Goal: Task Accomplishment & Management: Complete application form

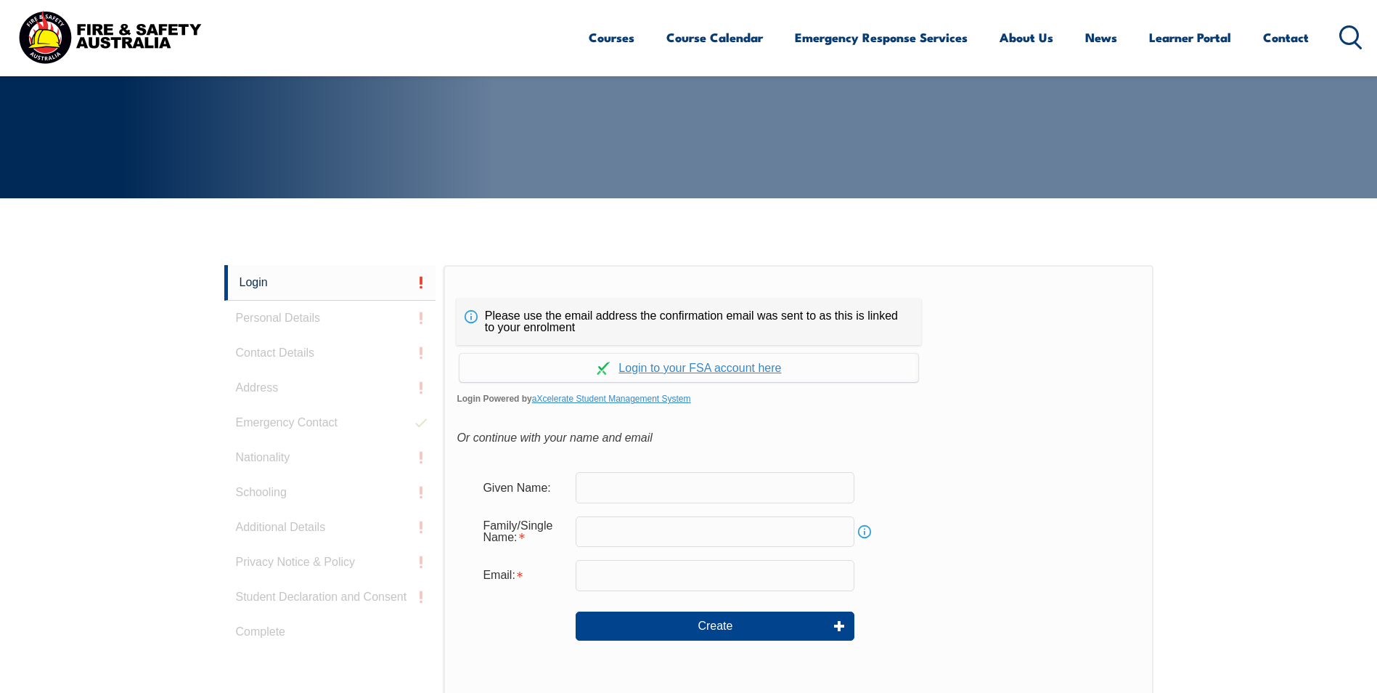
scroll to position [290, 0]
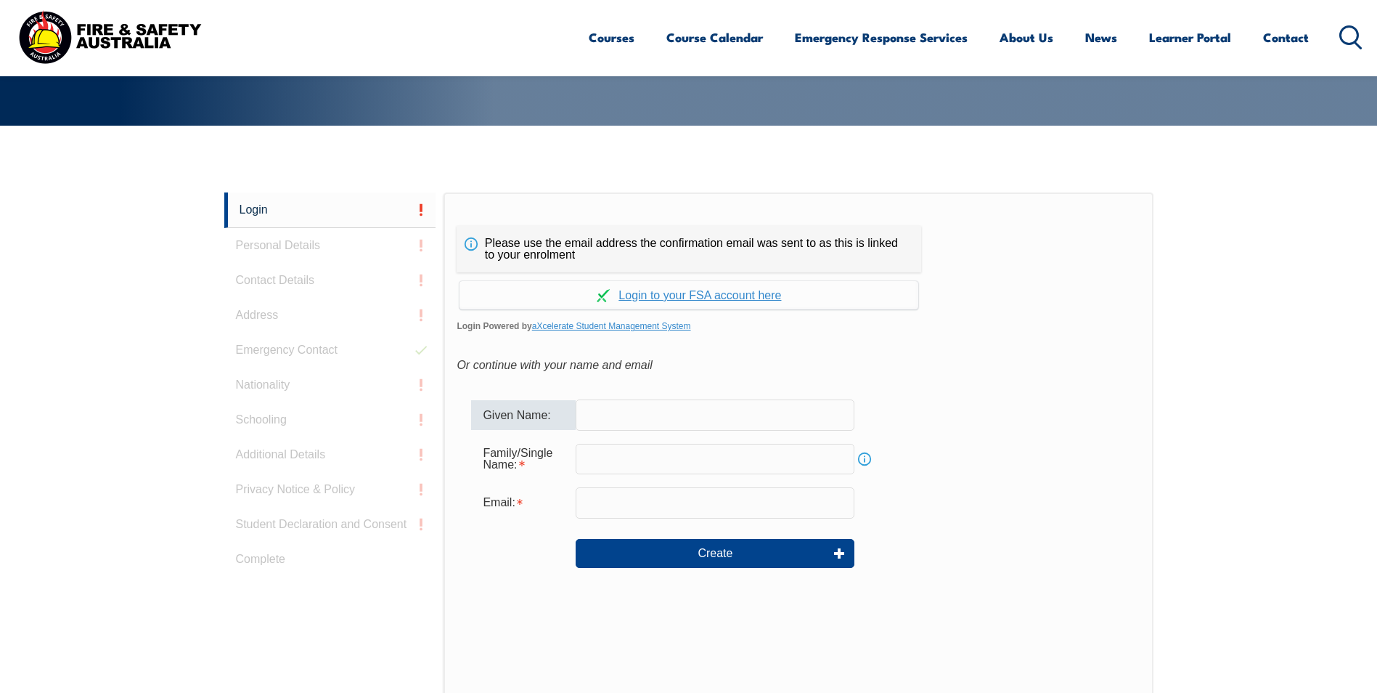
click at [676, 414] on input "text" at bounding box center [715, 414] width 279 height 30
type input "[PERSON_NAME]"
type input "Purally"
click at [624, 506] on input "email" at bounding box center [715, 502] width 279 height 30
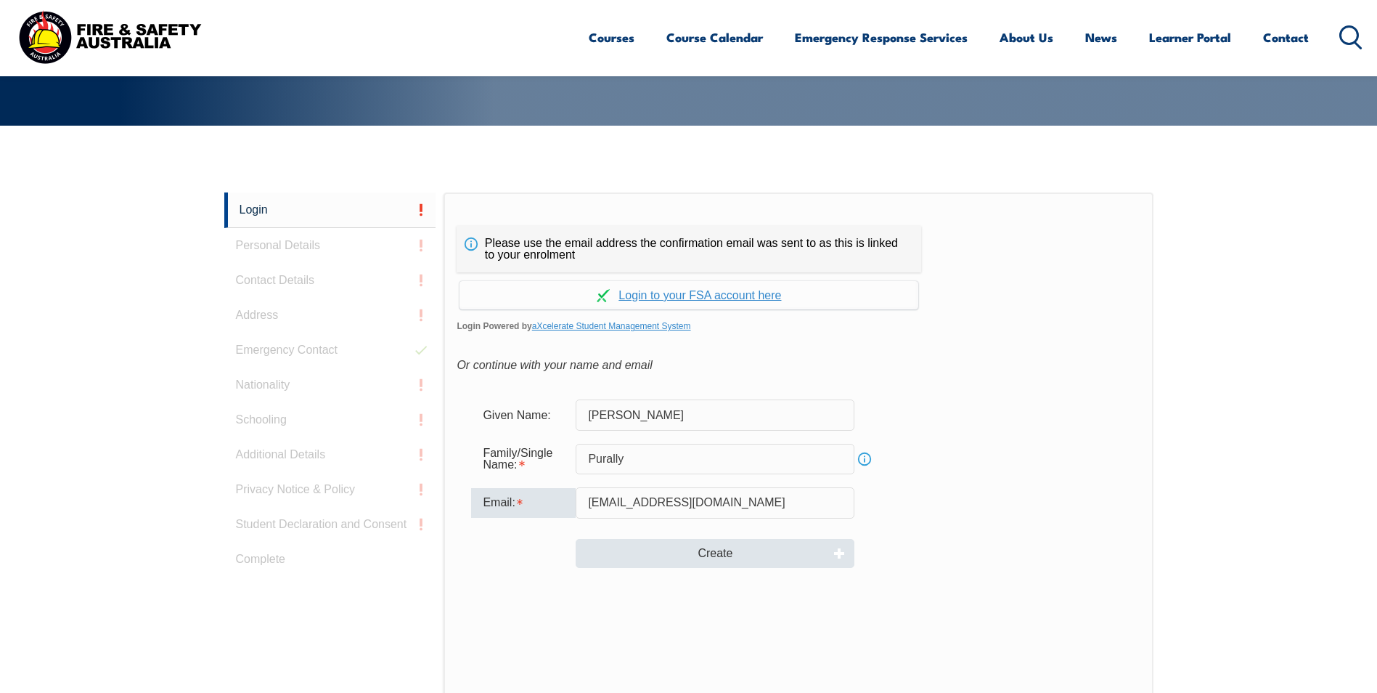
type input "[EMAIL_ADDRESS][DOMAIN_NAME]"
click at [724, 547] on button "Create" at bounding box center [715, 553] width 279 height 29
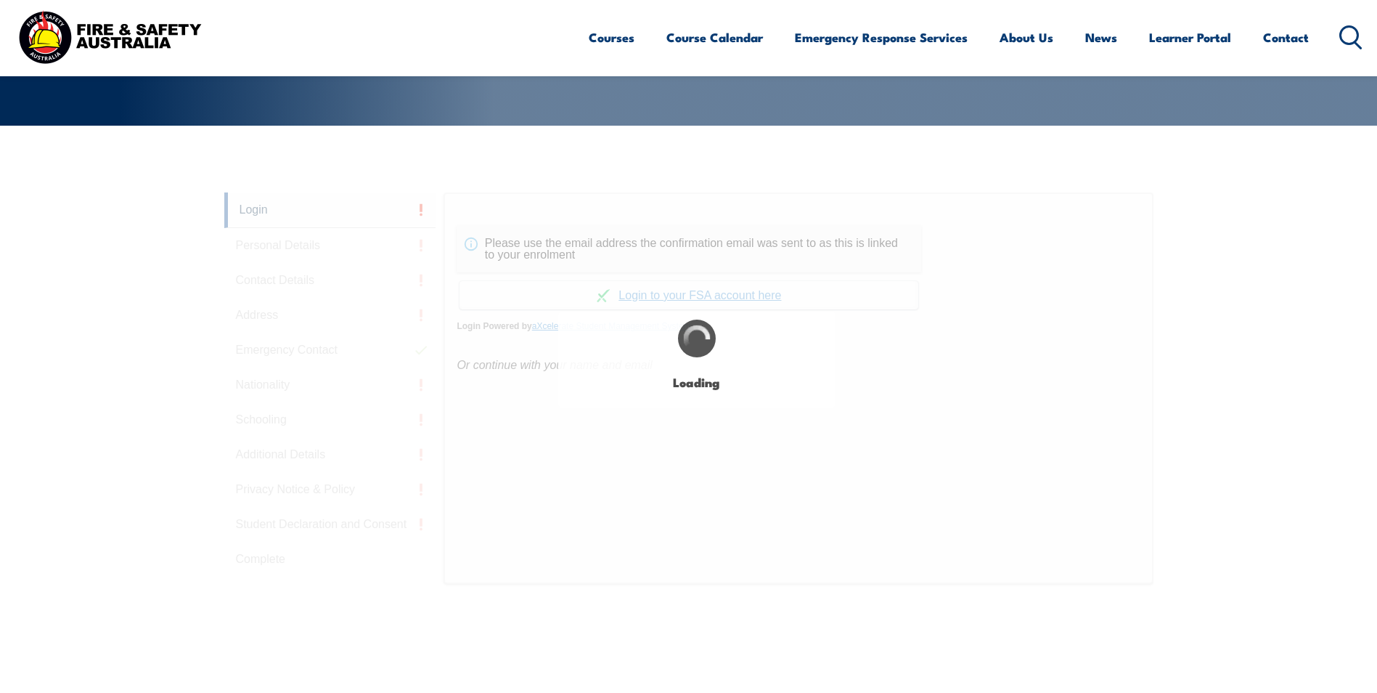
type input "[PERSON_NAME]"
type input "Purally"
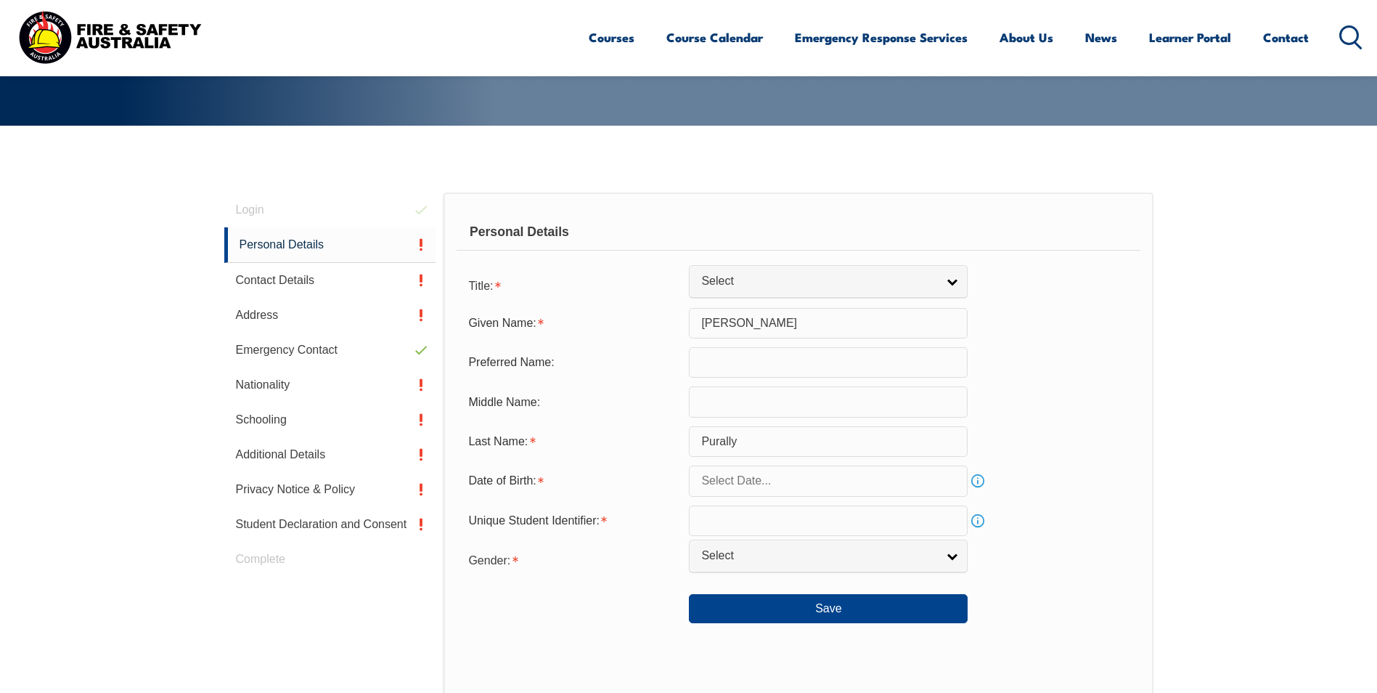
scroll to position [410, 0]
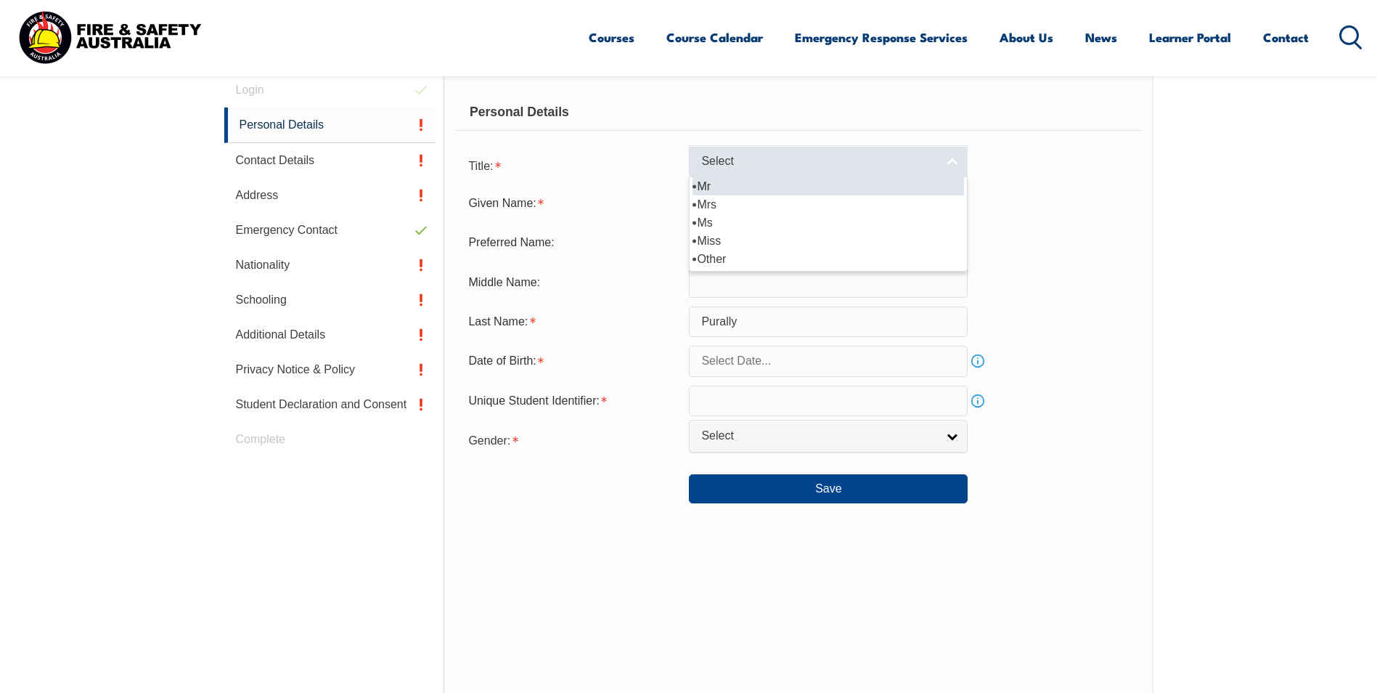
click at [950, 159] on link "Select" at bounding box center [828, 161] width 279 height 33
click at [817, 187] on li "Mr" at bounding box center [829, 186] width 272 height 18
select select "Mr"
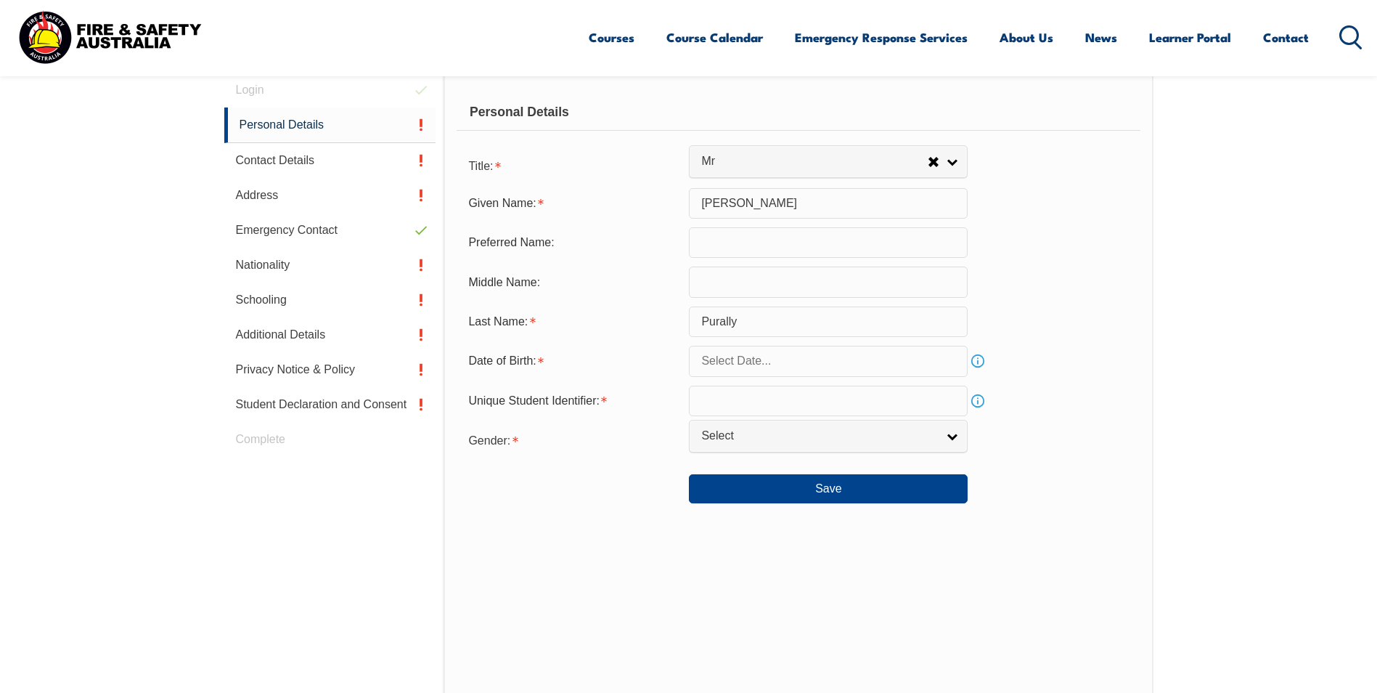
click at [894, 360] on input "text" at bounding box center [828, 361] width 279 height 30
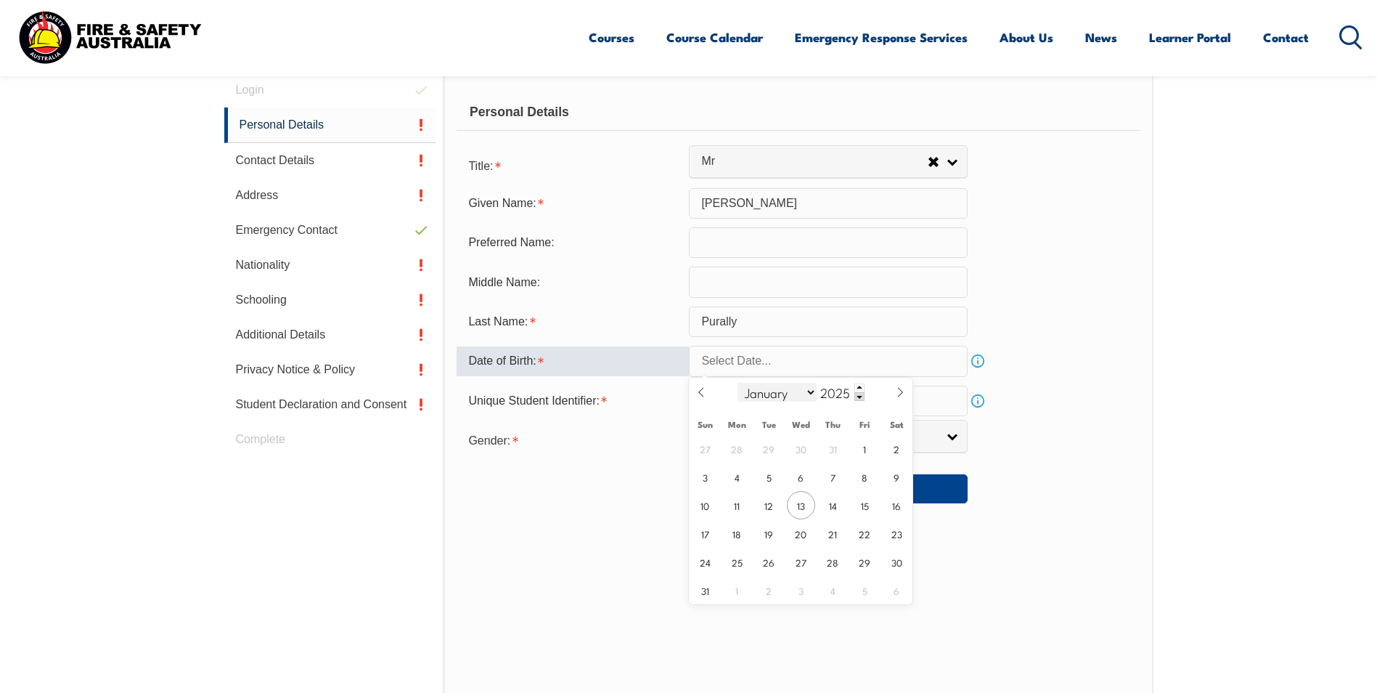
click at [761, 393] on select "January February March April May June July August September October November De…" at bounding box center [777, 392] width 79 height 19
select select "3"
click at [738, 383] on select "January February March April May June July August September October November De…" at bounding box center [777, 392] width 79 height 19
click at [842, 395] on input "2025" at bounding box center [841, 391] width 48 height 17
type input "1995"
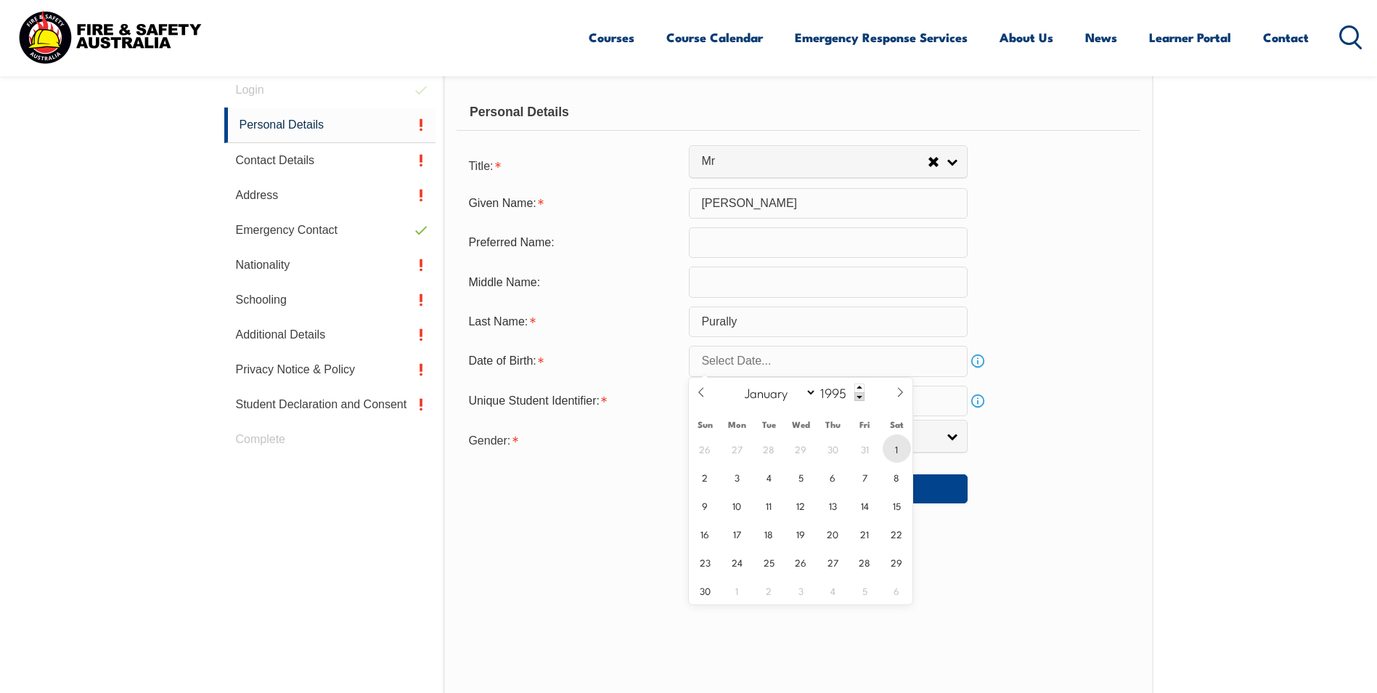
click at [894, 446] on span "1" at bounding box center [897, 448] width 28 height 28
type input "[DATE]"
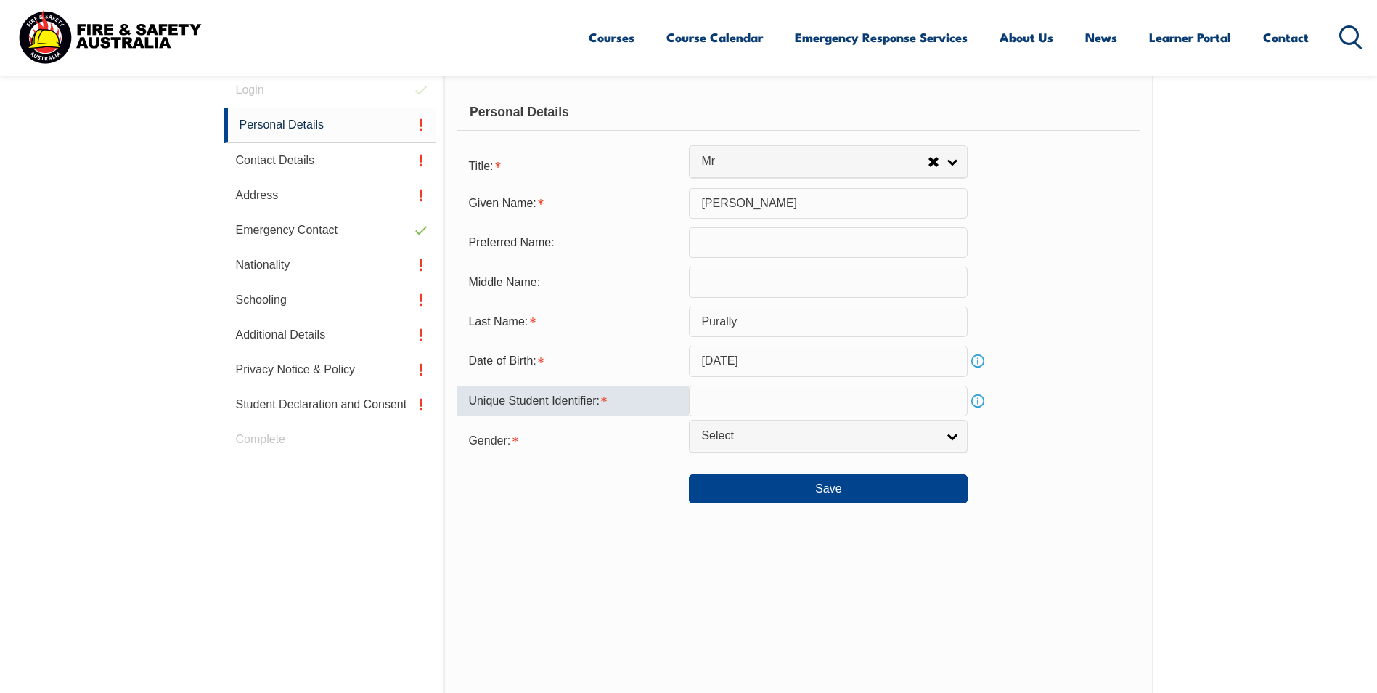
click at [918, 404] on input "text" at bounding box center [828, 401] width 279 height 30
type input "67H8VL35H5"
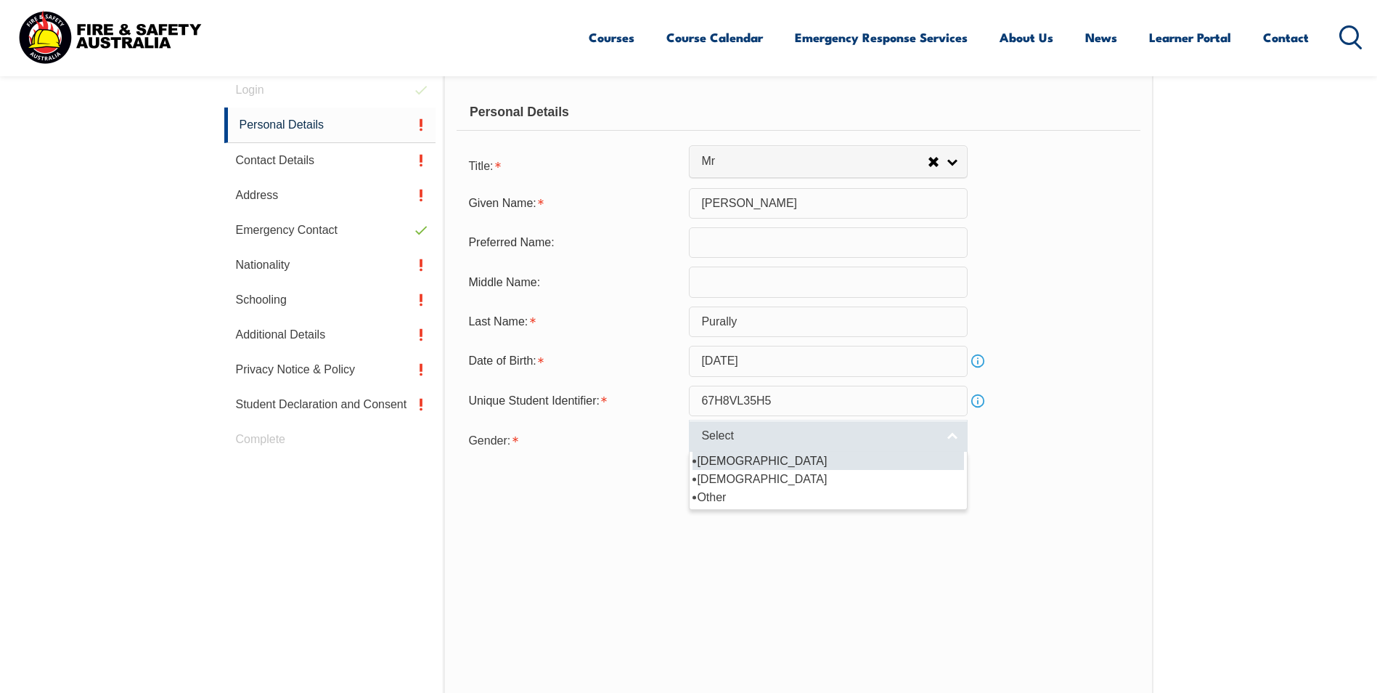
click at [849, 435] on span "Select" at bounding box center [818, 435] width 235 height 15
click at [824, 460] on li "[DEMOGRAPHIC_DATA]" at bounding box center [829, 461] width 272 height 18
select select "M"
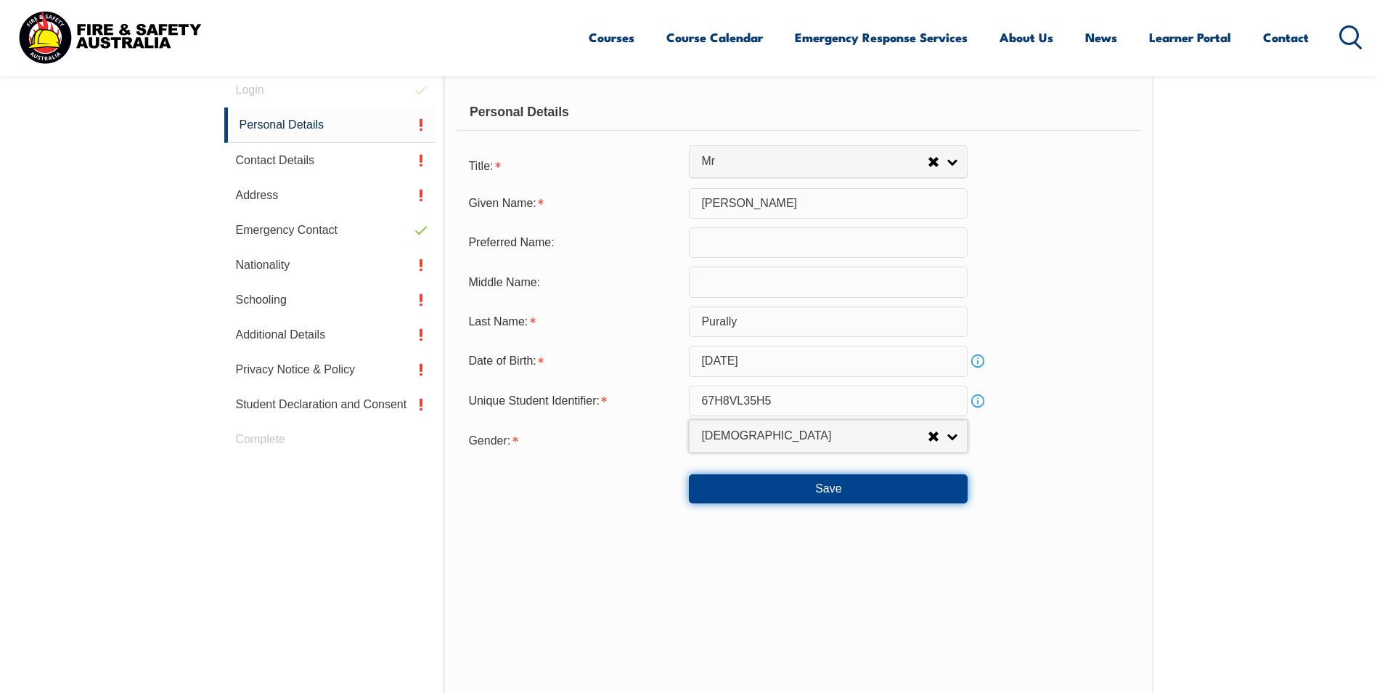
click at [839, 496] on button "Save" at bounding box center [828, 488] width 279 height 29
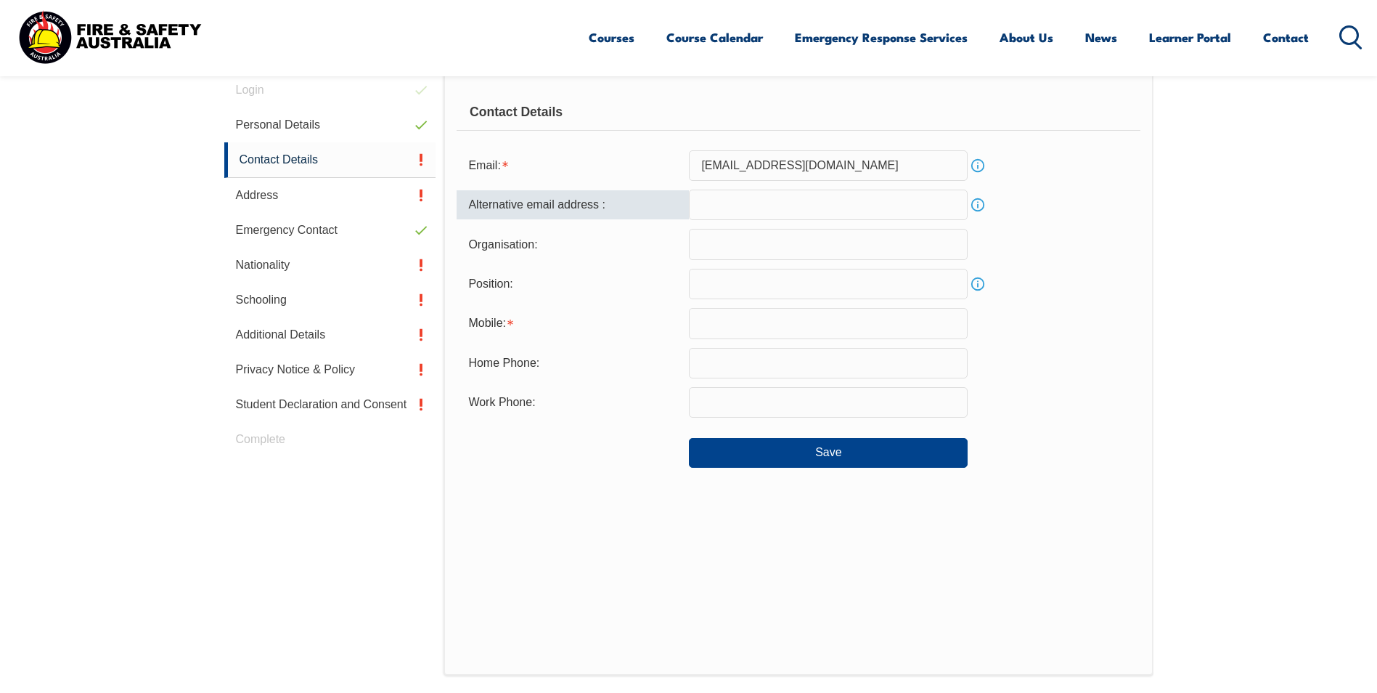
click at [805, 204] on input "email" at bounding box center [828, 204] width 279 height 30
type input "[EMAIL_ADDRESS][DOMAIN_NAME]"
click at [824, 287] on input "text" at bounding box center [828, 284] width 279 height 30
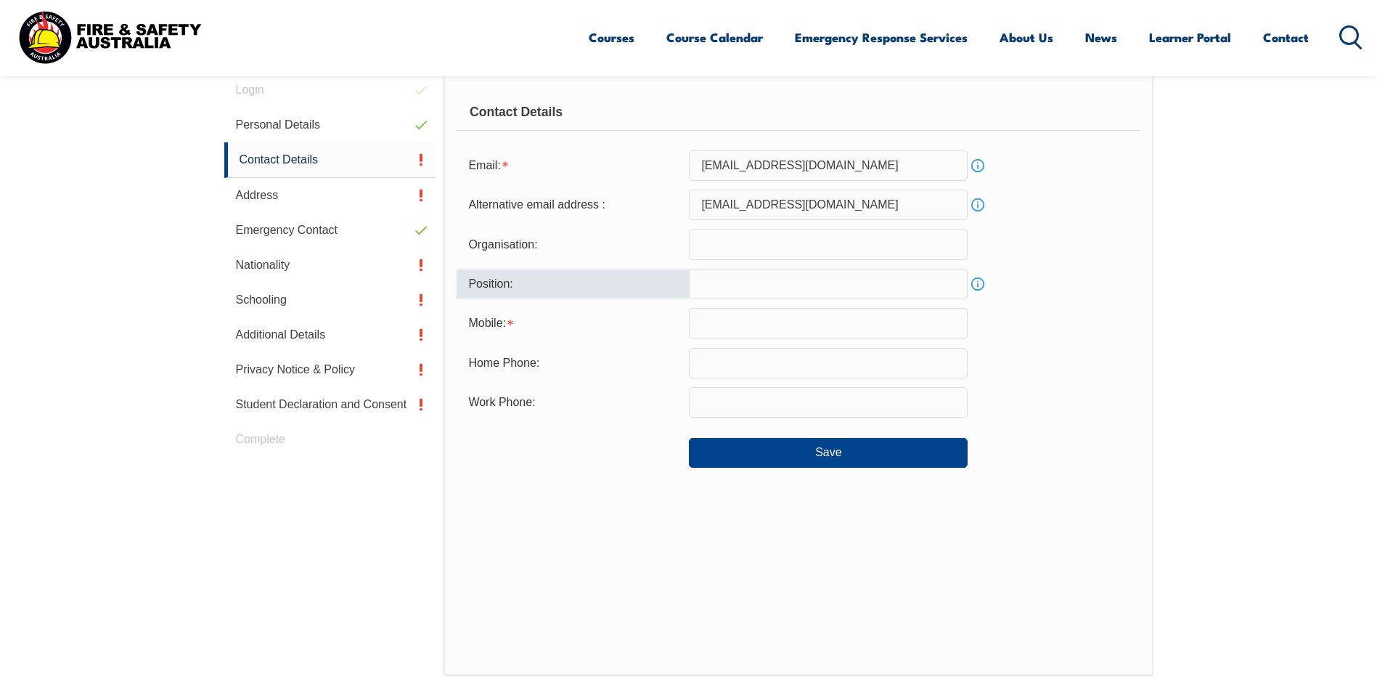
click at [783, 234] on input "text" at bounding box center [828, 244] width 279 height 30
type input "t"
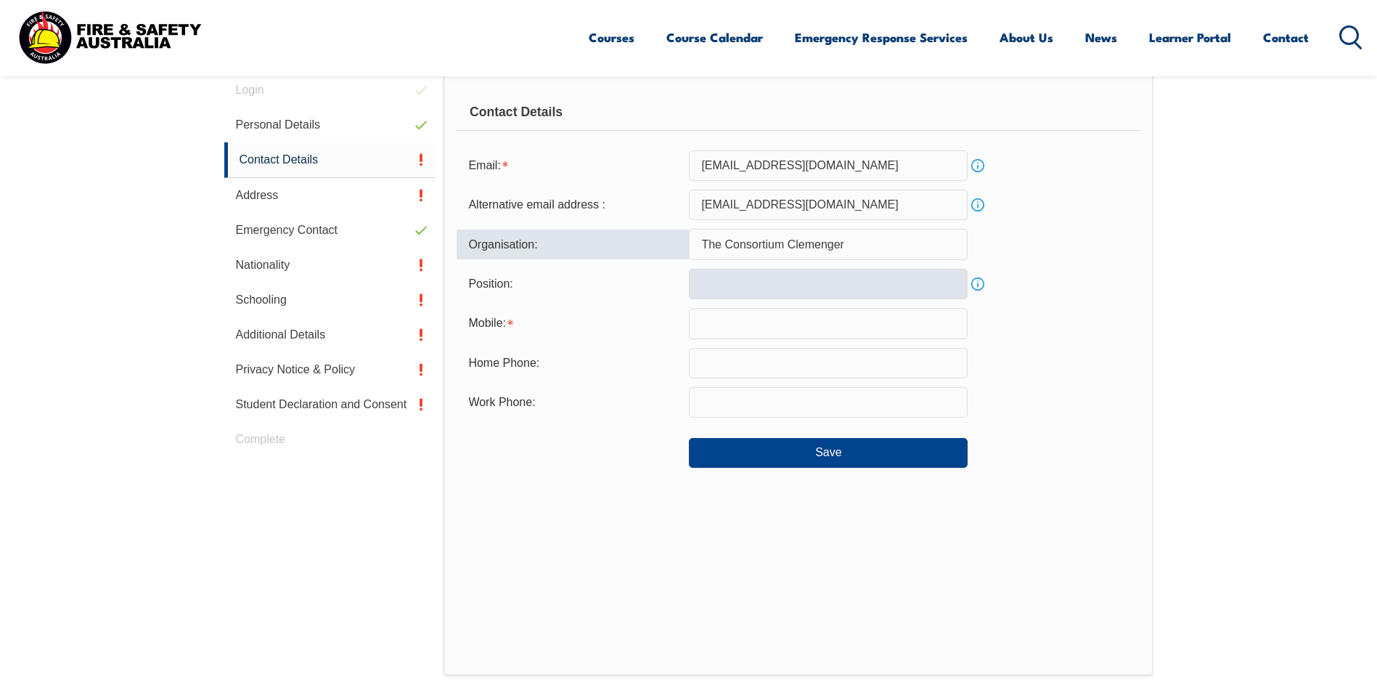
type input "The Consortium Clemenger"
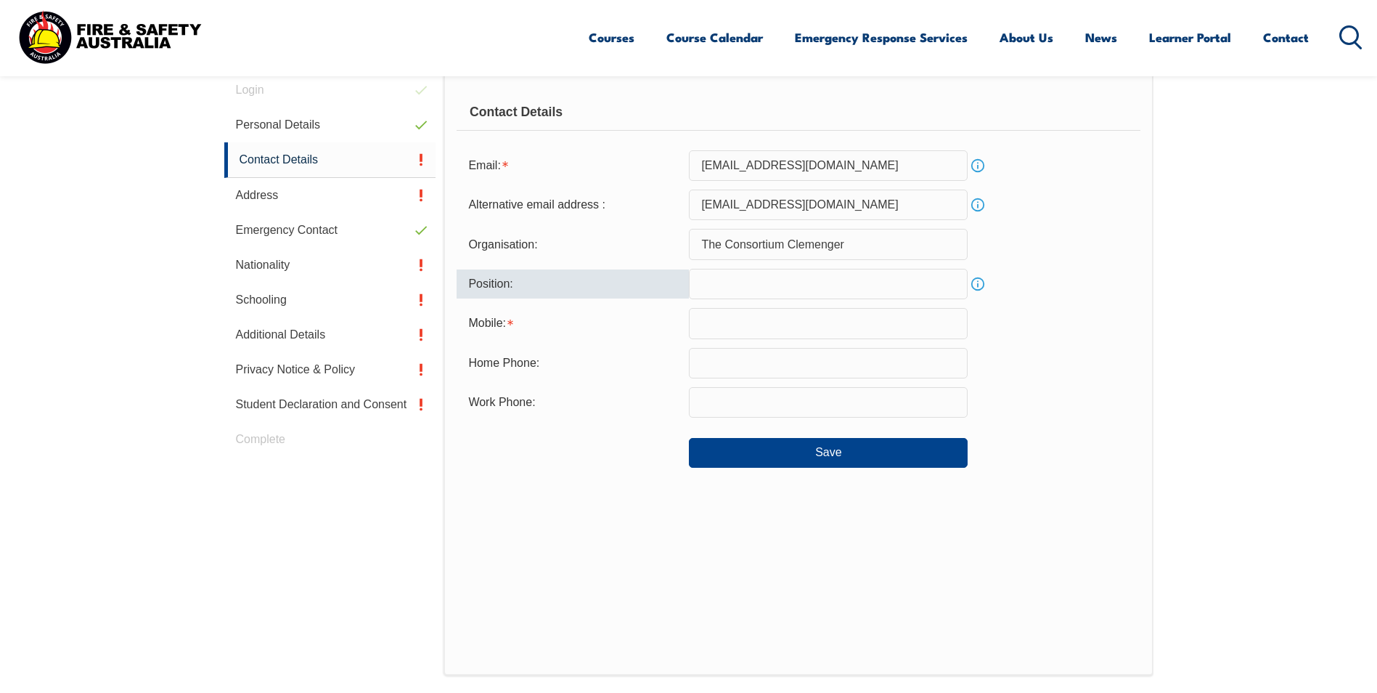
click at [738, 284] on input "text" at bounding box center [828, 284] width 279 height 30
click at [804, 289] on input "Inventory" at bounding box center [828, 284] width 279 height 30
type input "Inventory Coordinator"
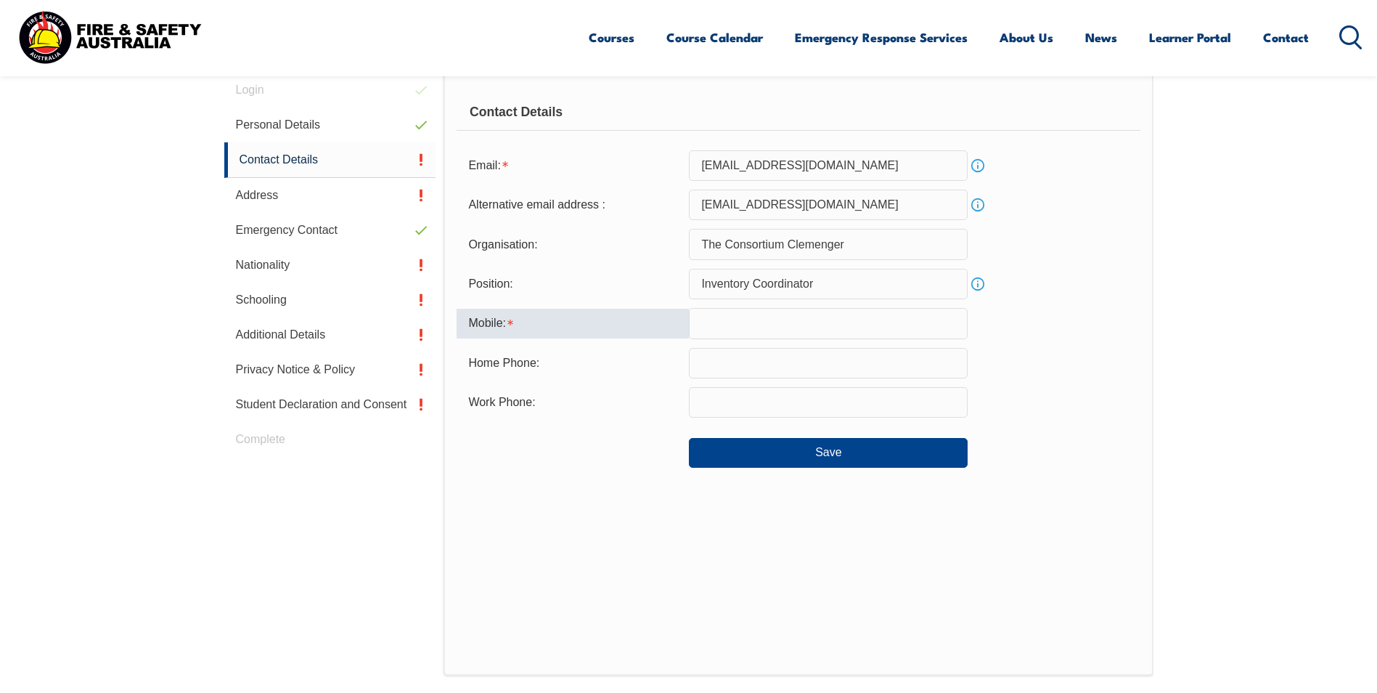
click at [810, 331] on input "text" at bounding box center [828, 323] width 279 height 30
type input "0420895021"
click at [863, 446] on button "Save" at bounding box center [828, 452] width 279 height 29
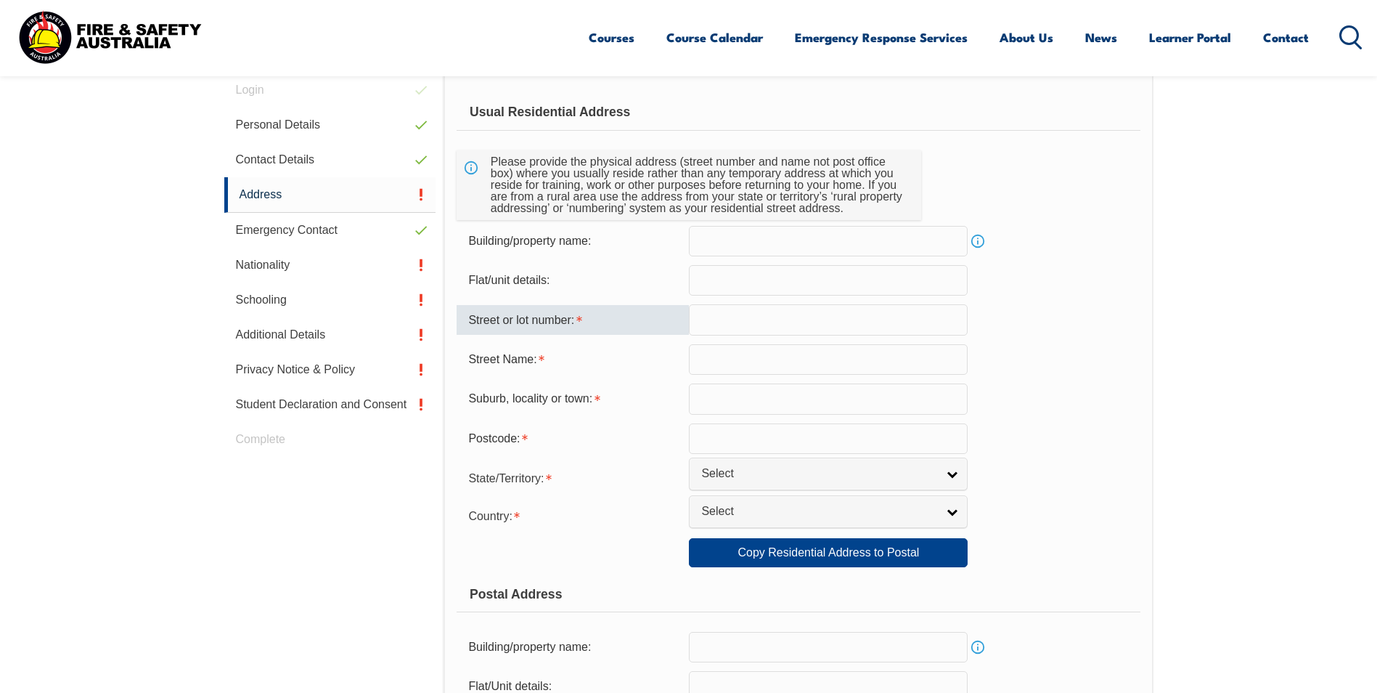
click at [850, 326] on input "text" at bounding box center [828, 319] width 279 height 30
type input "26"
click at [731, 362] on input "text" at bounding box center [828, 359] width 279 height 30
type input "c"
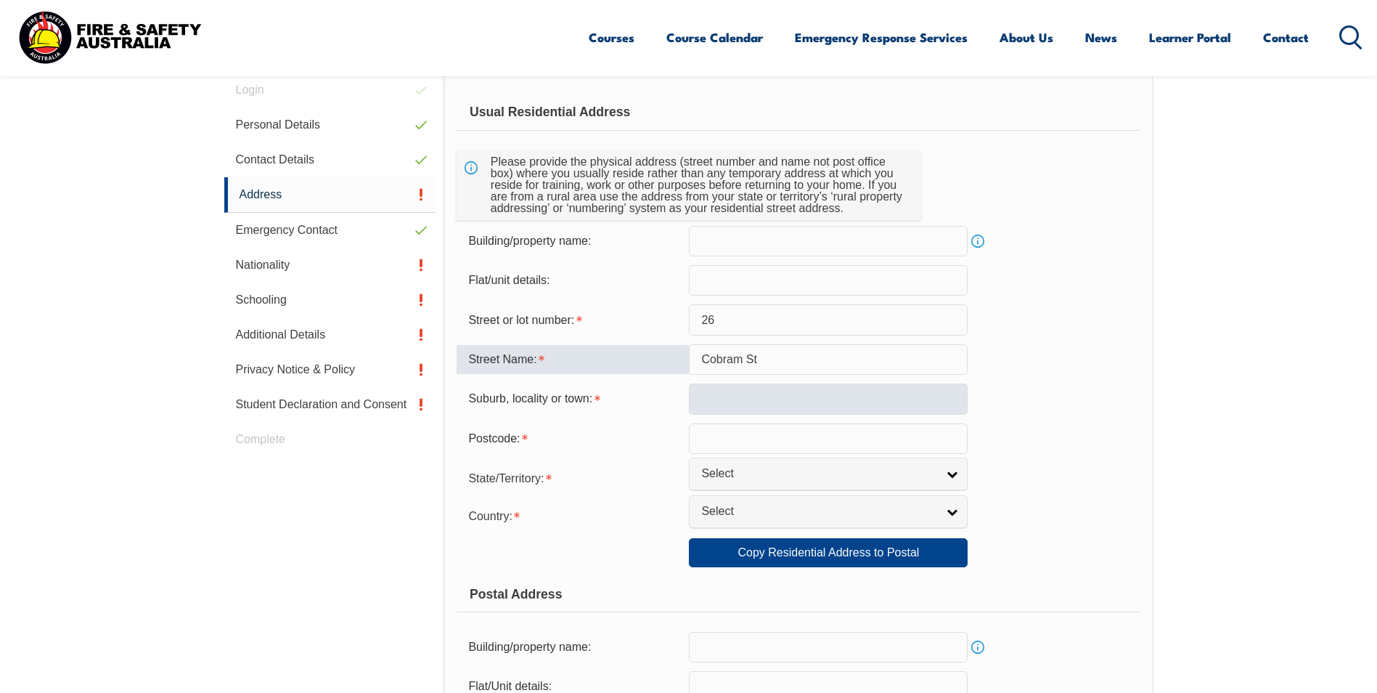
type input "Cobram St"
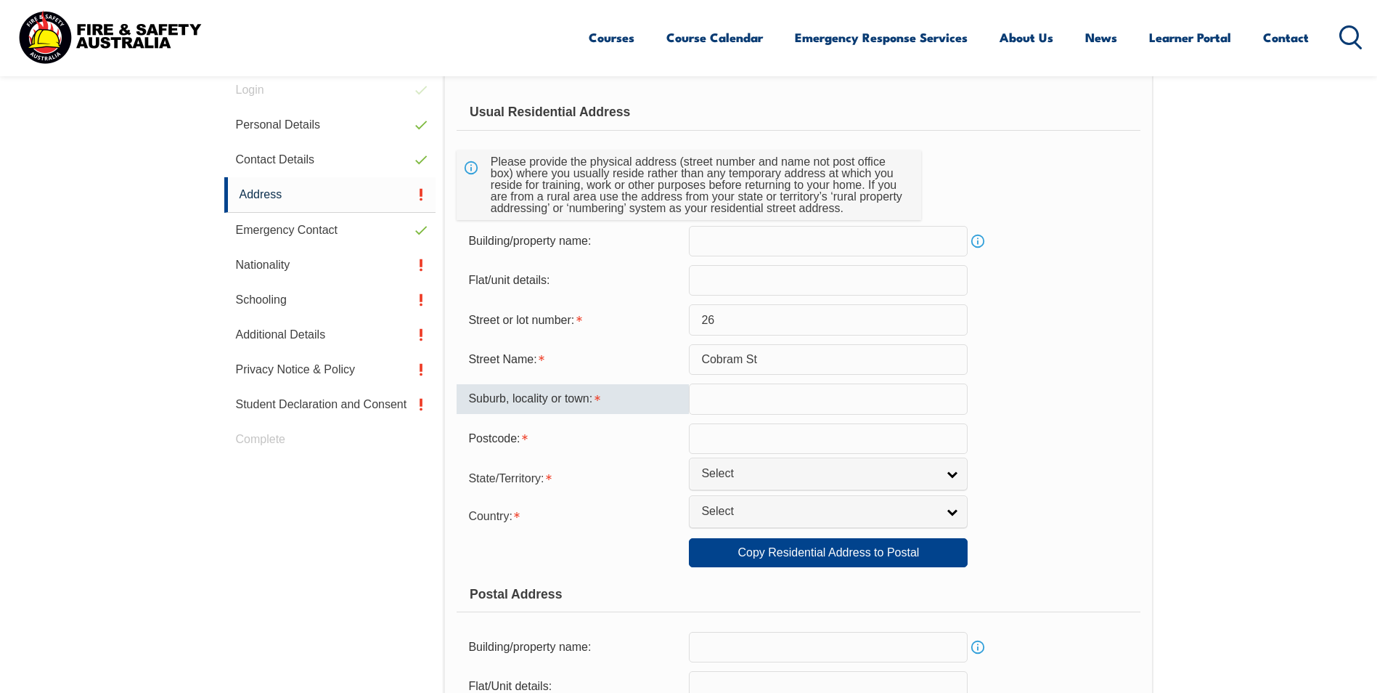
click at [769, 397] on input "text" at bounding box center [828, 398] width 279 height 30
type input "Tarneit"
click at [771, 439] on input "text" at bounding box center [828, 438] width 279 height 30
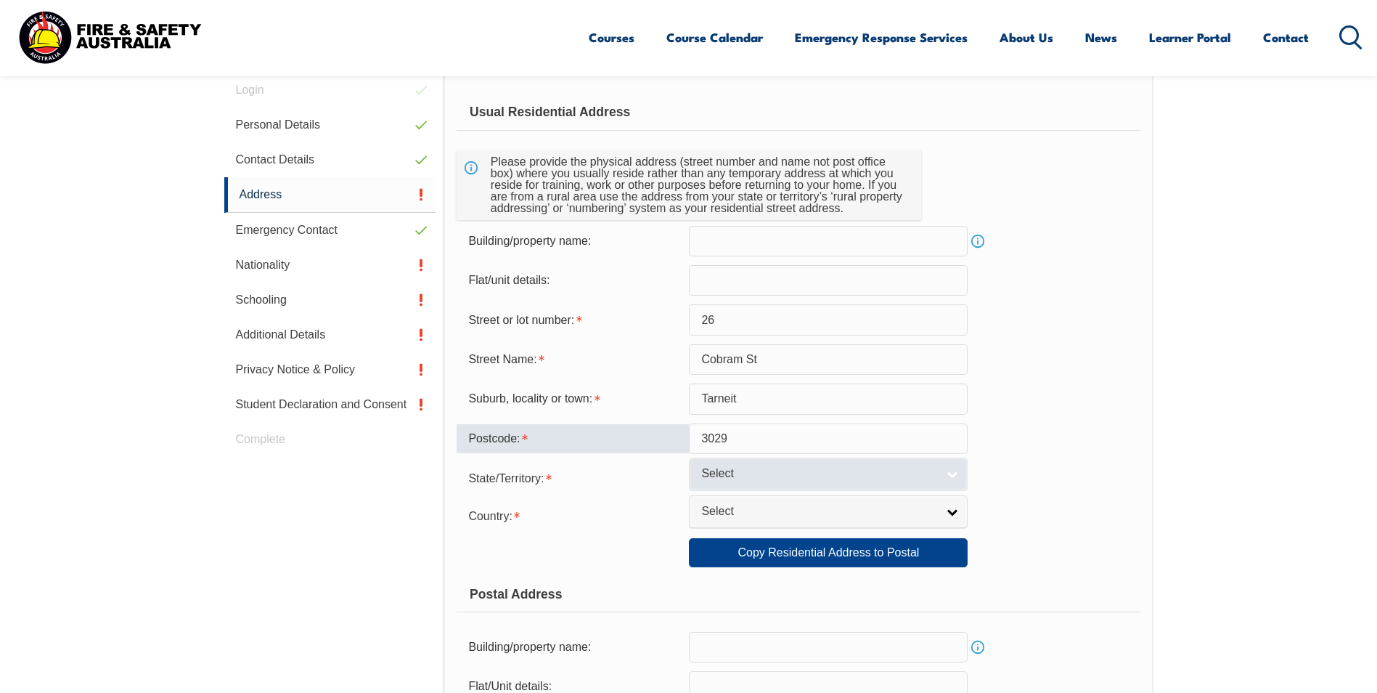
type input "3029"
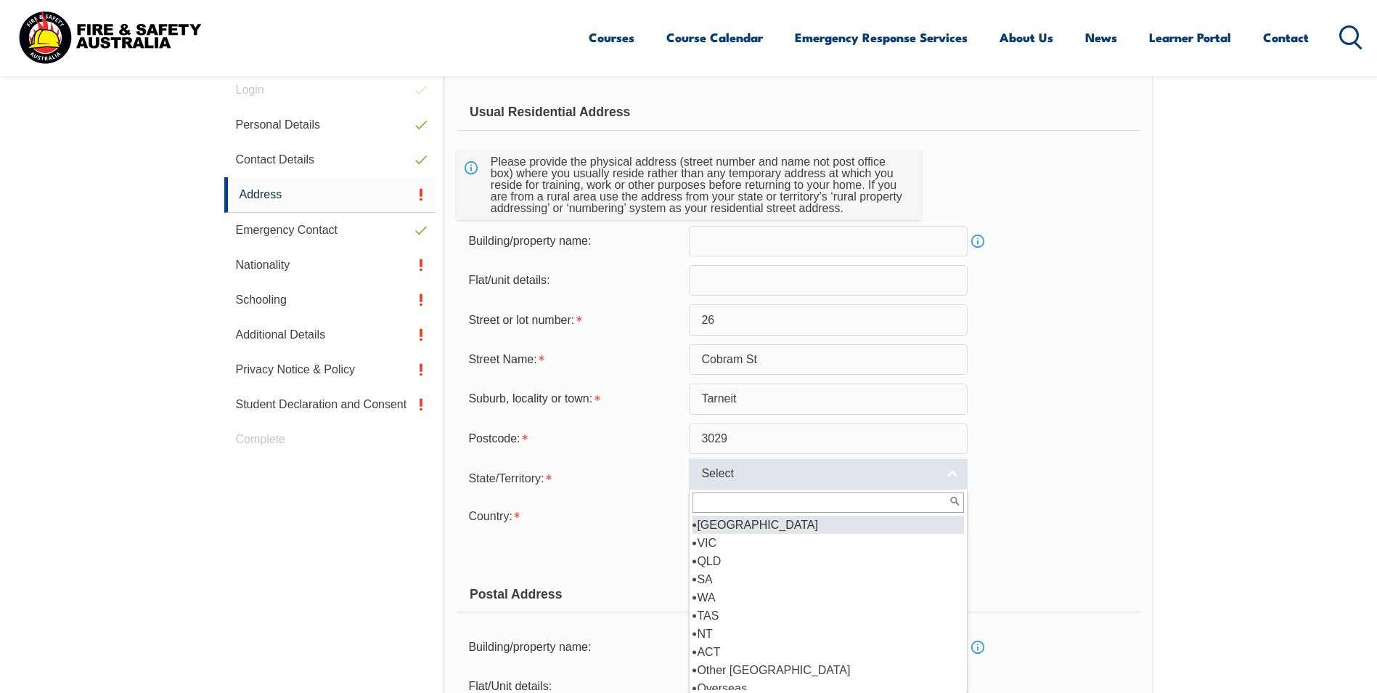
click at [846, 475] on span "Select" at bounding box center [818, 473] width 235 height 15
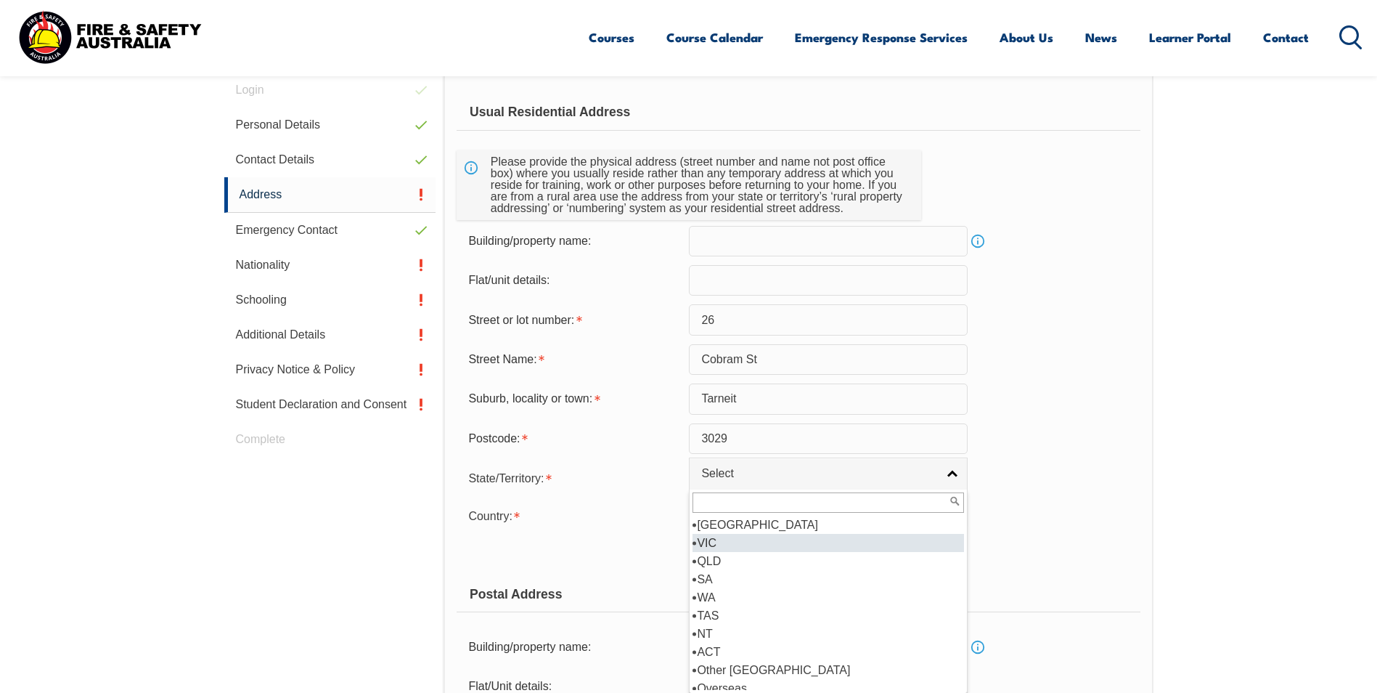
click at [748, 538] on li "VIC" at bounding box center [829, 543] width 272 height 18
select select "VIC"
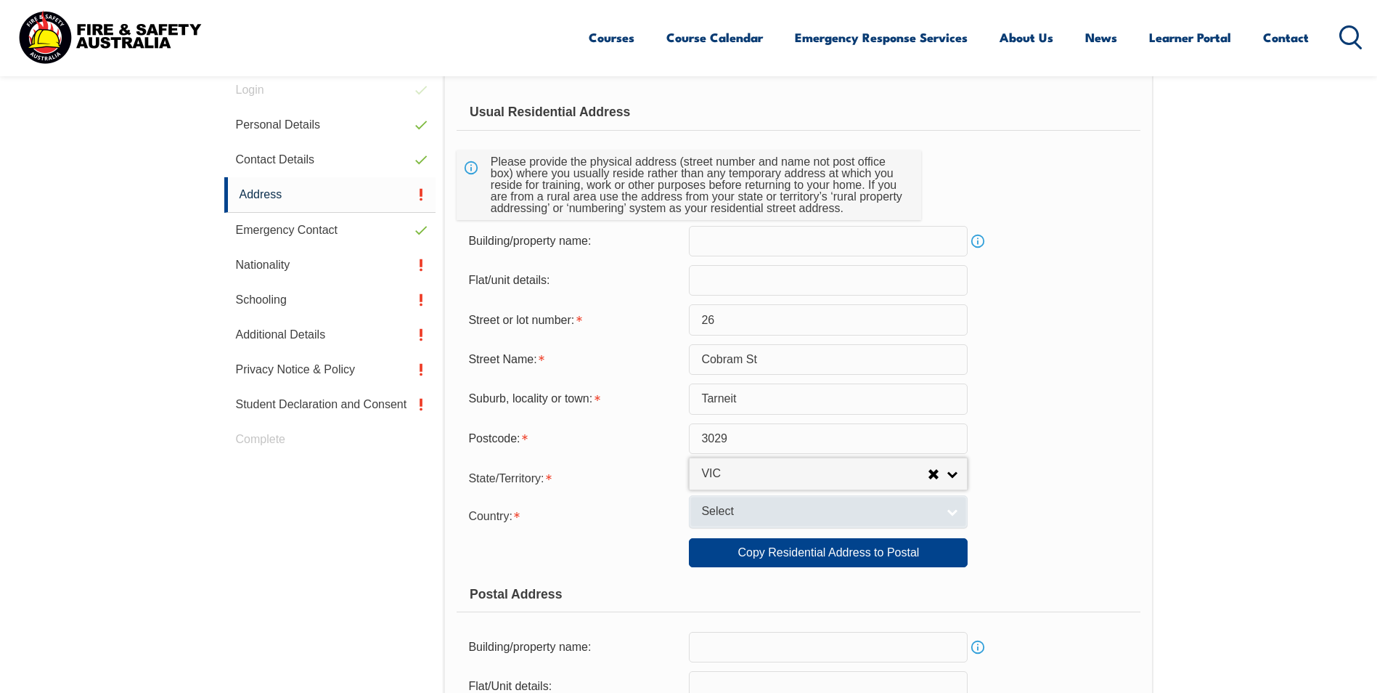
click at [751, 505] on span "Select" at bounding box center [818, 511] width 235 height 15
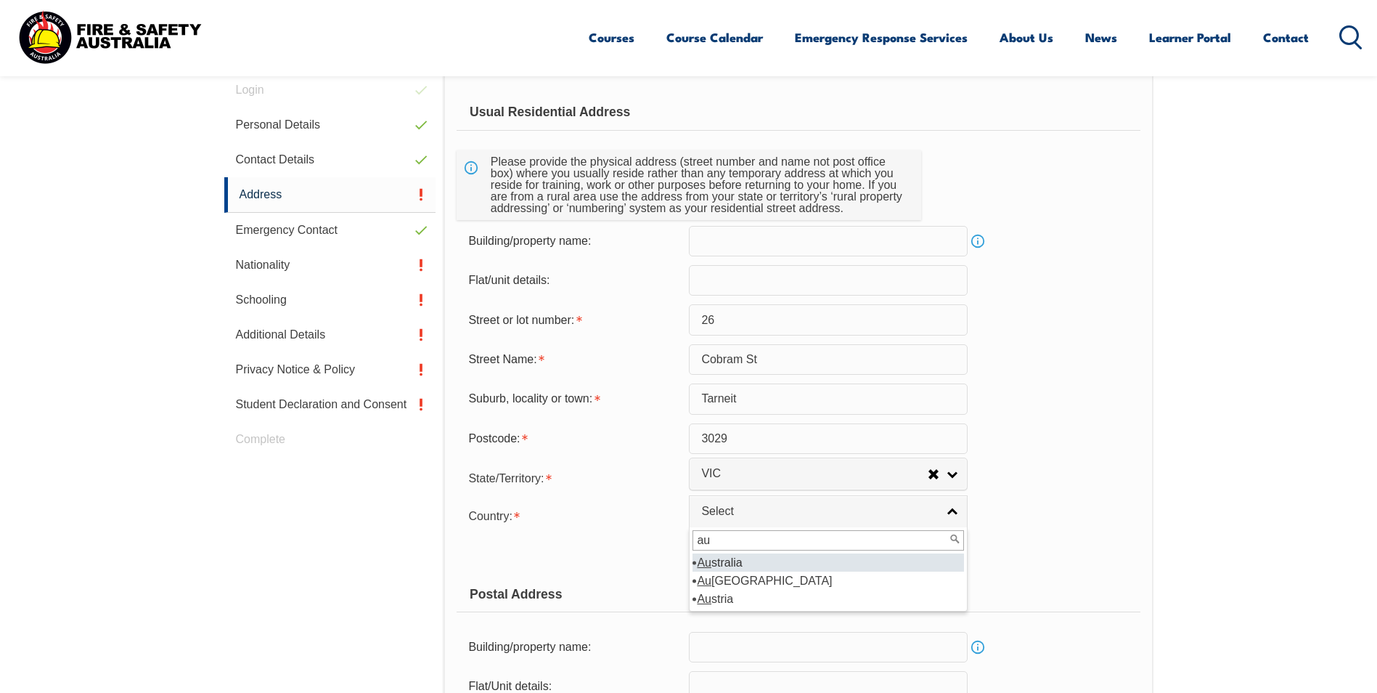
type input "au"
click at [713, 562] on li "Au stralia" at bounding box center [829, 562] width 272 height 18
select select "1101"
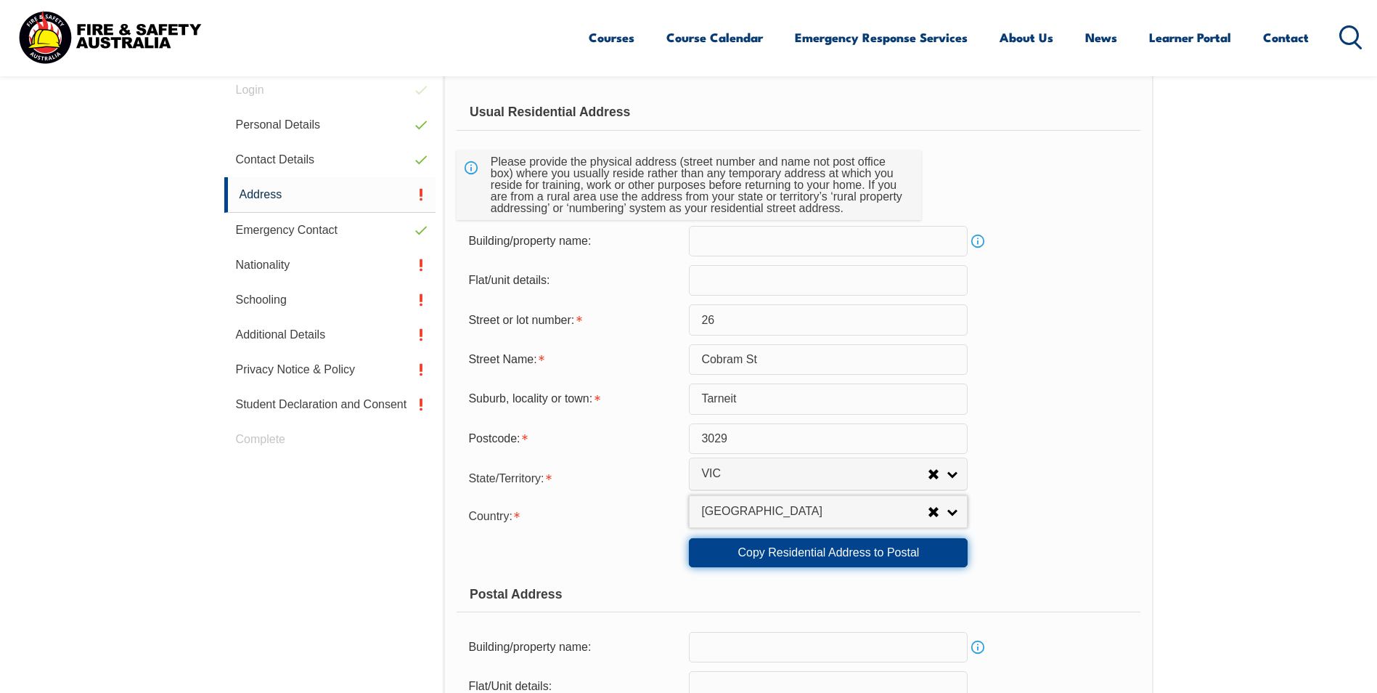
click at [886, 556] on link "Copy Residential Address to Postal" at bounding box center [828, 552] width 279 height 29
type input "26"
type input "Cobram St"
type input "Tarneit"
select select "VIC"
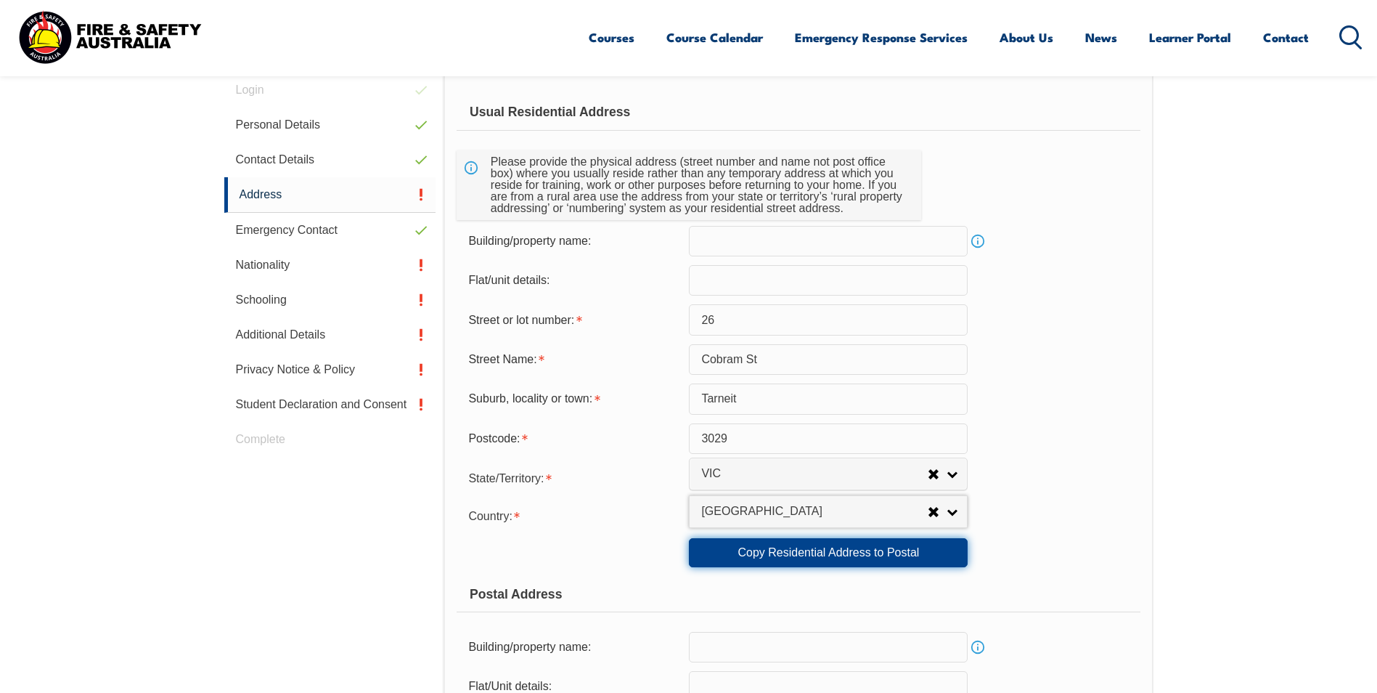
type input "3029"
select select "1101"
click at [797, 550] on link "Copy Residential Address to Postal" at bounding box center [828, 552] width 279 height 29
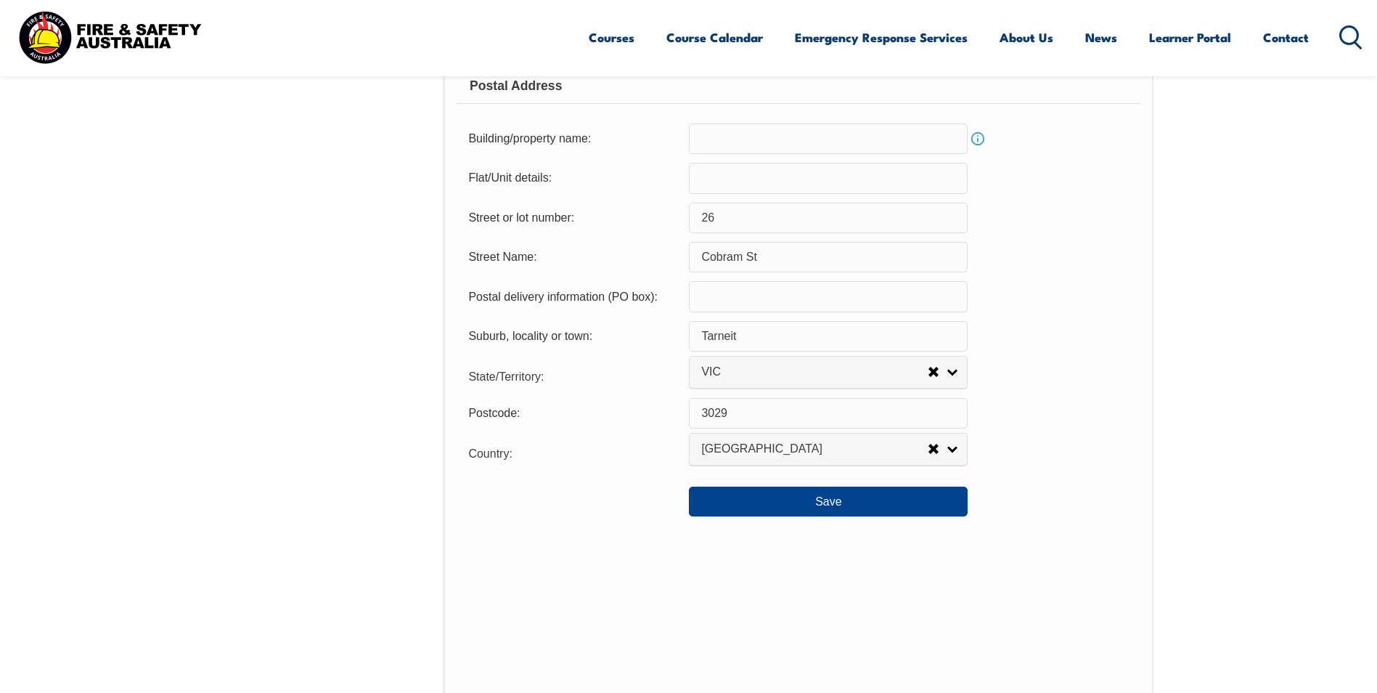
scroll to position [1136, 0]
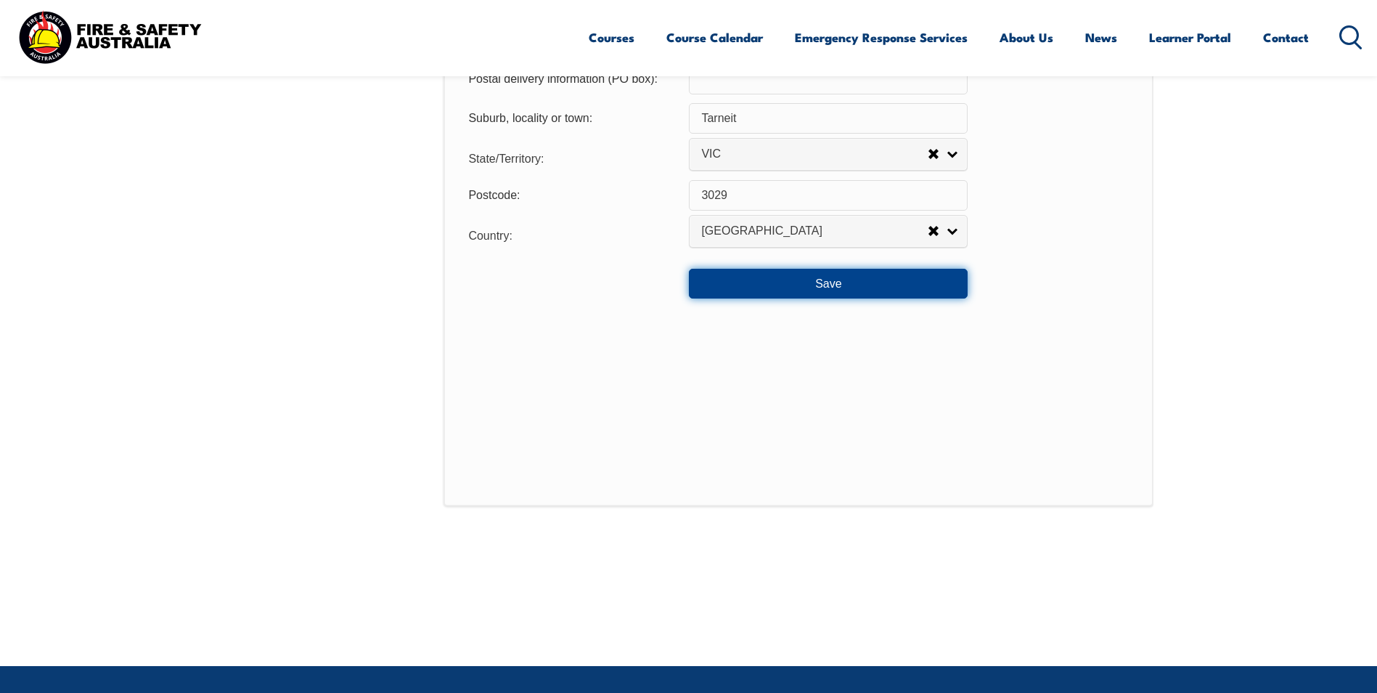
click at [852, 287] on button "Save" at bounding box center [828, 283] width 279 height 29
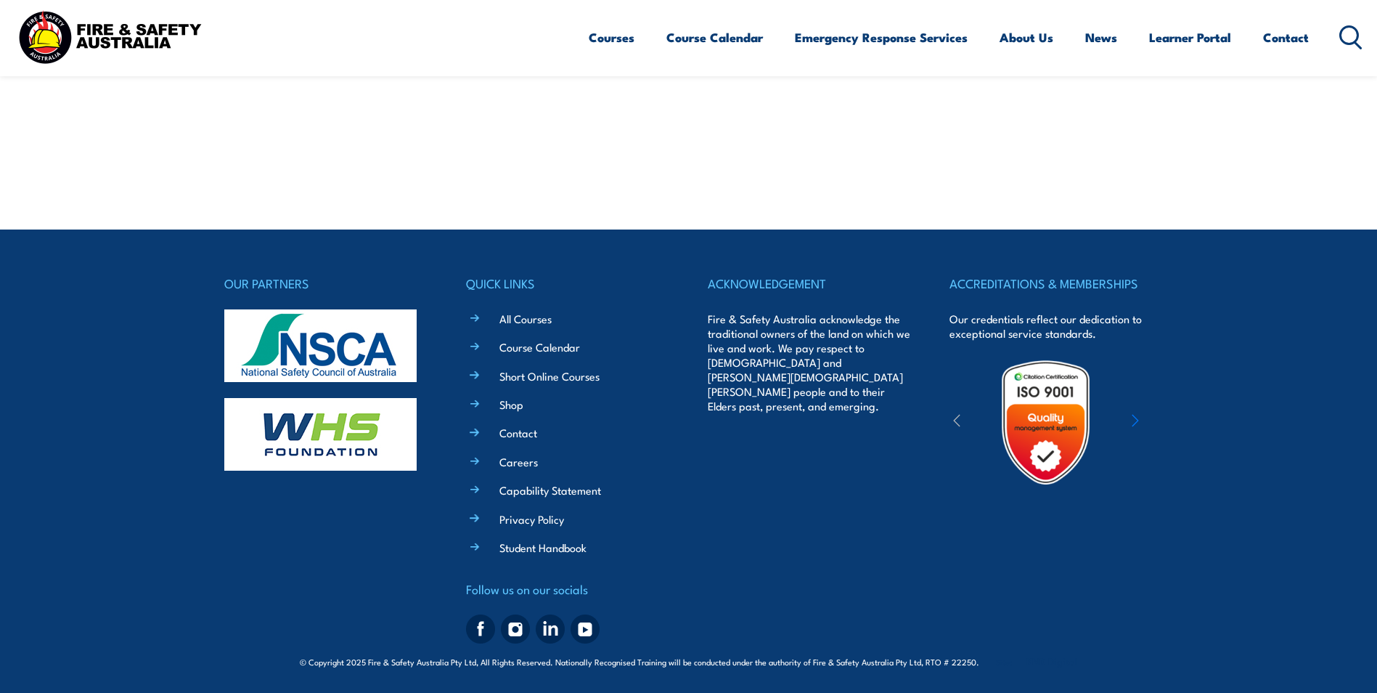
scroll to position [410, 0]
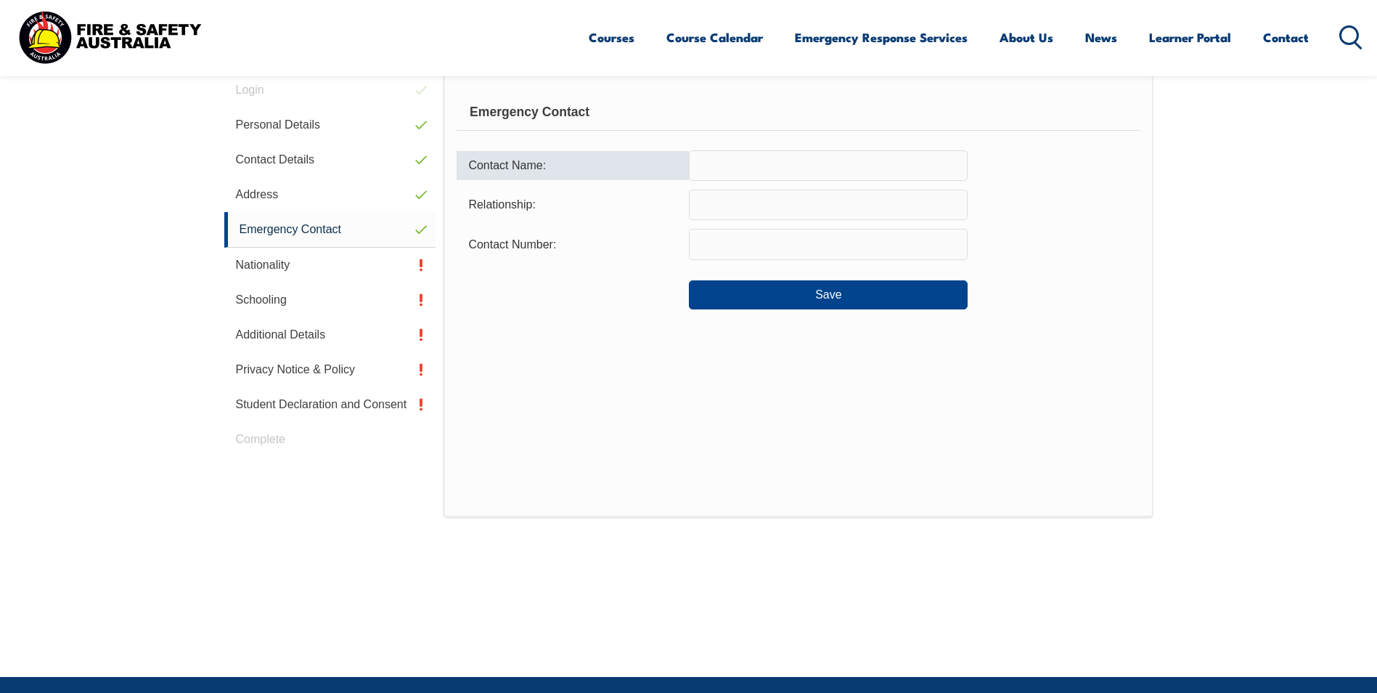
click at [741, 171] on input "text" at bounding box center [828, 165] width 279 height 30
type input "[PERSON_NAME]"
click at [708, 188] on form "Contact Name: [PERSON_NAME] Relationship: Contact Number: Save" at bounding box center [798, 230] width 683 height 160
click at [712, 201] on input "text" at bounding box center [828, 204] width 279 height 30
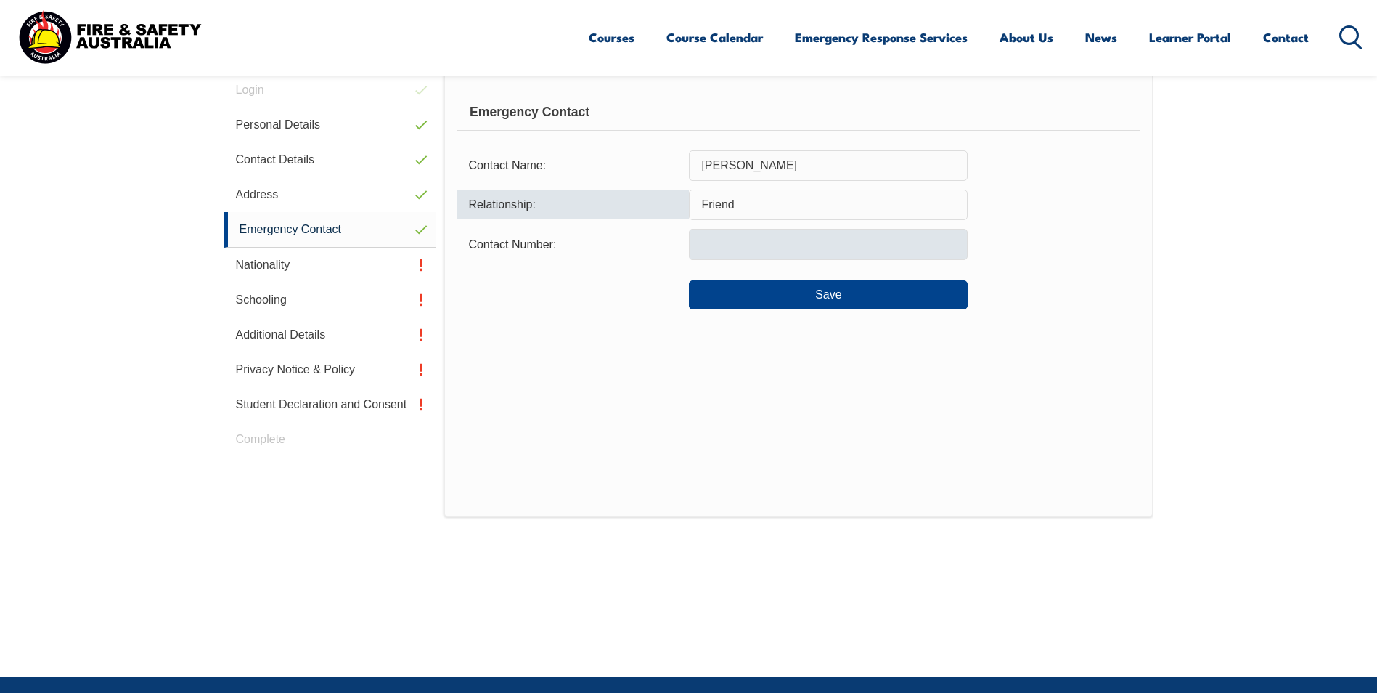
type input "Friend"
click at [708, 232] on input "text" at bounding box center [828, 244] width 279 height 30
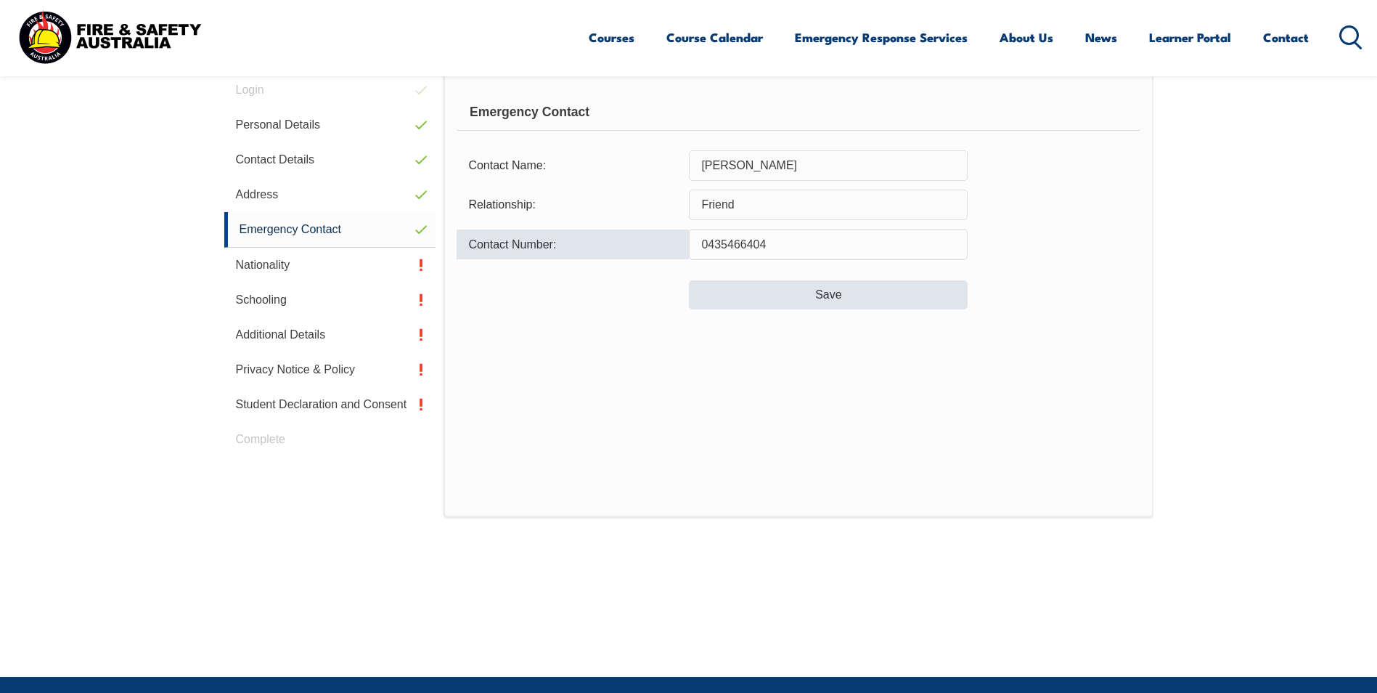
type input "0435466404"
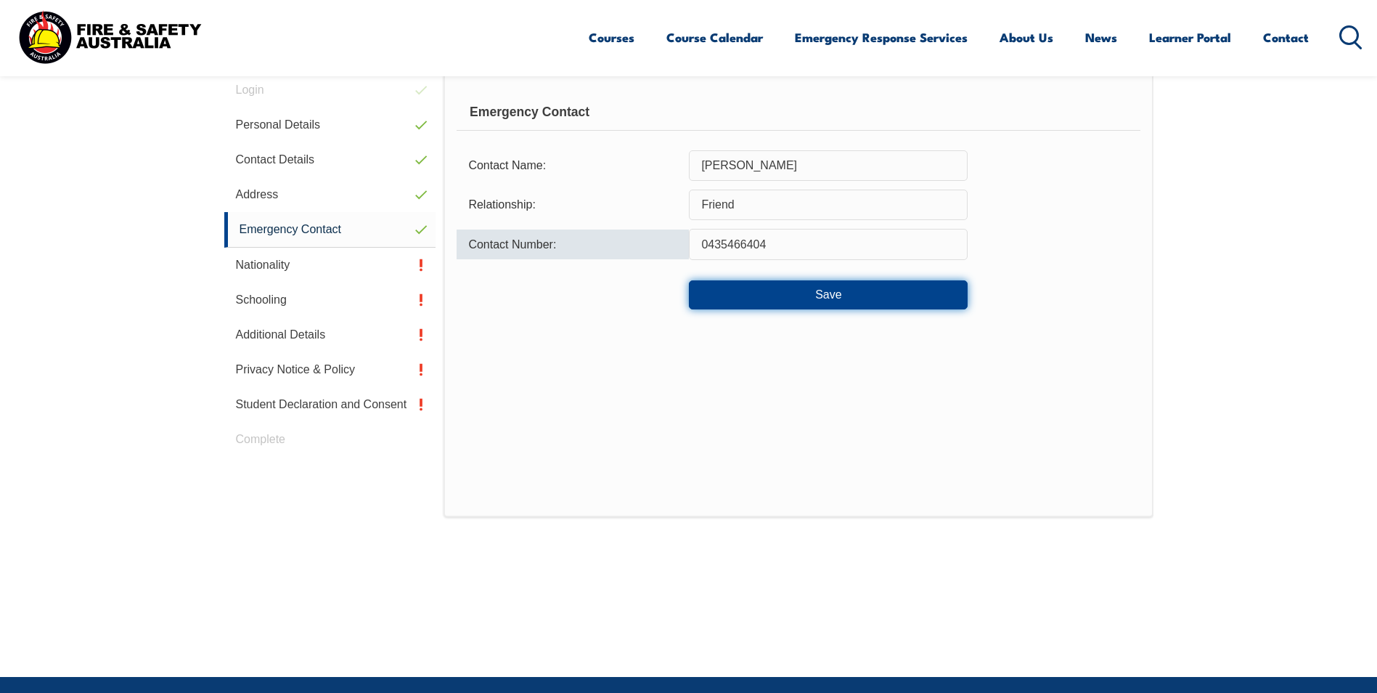
click at [809, 287] on button "Save" at bounding box center [828, 294] width 279 height 29
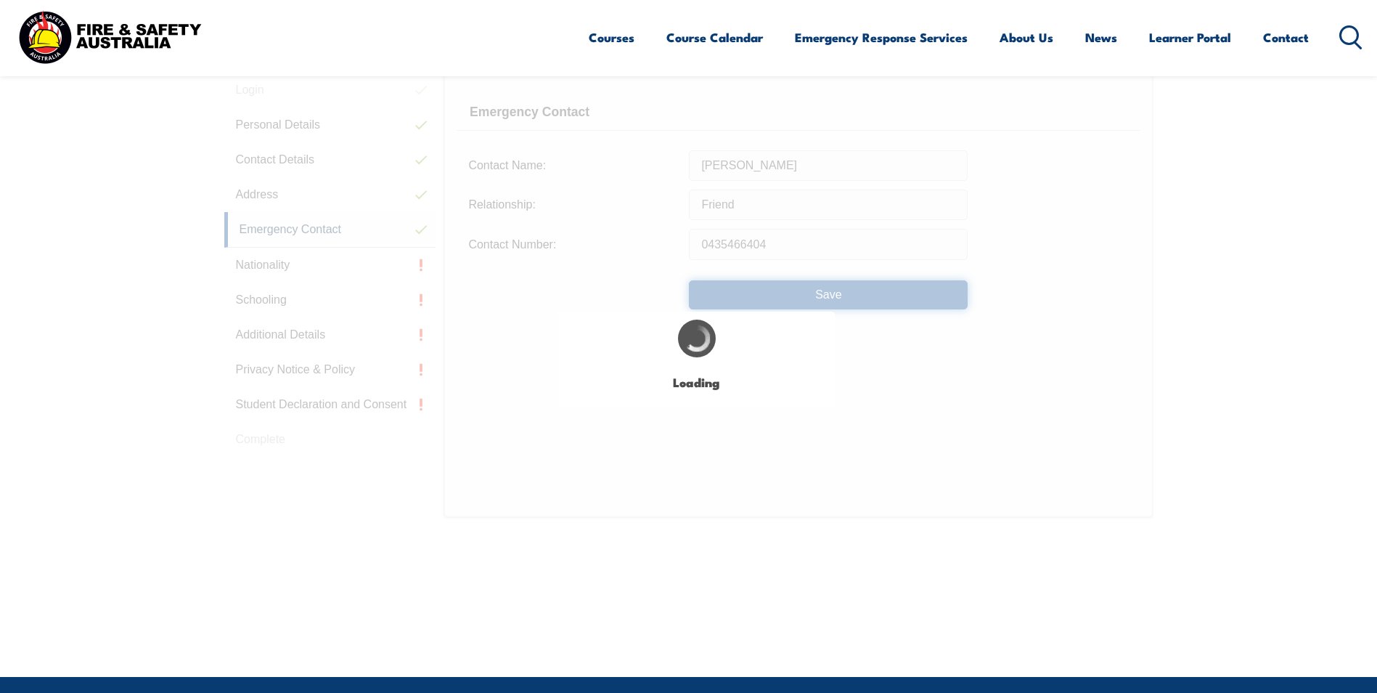
type input "Friend"
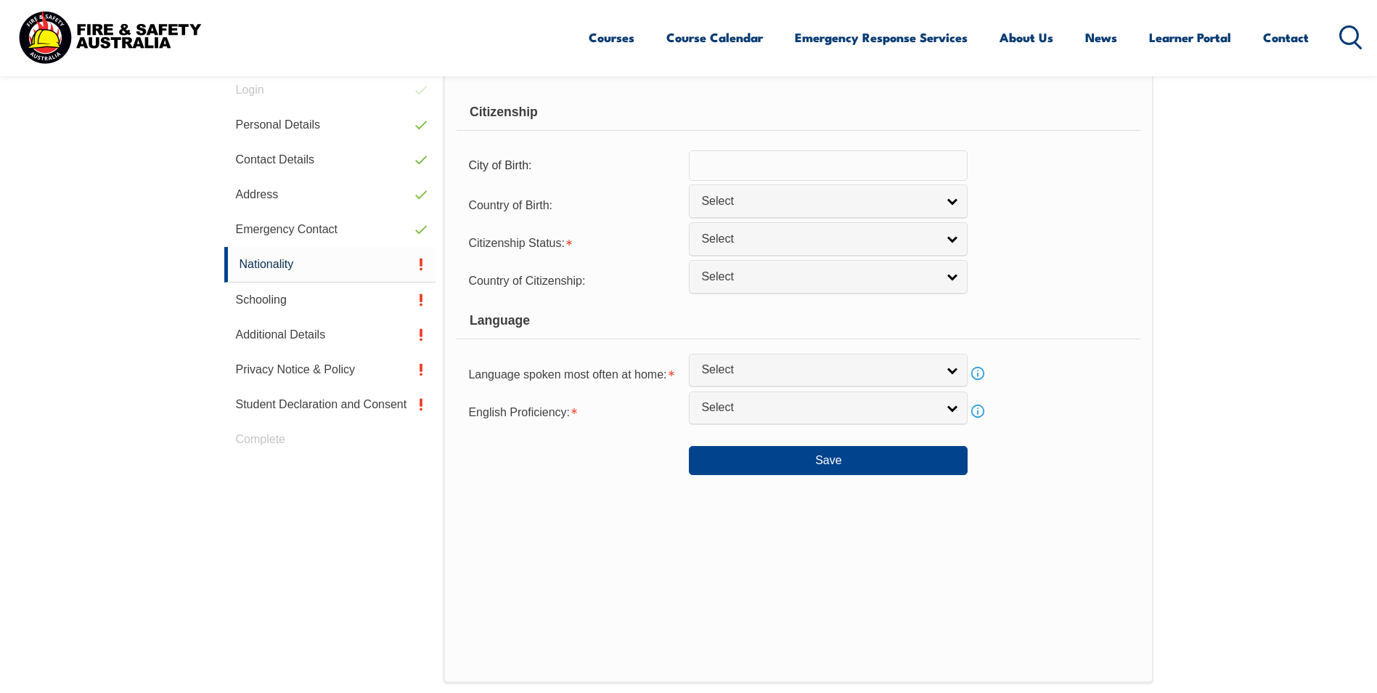
click at [822, 164] on input "text" at bounding box center [828, 165] width 279 height 30
type input "[GEOGRAPHIC_DATA]"
click at [868, 219] on form "Citizenship City of Birth: [GEOGRAPHIC_DATA] Country of Birth: [GEOGRAPHIC_DATA…" at bounding box center [798, 284] width 683 height 380
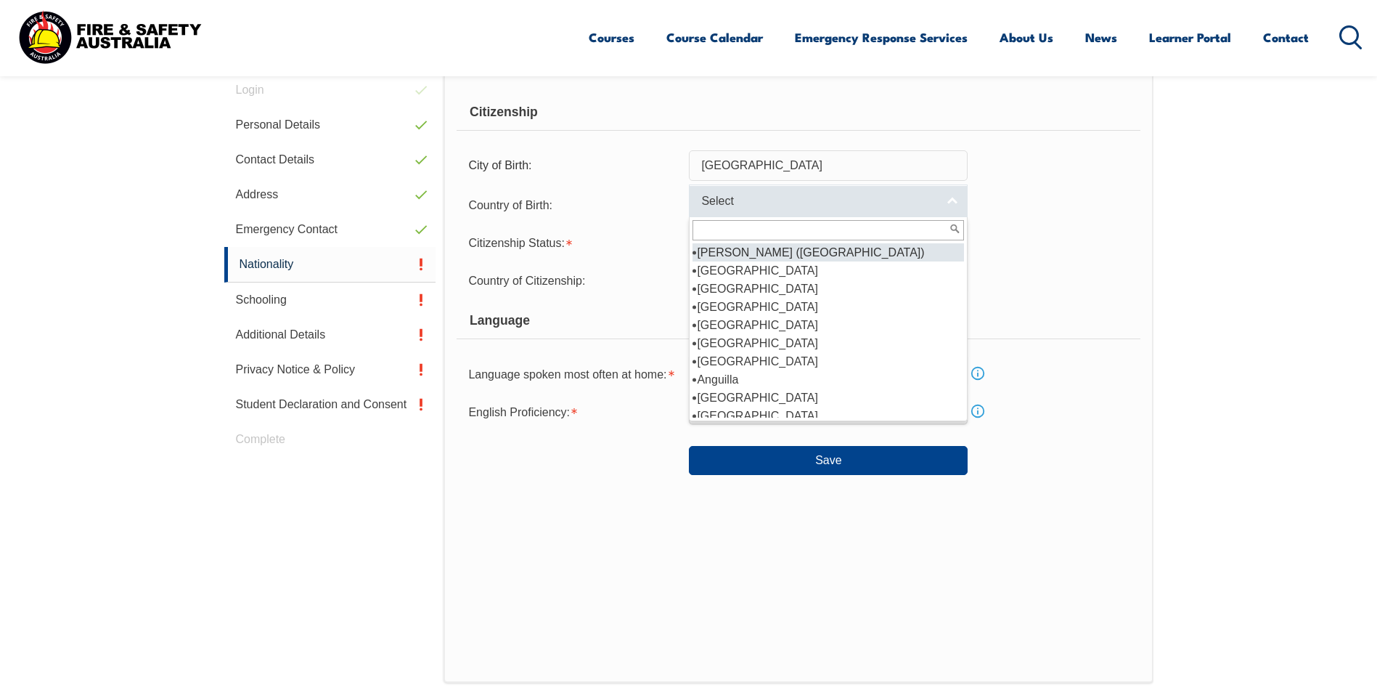
click at [954, 200] on link "Select" at bounding box center [828, 200] width 279 height 33
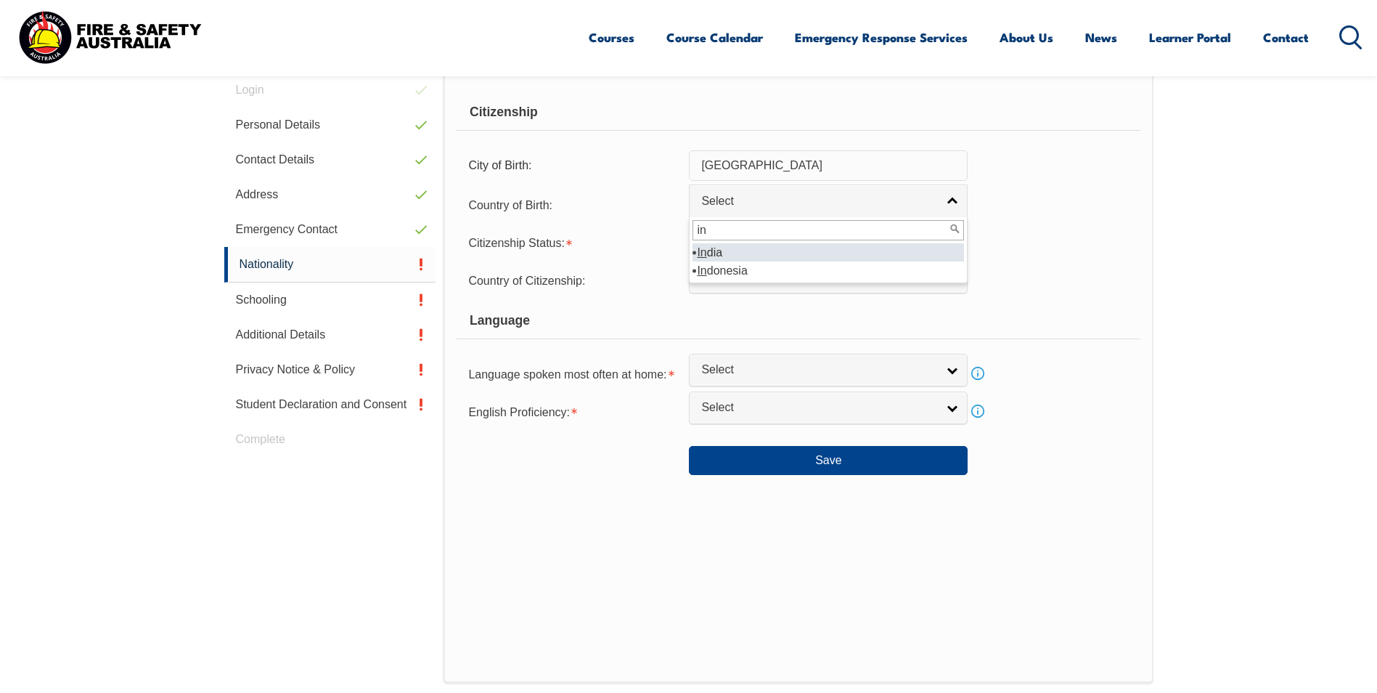
type input "in"
click at [727, 248] on li "In dia" at bounding box center [829, 252] width 272 height 18
select select "7103"
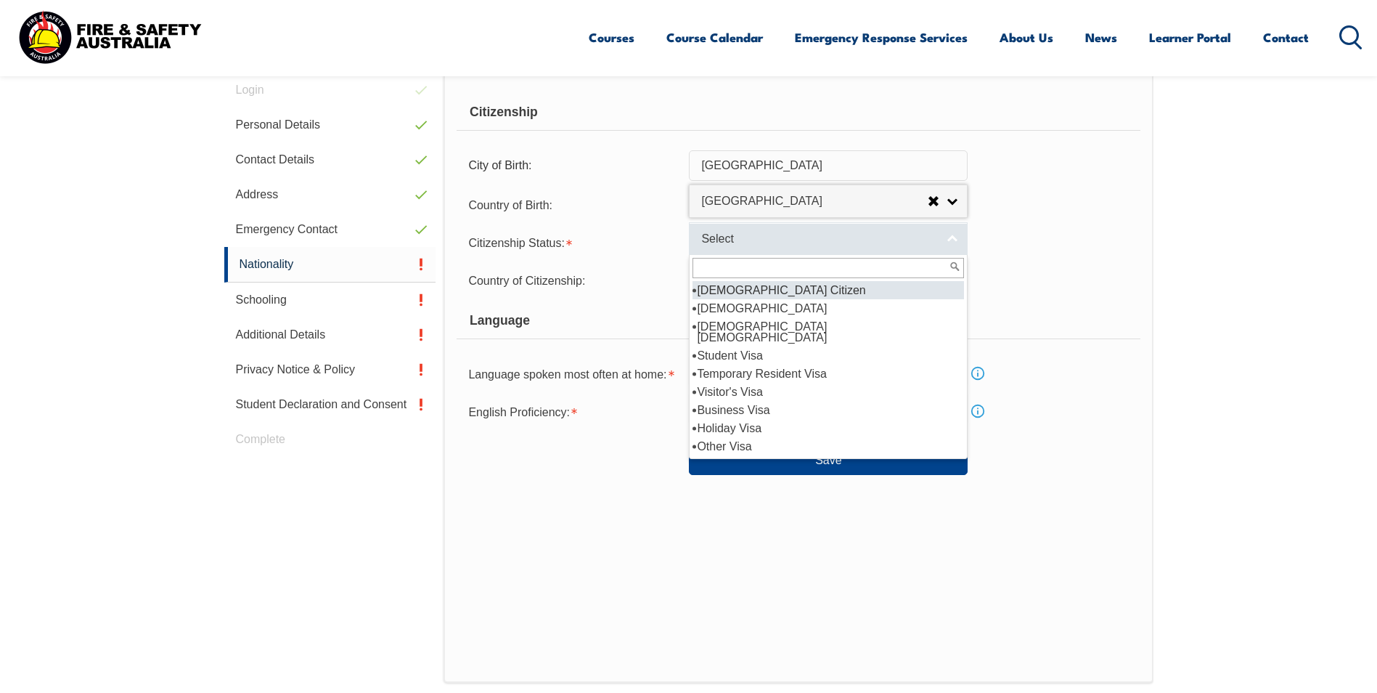
click at [809, 237] on span "Select" at bounding box center [818, 239] width 235 height 15
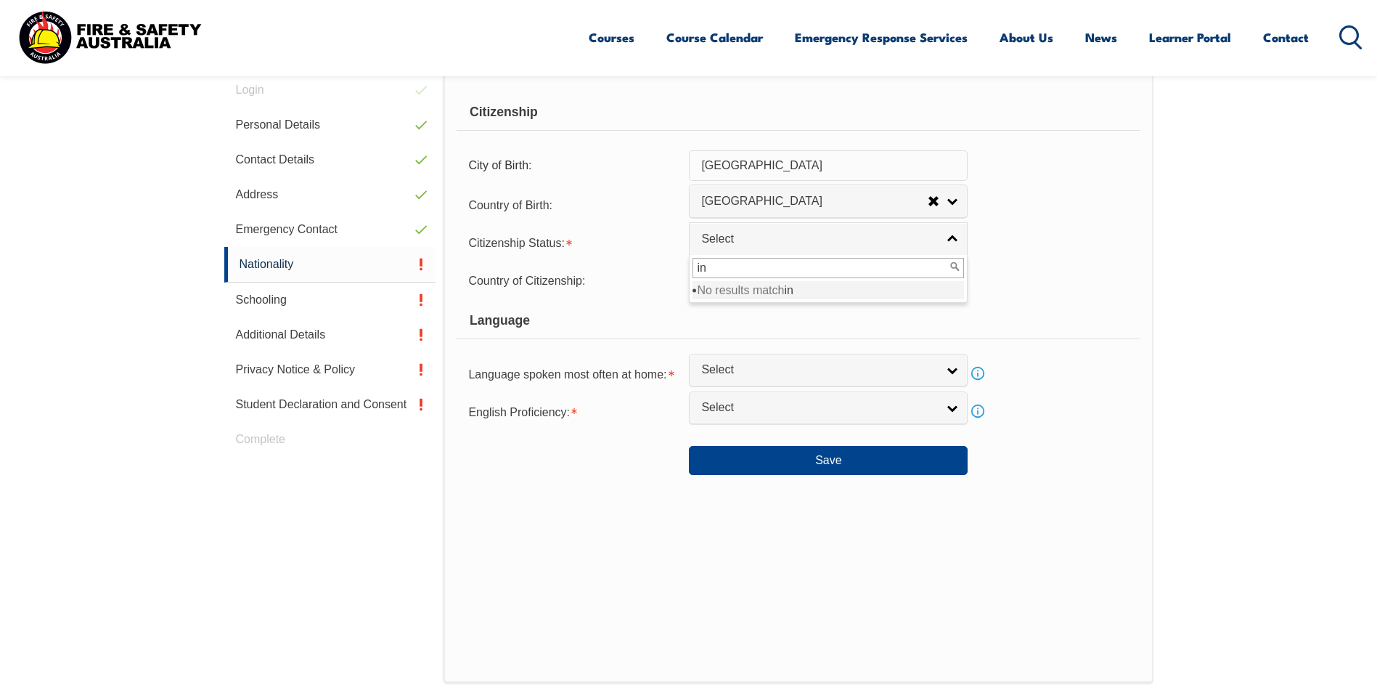
type input "i"
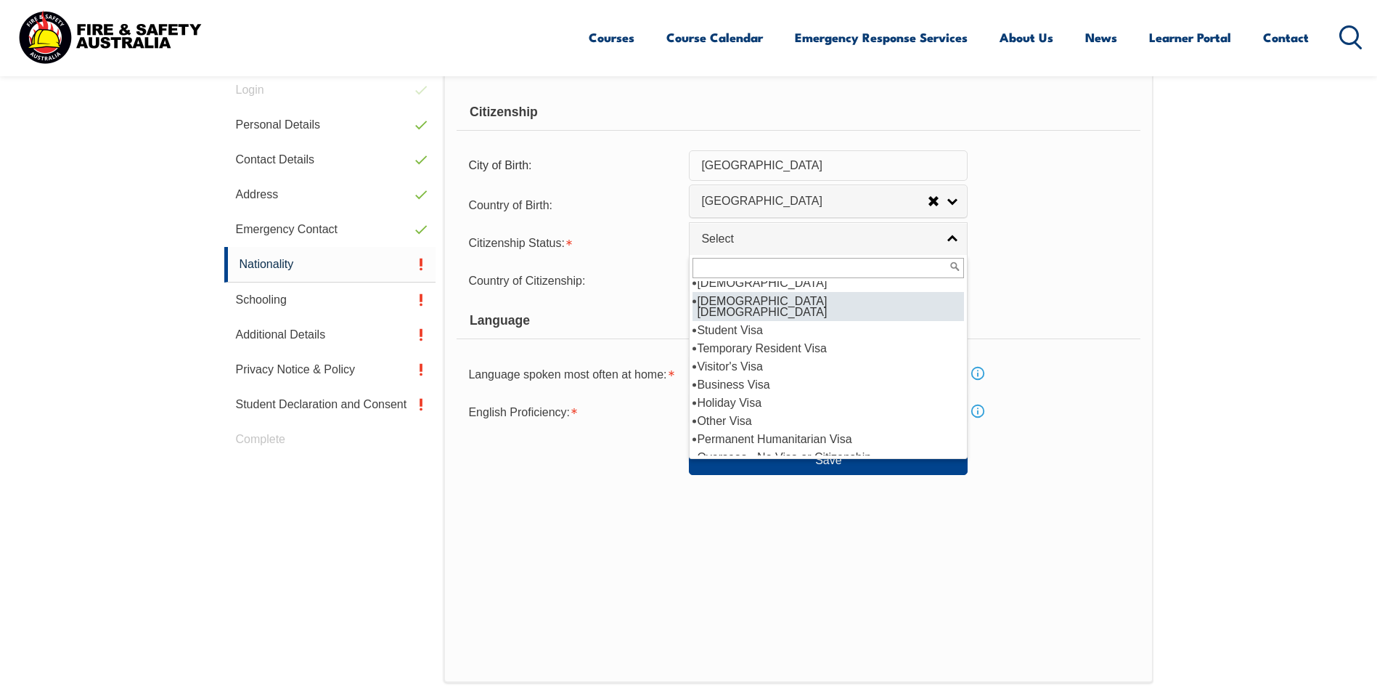
scroll to position [0, 0]
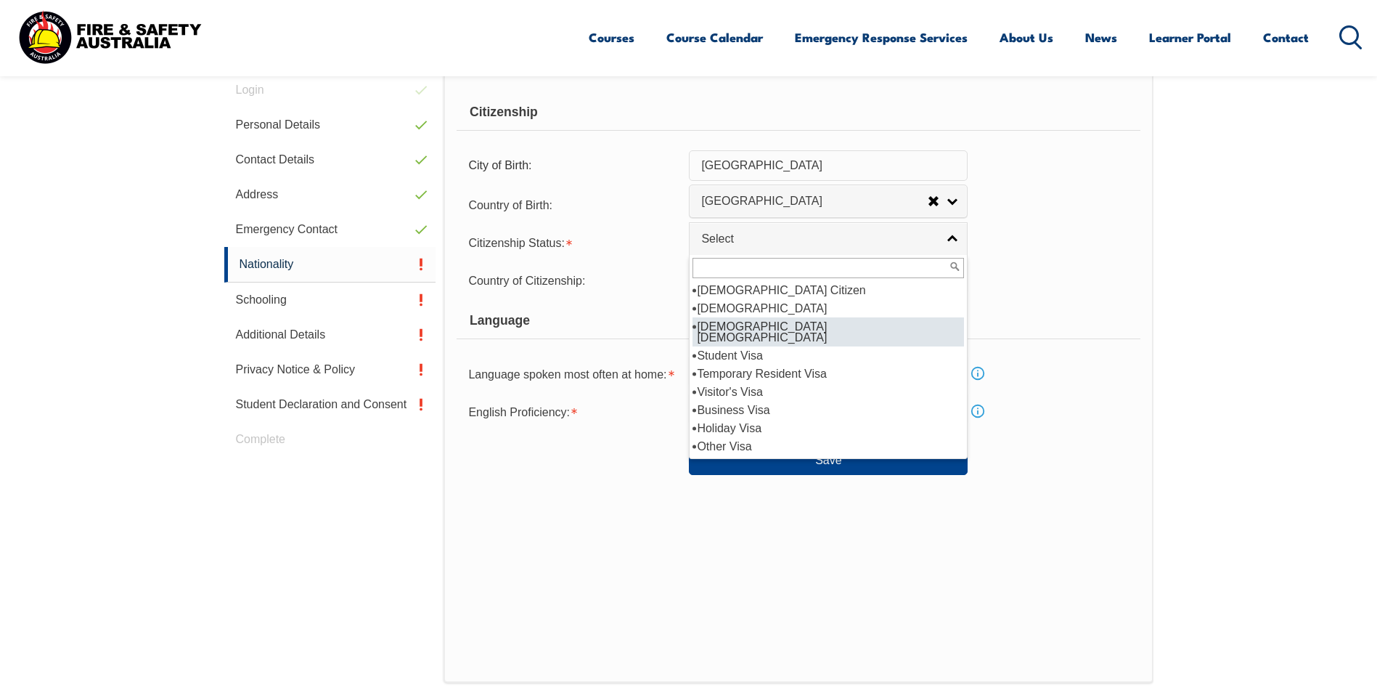
click at [812, 325] on li "[DEMOGRAPHIC_DATA] [DEMOGRAPHIC_DATA]" at bounding box center [829, 331] width 272 height 29
select select "3"
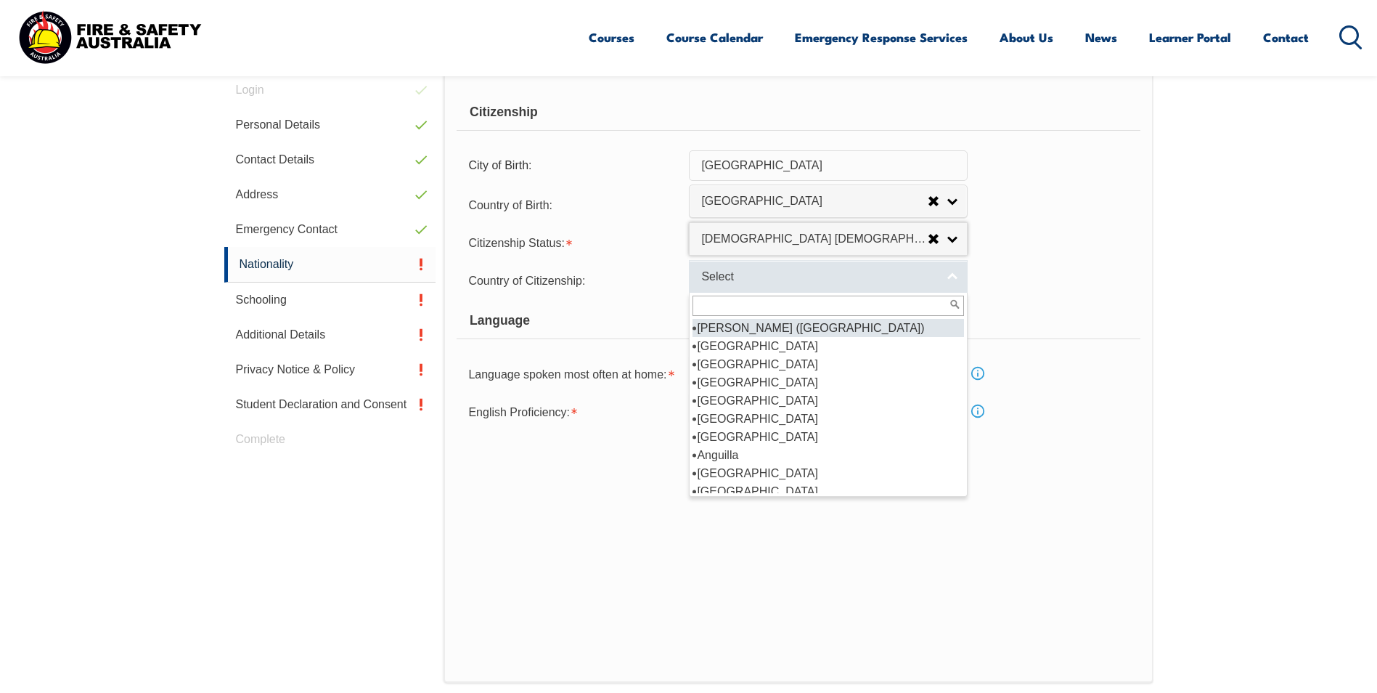
click at [851, 282] on span "Select" at bounding box center [818, 276] width 235 height 15
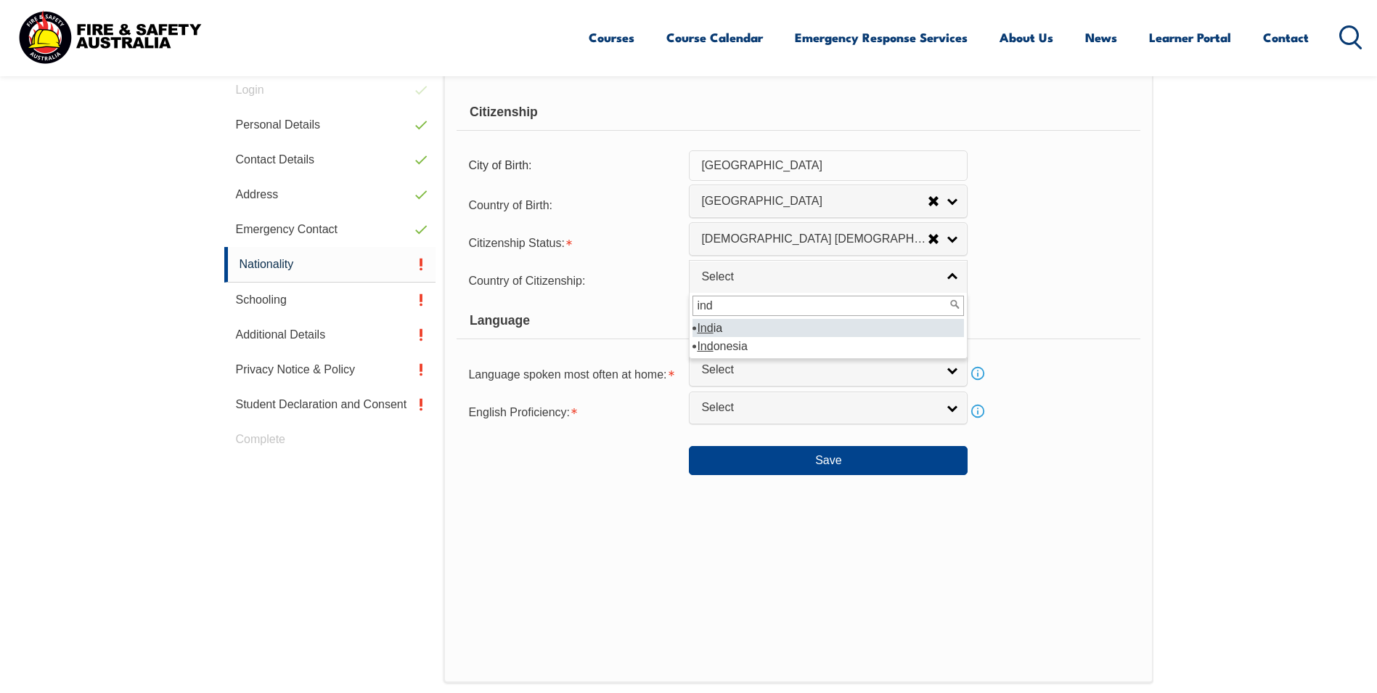
type input "ind"
click at [796, 327] on li "Ind ia" at bounding box center [829, 328] width 272 height 18
select select "7103"
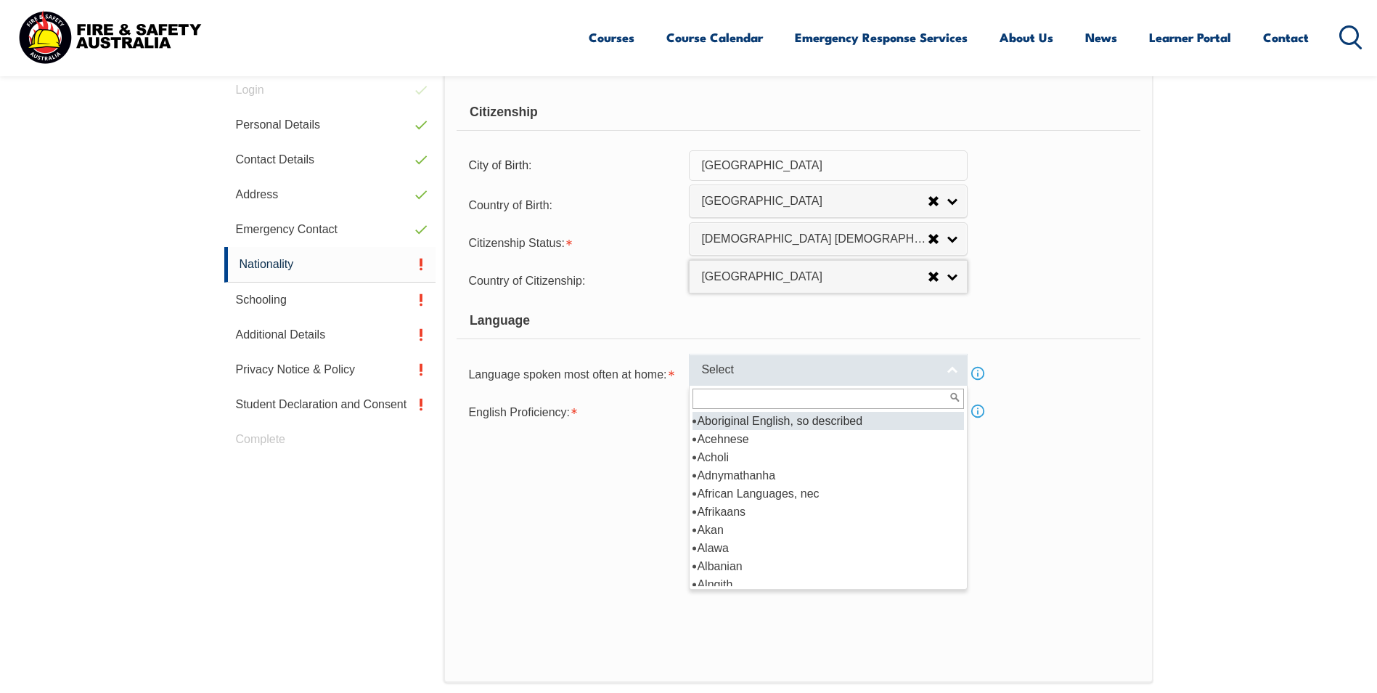
click at [928, 380] on link "Select" at bounding box center [828, 370] width 279 height 33
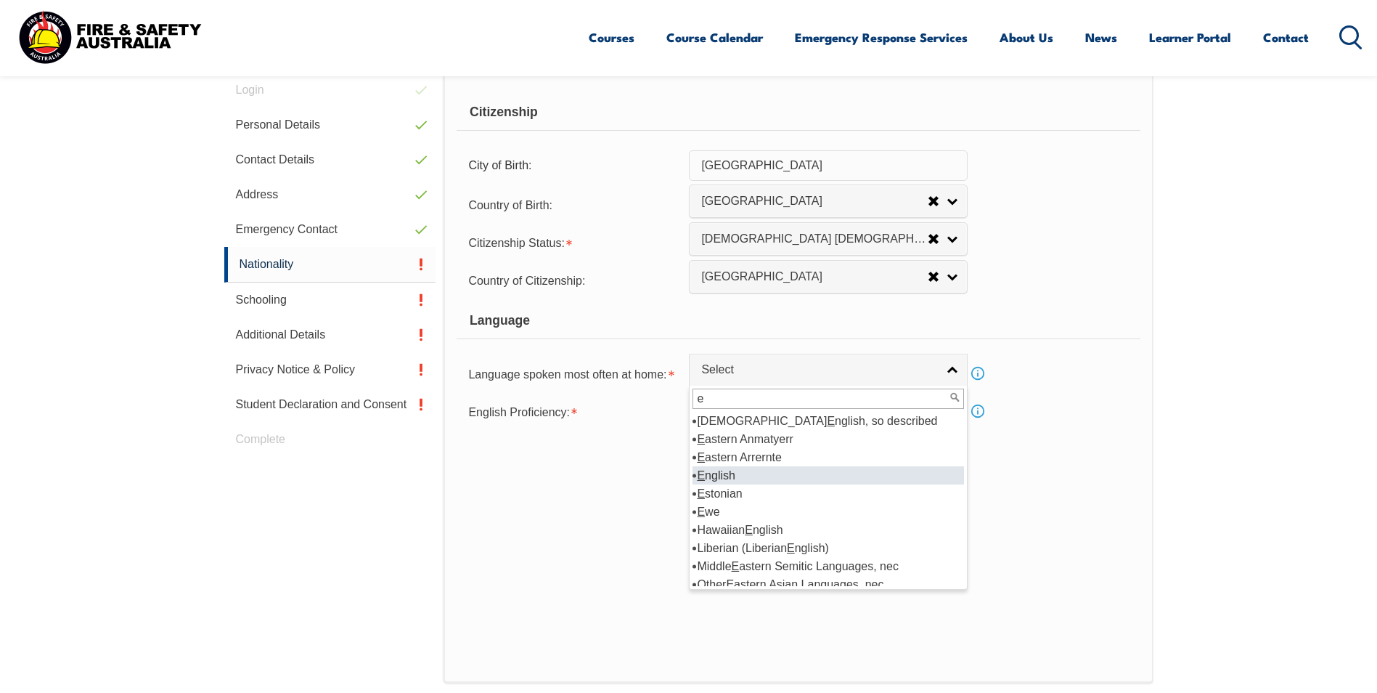
type input "e"
drag, startPoint x: 722, startPoint y: 478, endPoint x: 730, endPoint y: 461, distance: 18.9
click at [723, 478] on li "E nglish" at bounding box center [829, 475] width 272 height 18
select select "1201"
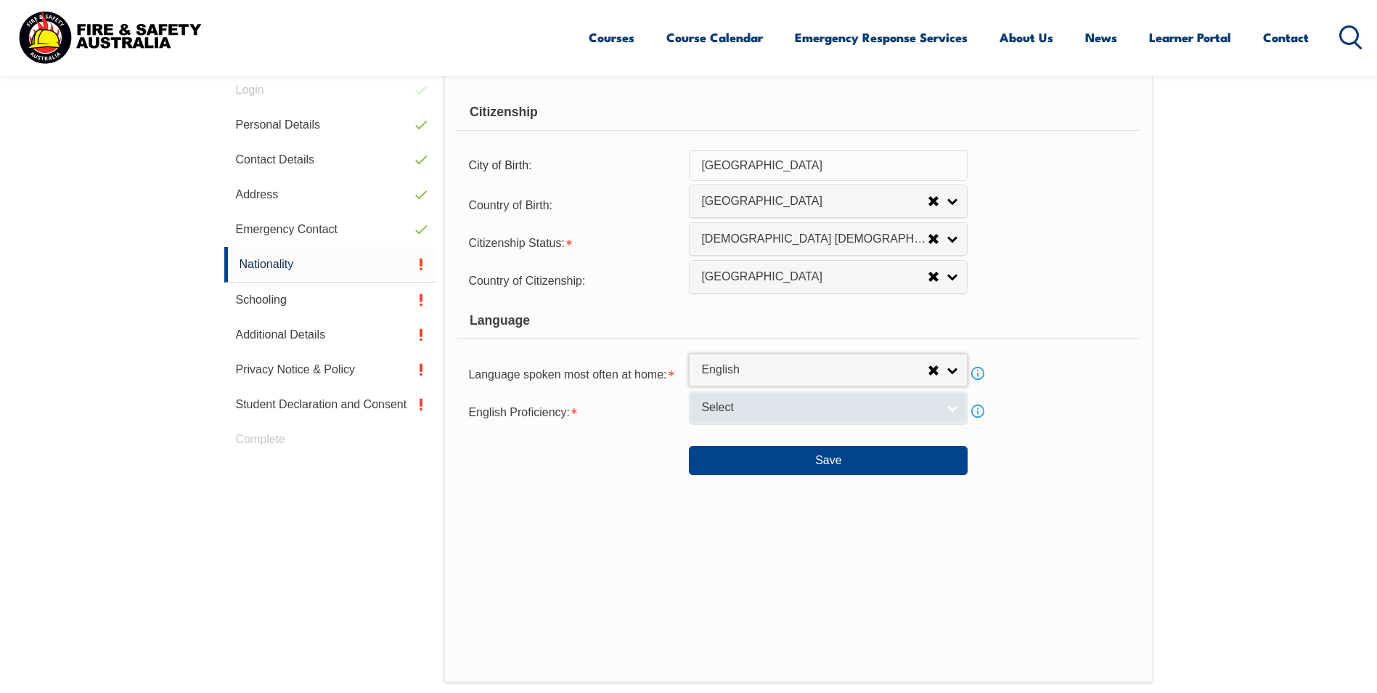
click at [796, 413] on span "Select" at bounding box center [818, 407] width 235 height 15
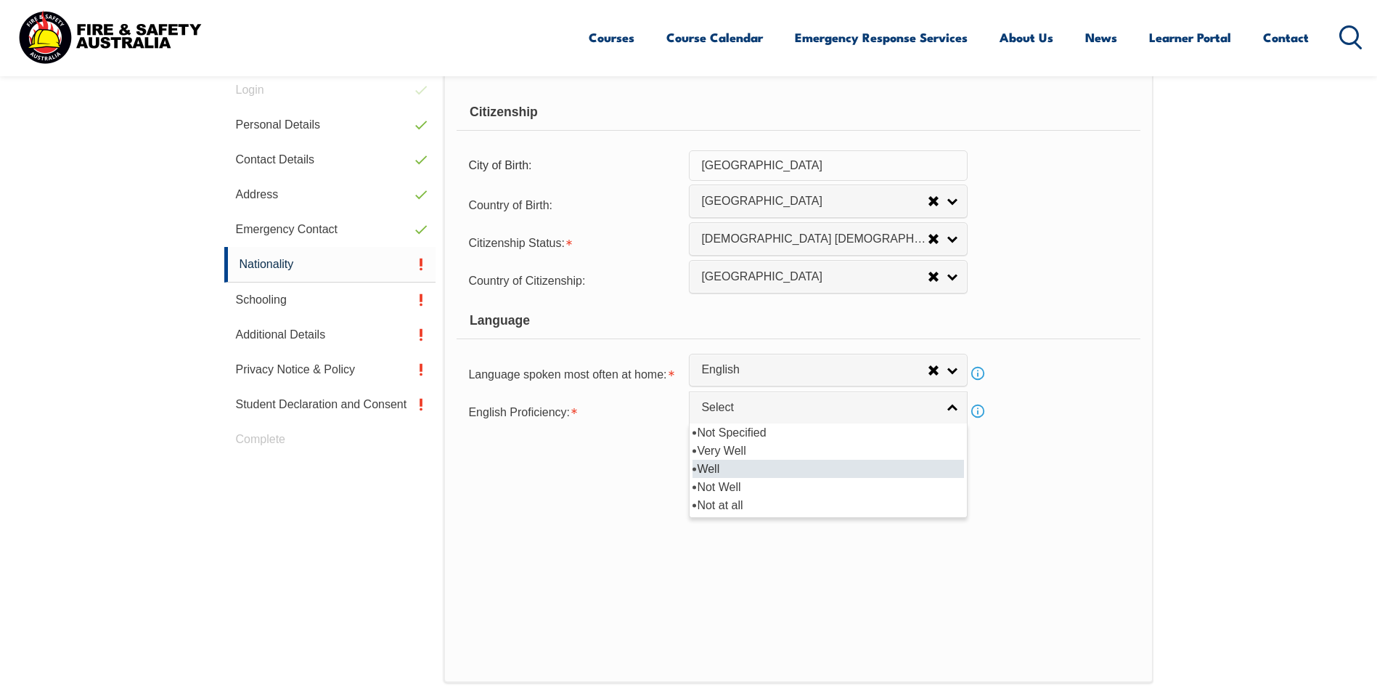
click at [762, 463] on li "Well" at bounding box center [829, 469] width 272 height 18
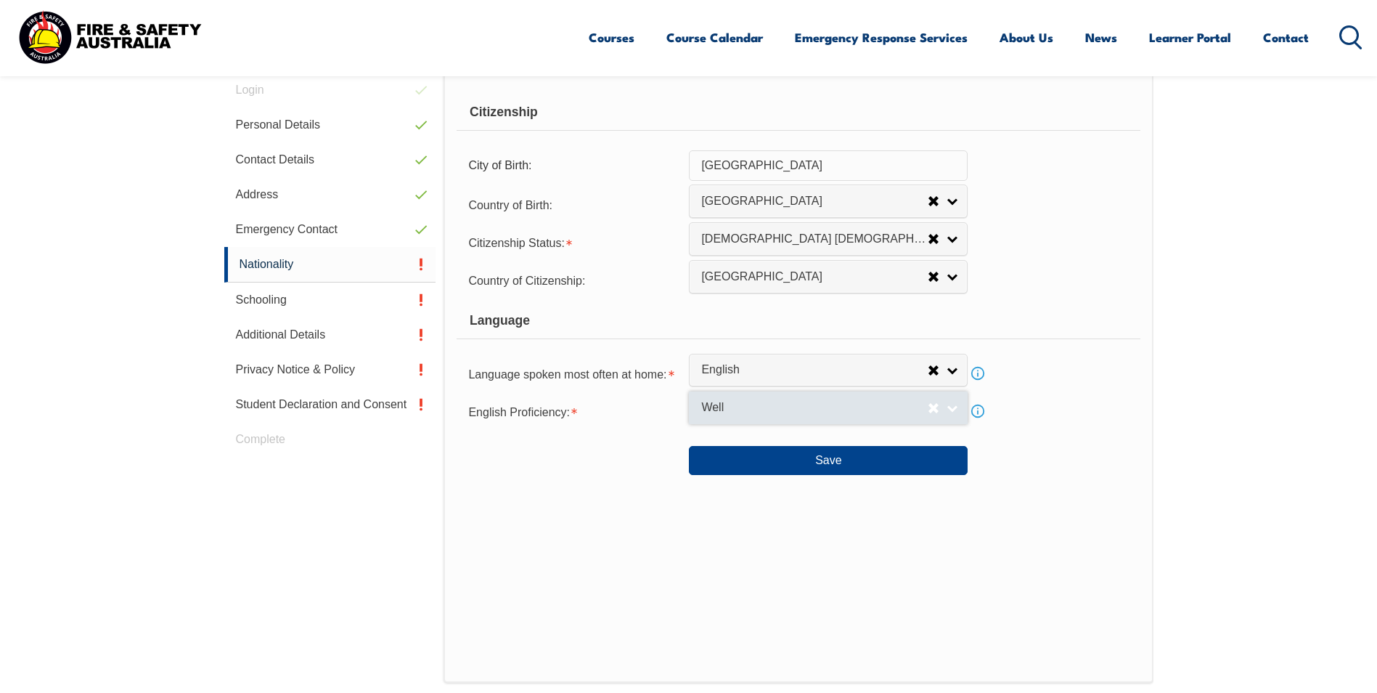
click at [839, 420] on link "Well" at bounding box center [828, 407] width 279 height 33
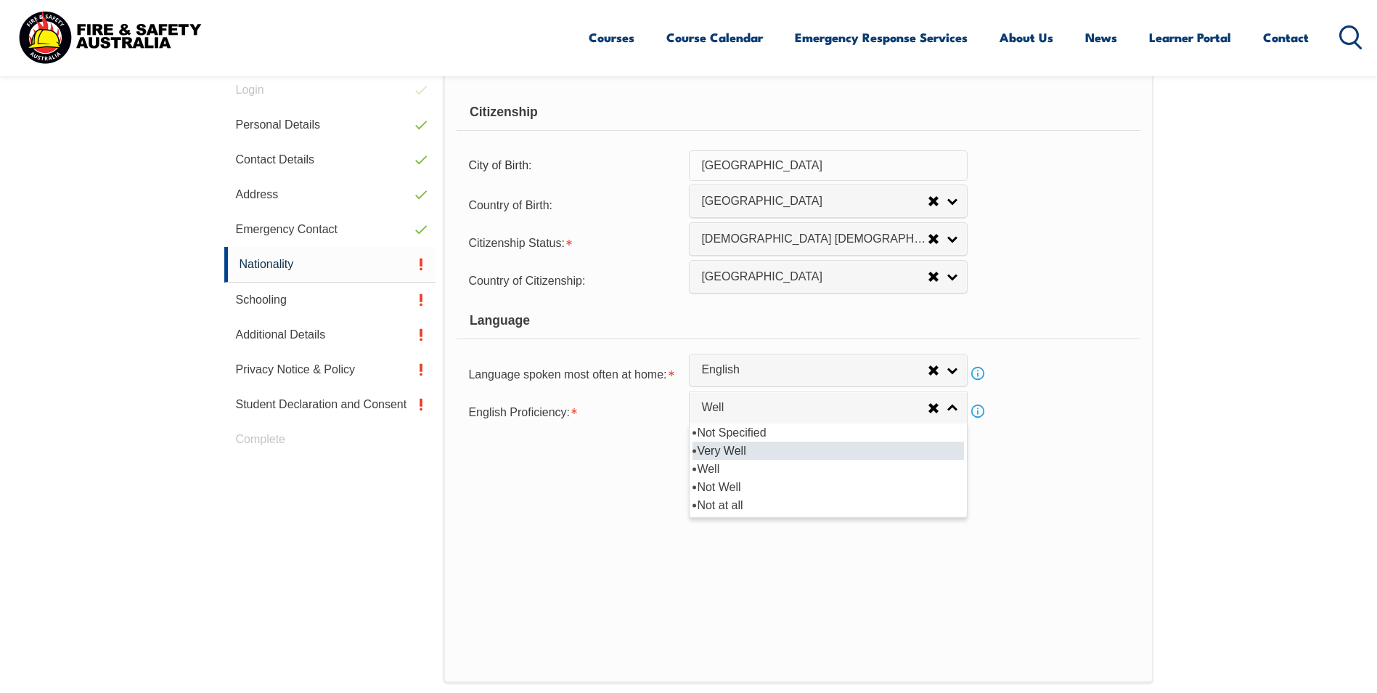
click at [795, 450] on li "Very Well" at bounding box center [829, 450] width 272 height 18
select select "1"
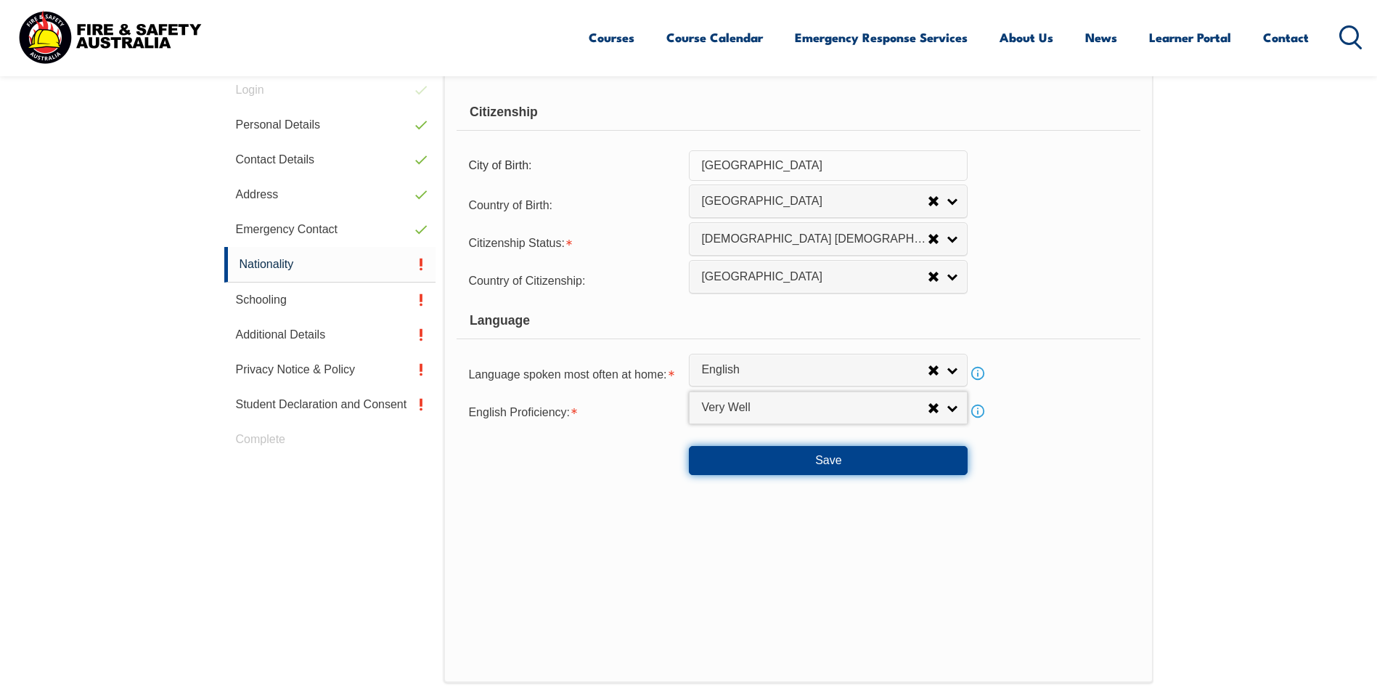
click at [803, 452] on button "Save" at bounding box center [828, 460] width 279 height 29
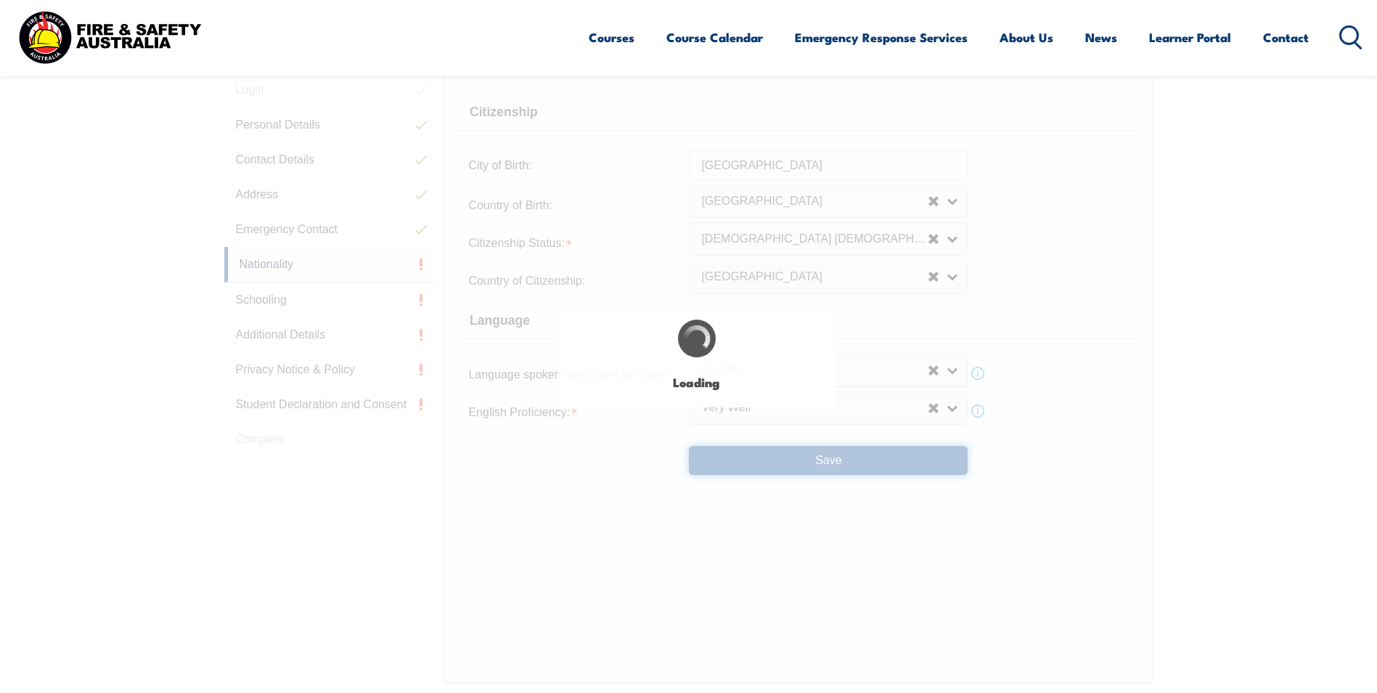
select select "false"
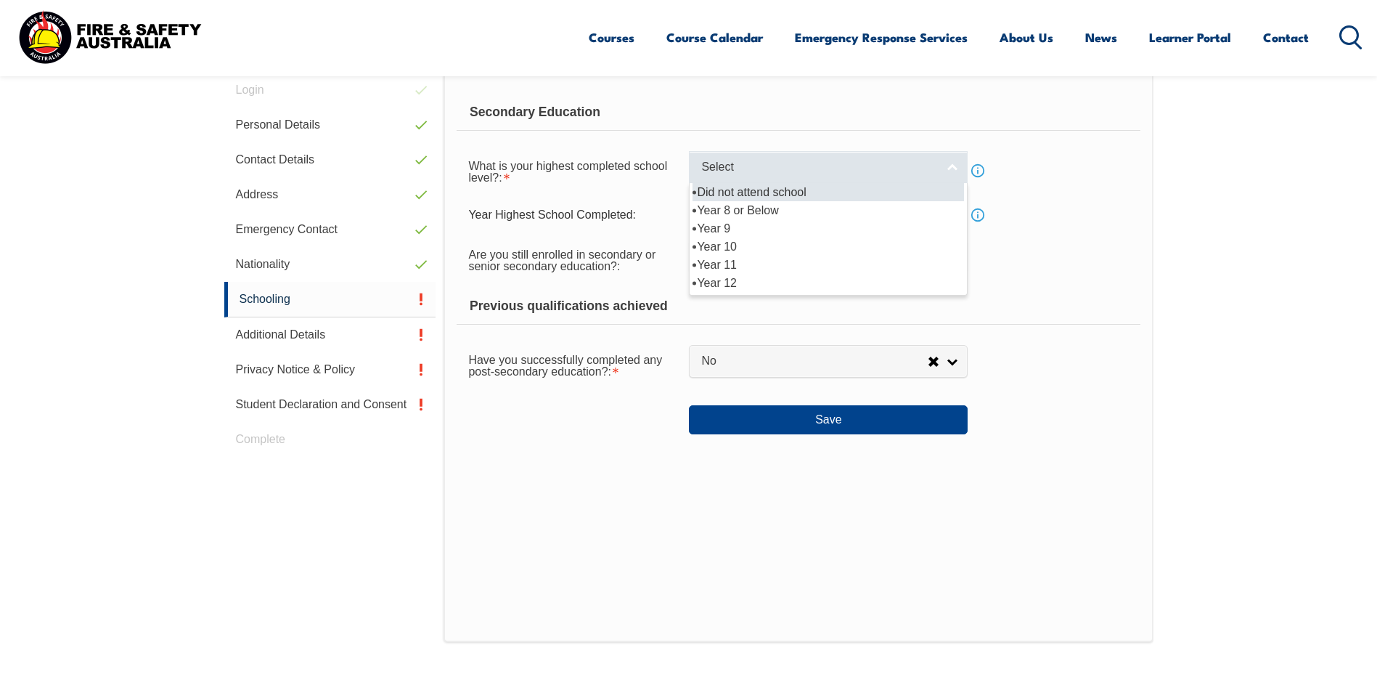
click at [932, 174] on span "Select" at bounding box center [818, 167] width 235 height 15
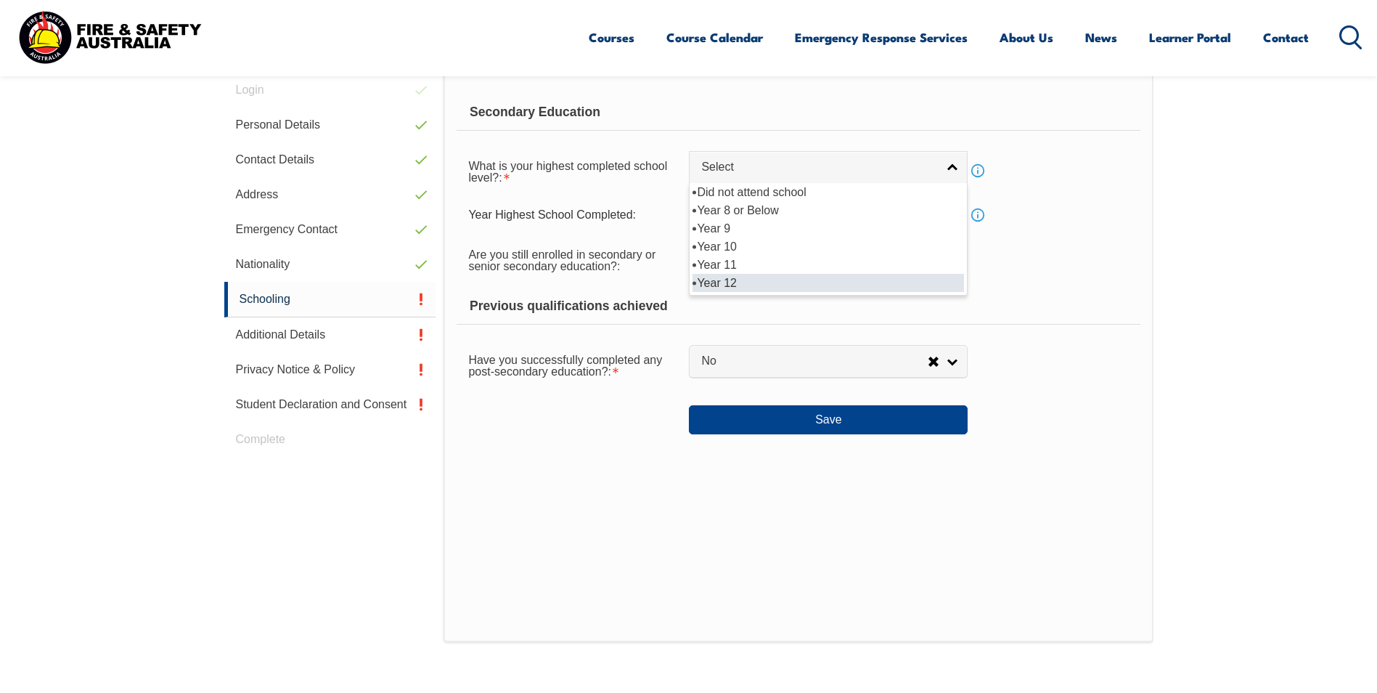
click at [767, 279] on li "Year 12" at bounding box center [829, 283] width 272 height 18
select select "12"
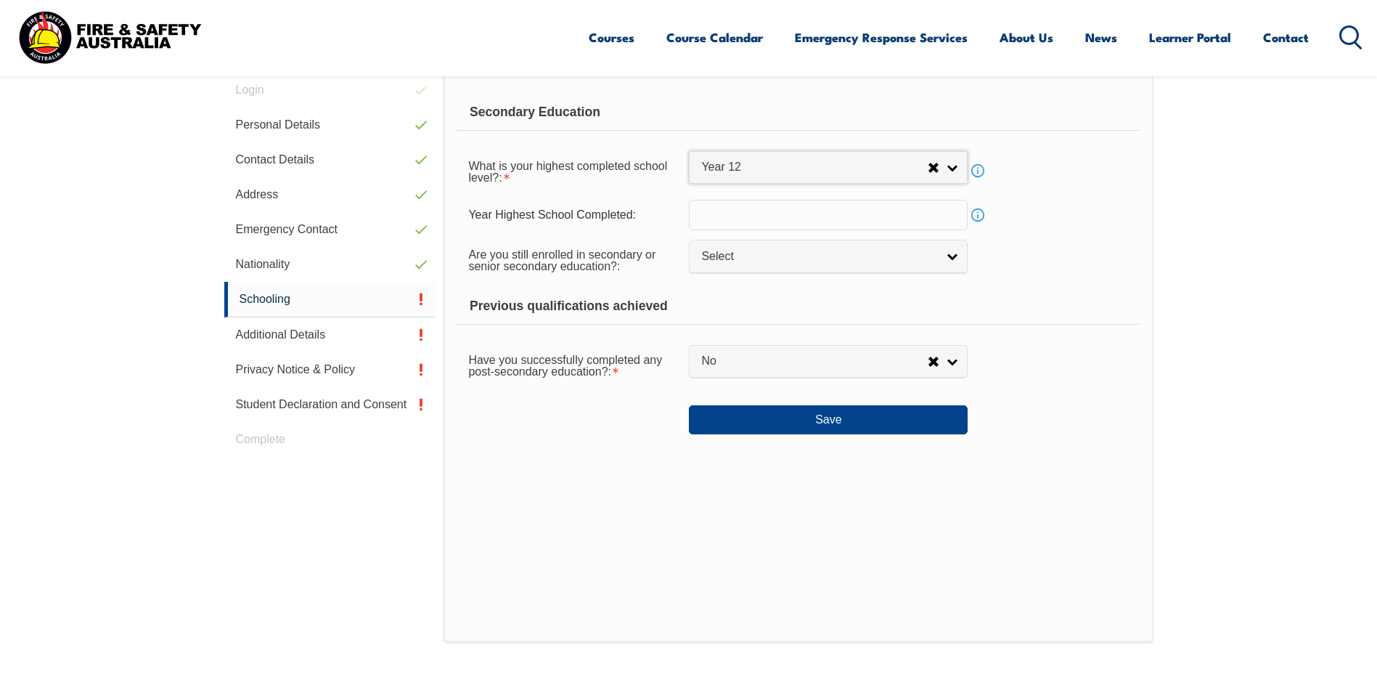
click at [881, 221] on input "text" at bounding box center [828, 215] width 279 height 30
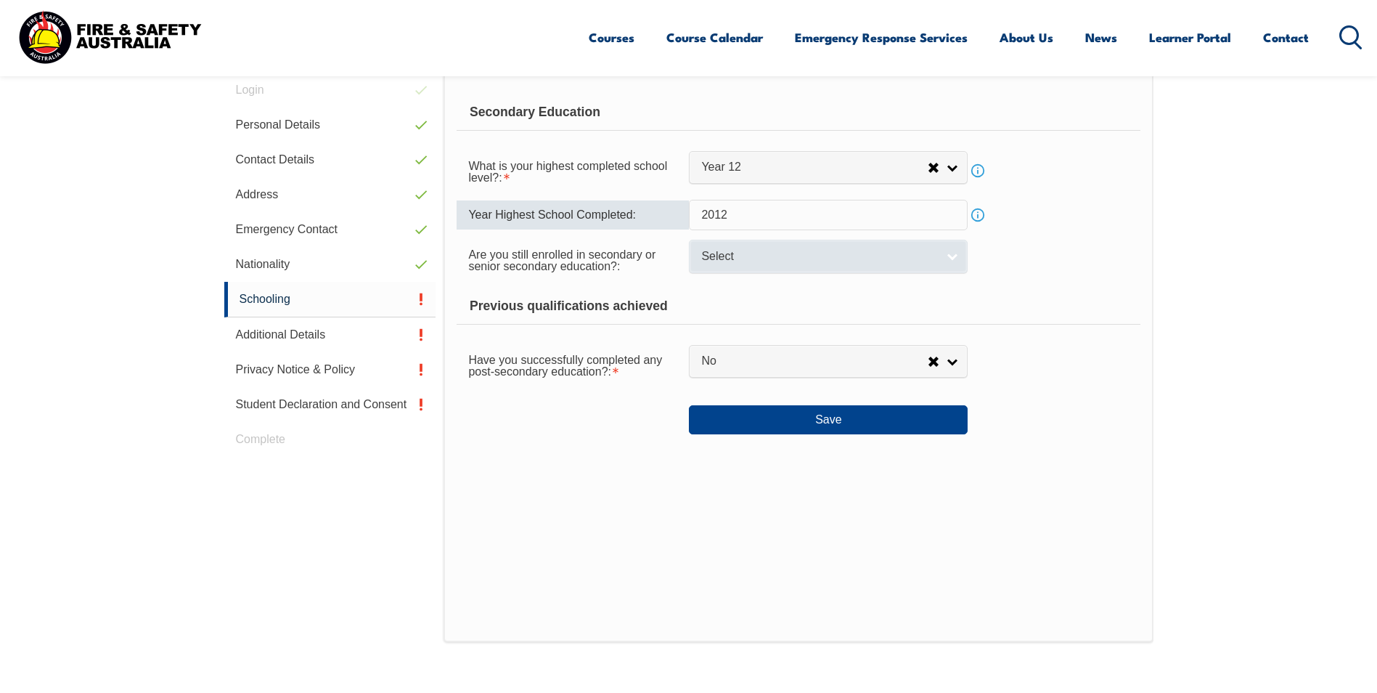
type input "2012"
click at [841, 260] on span "Select" at bounding box center [818, 256] width 235 height 15
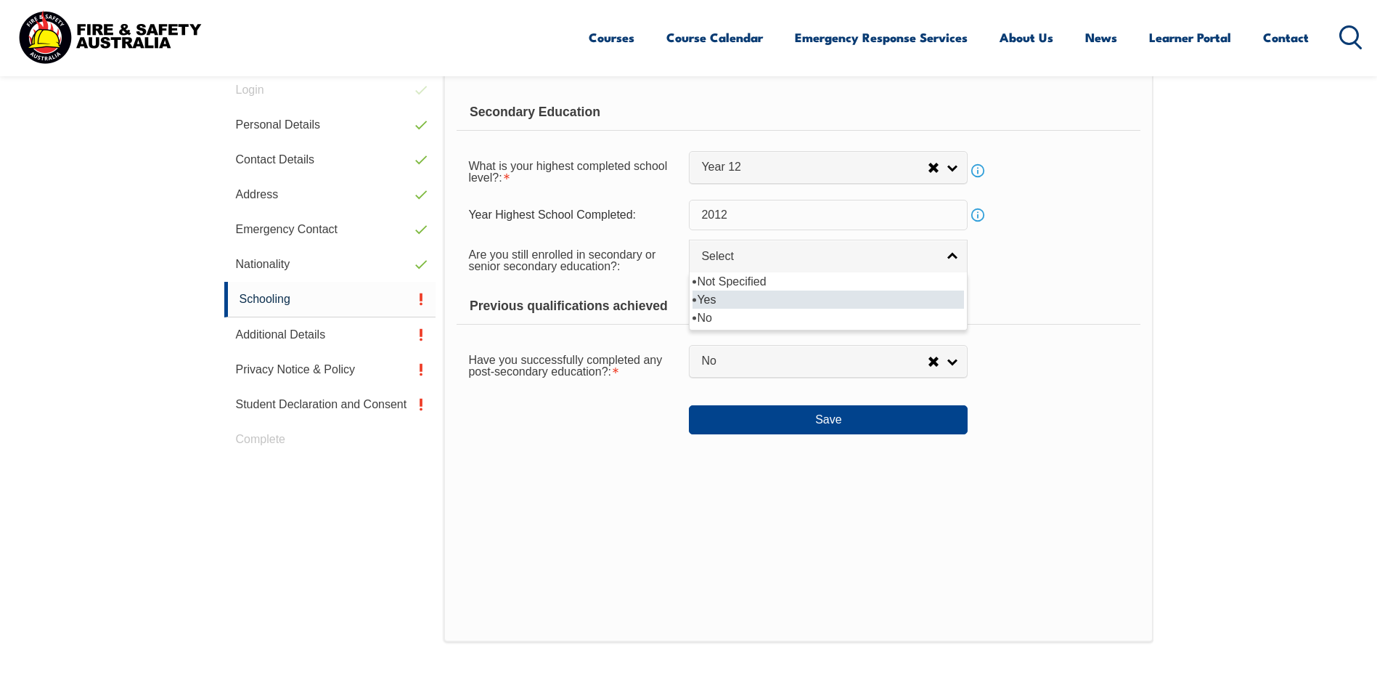
click at [825, 296] on li "Yes" at bounding box center [829, 299] width 272 height 18
select select "true"
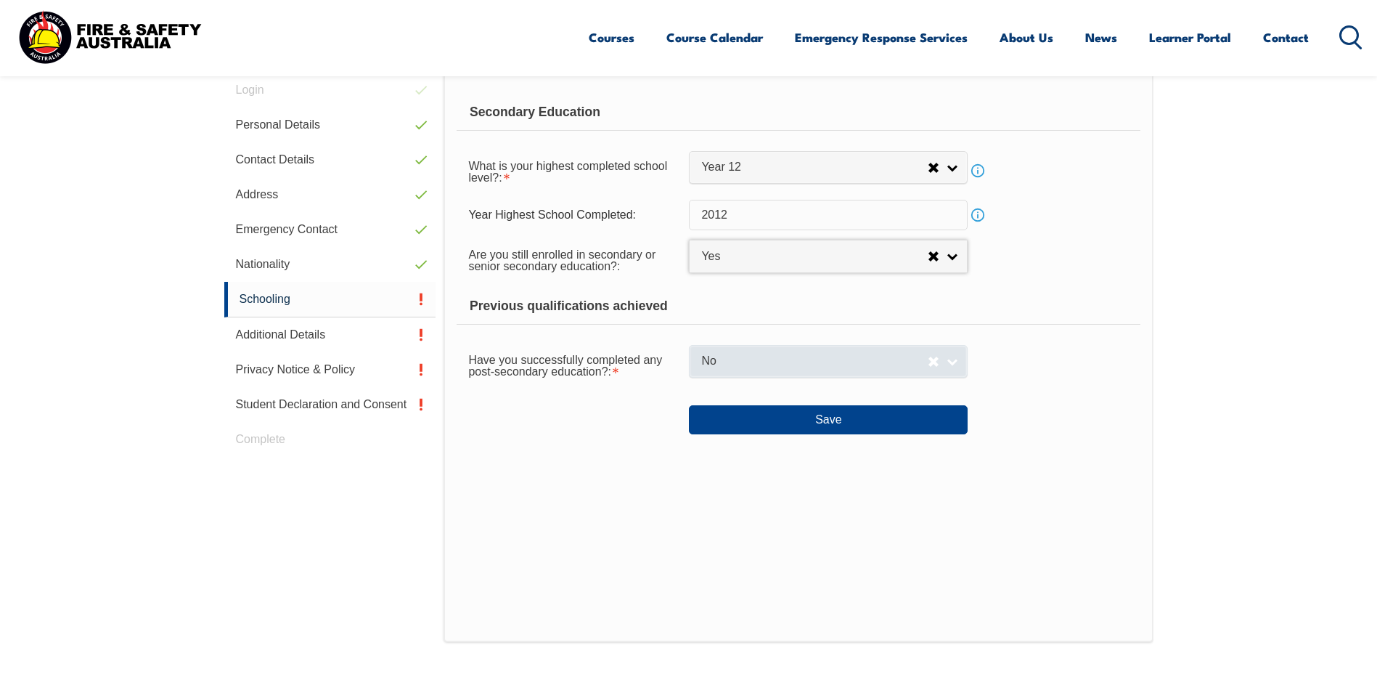
click at [826, 362] on span "No" at bounding box center [814, 361] width 227 height 15
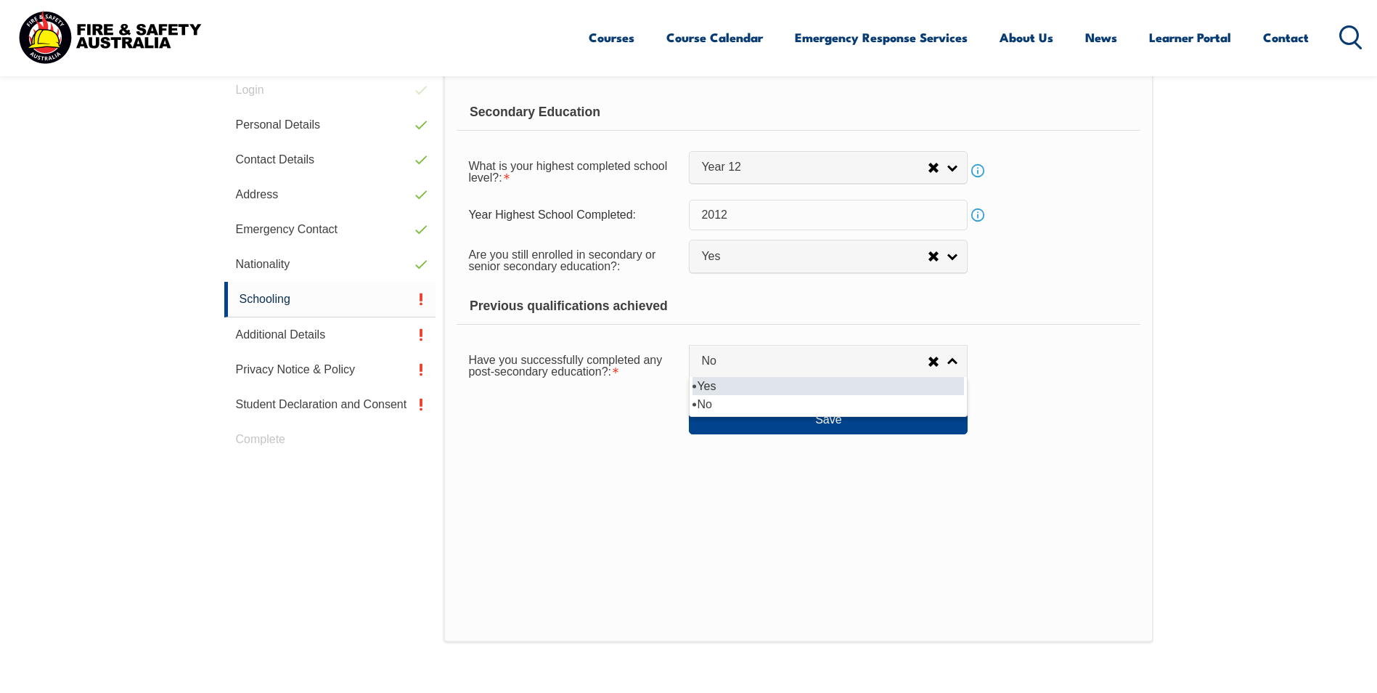
click at [715, 387] on li "Yes" at bounding box center [829, 386] width 272 height 18
select select "true"
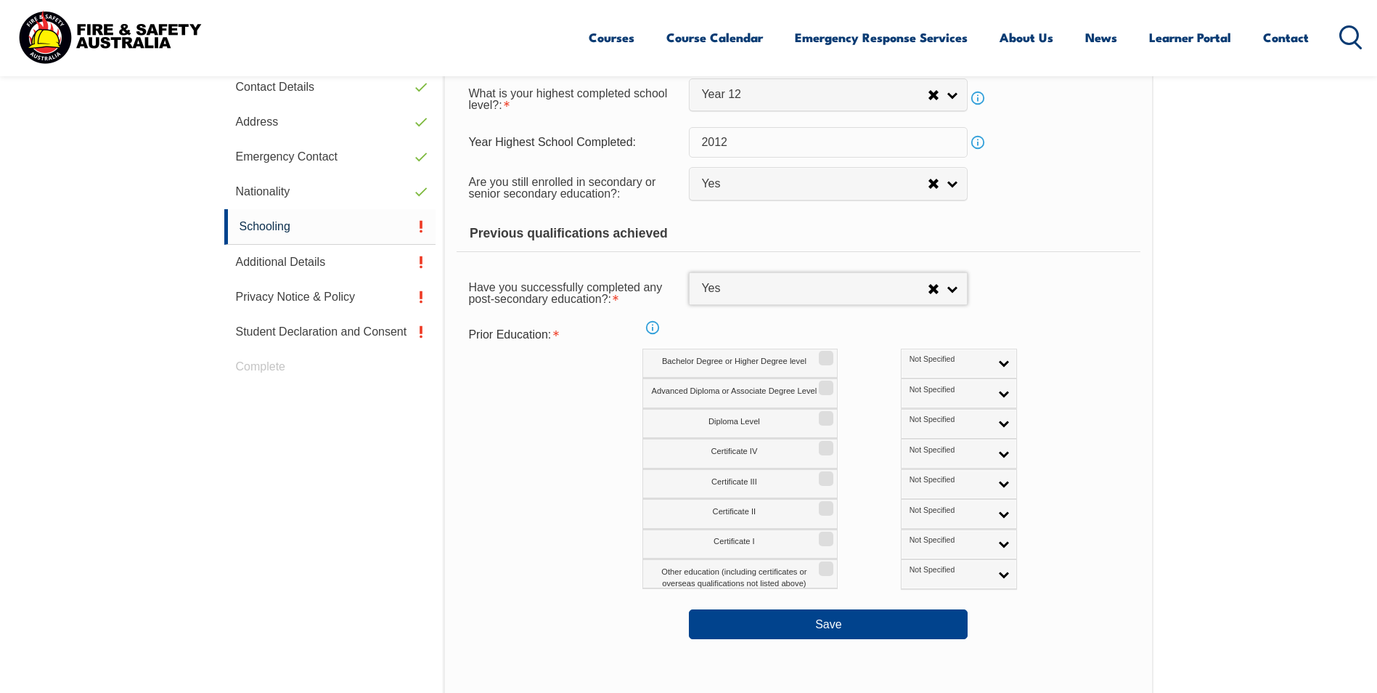
scroll to position [555, 0]
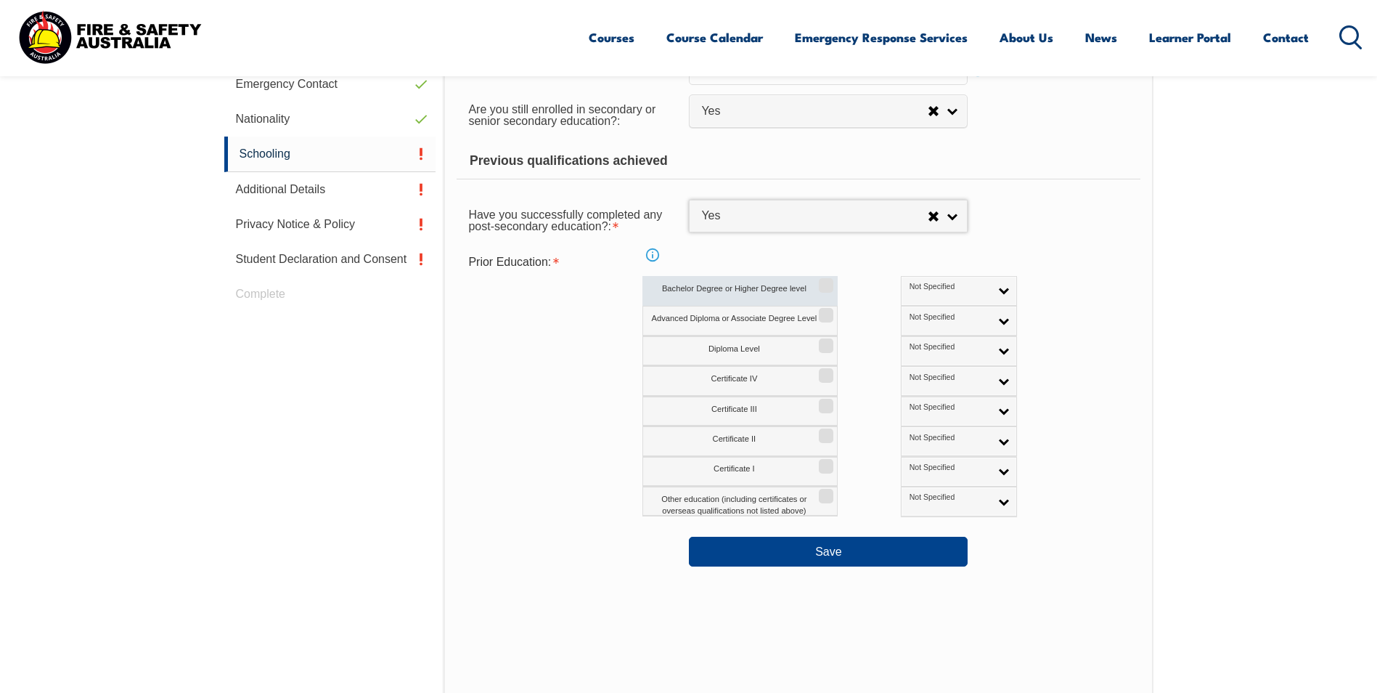
click at [741, 293] on label "Bachelor Degree or Higher Degree level" at bounding box center [740, 291] width 195 height 30
click at [820, 281] on input "Bachelor Degree or Higher Degree level" at bounding box center [824, 280] width 9 height 1
checkbox input "true"
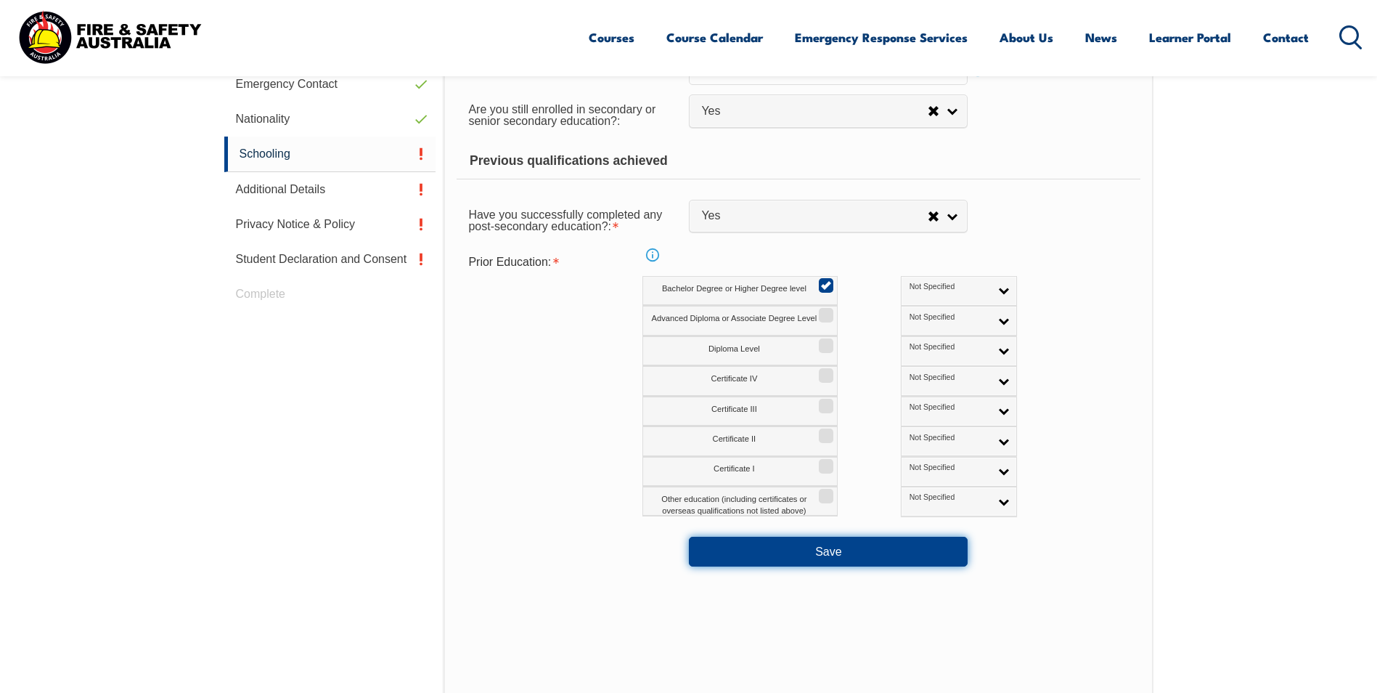
click at [819, 552] on button "Save" at bounding box center [828, 551] width 279 height 29
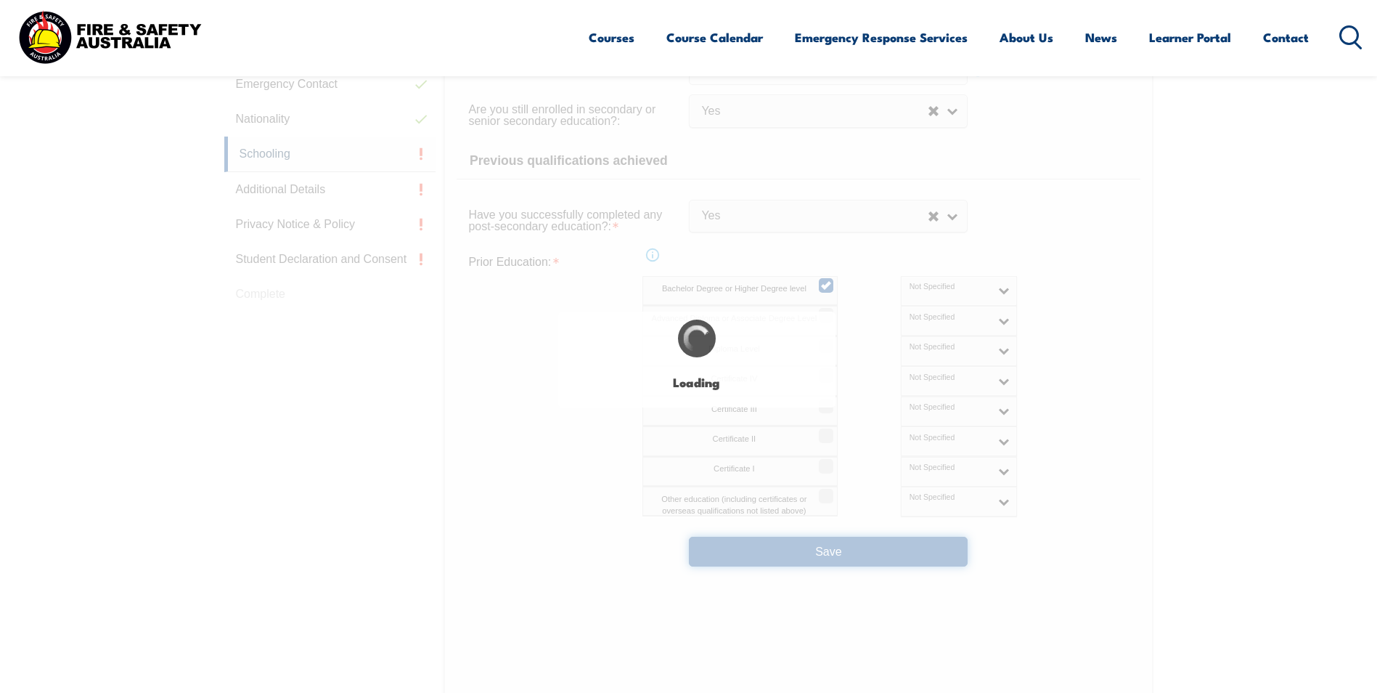
select select
select select "true"
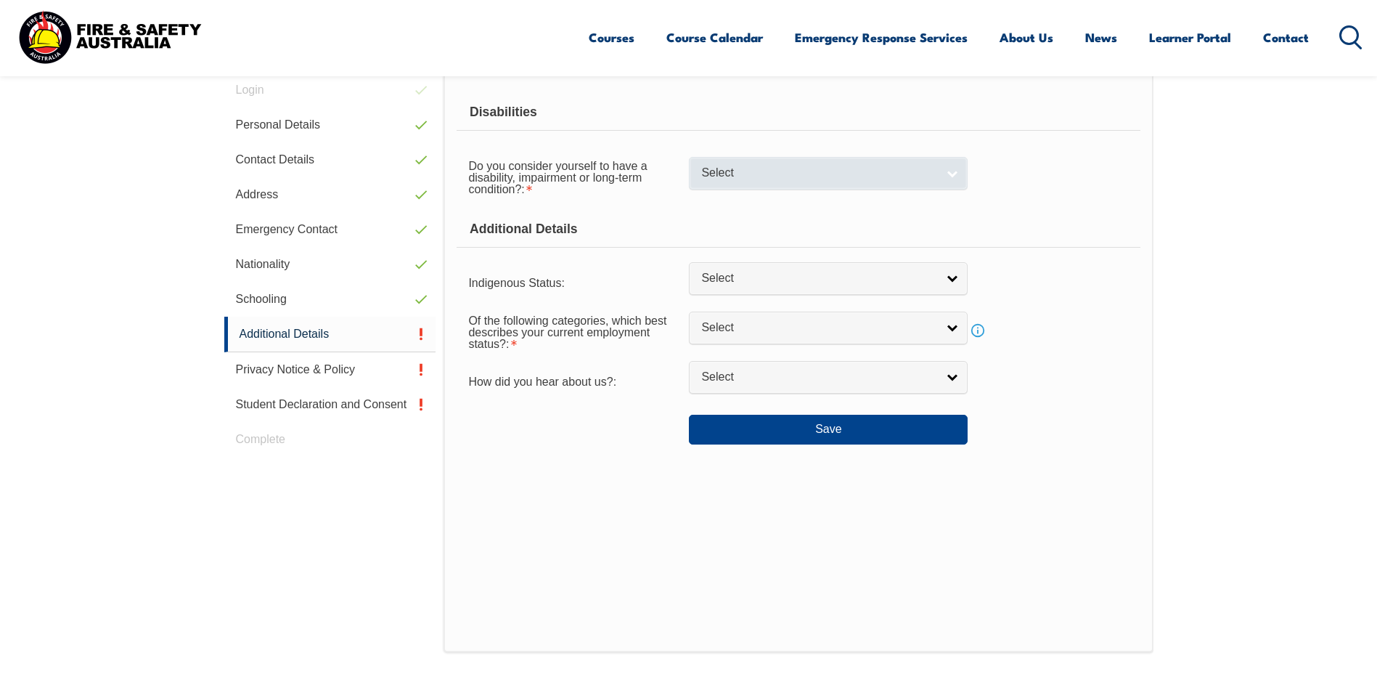
click at [926, 182] on link "Select" at bounding box center [828, 173] width 279 height 33
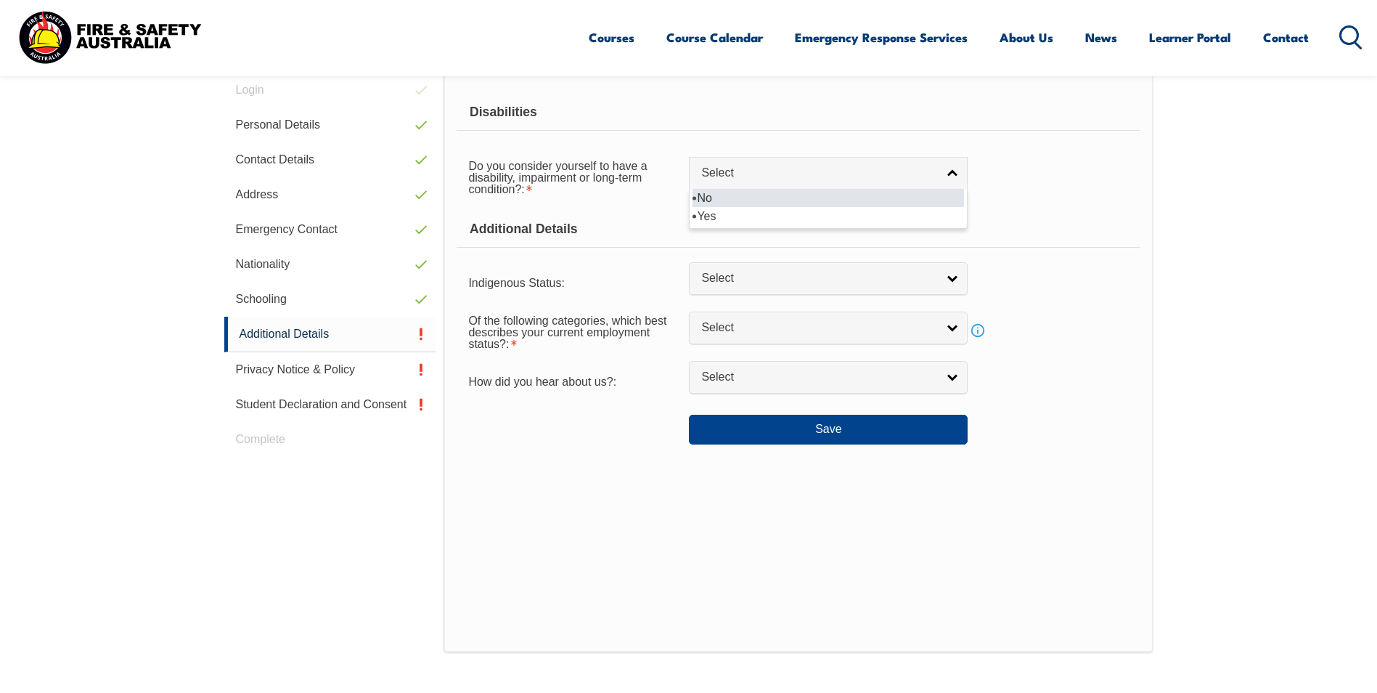
click at [736, 201] on li "No" at bounding box center [829, 198] width 272 height 18
select select "false"
click at [867, 295] on div "Indigenous Status: No Aboriginal [PERSON_NAME] [PERSON_NAME] Islander Aborigina…" at bounding box center [798, 280] width 683 height 29
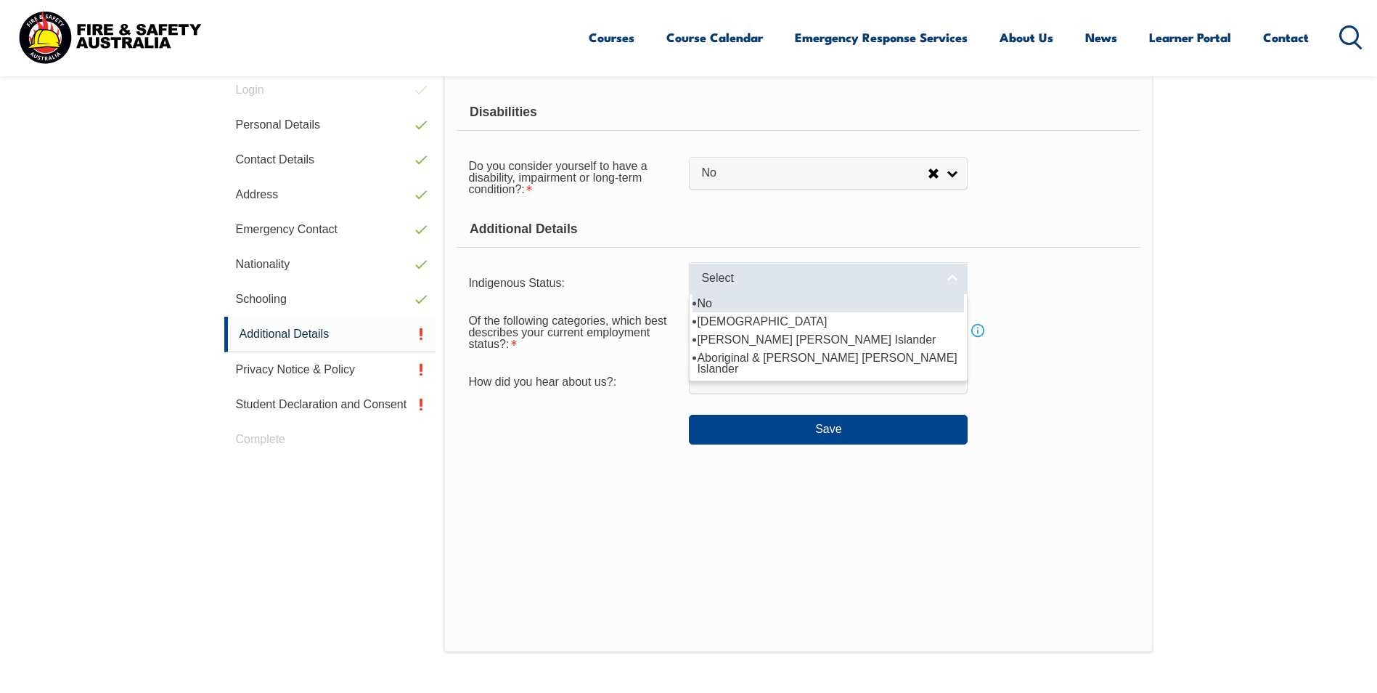
click at [938, 286] on link "Select" at bounding box center [828, 278] width 279 height 33
click at [816, 307] on li "No" at bounding box center [829, 303] width 272 height 18
select select "4"
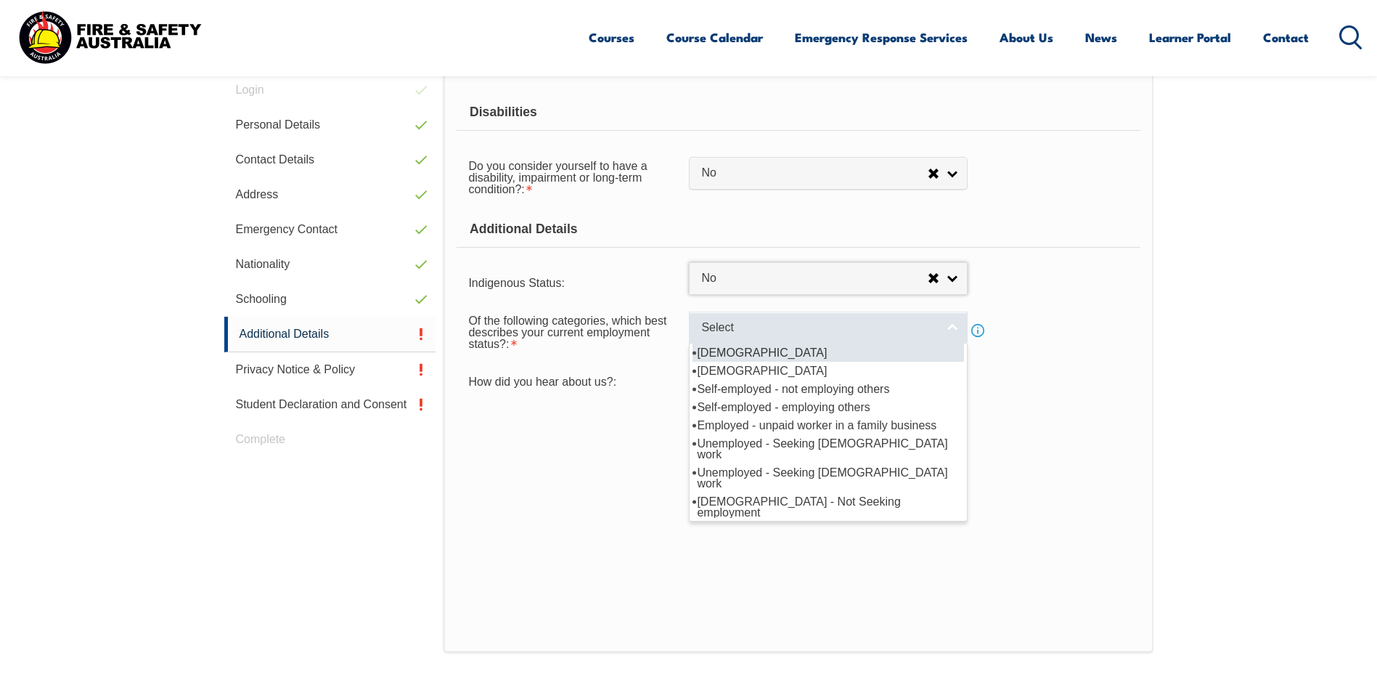
click at [931, 333] on span "Select" at bounding box center [818, 327] width 235 height 15
click at [770, 351] on li "[DEMOGRAPHIC_DATA]" at bounding box center [829, 352] width 272 height 18
select select "1"
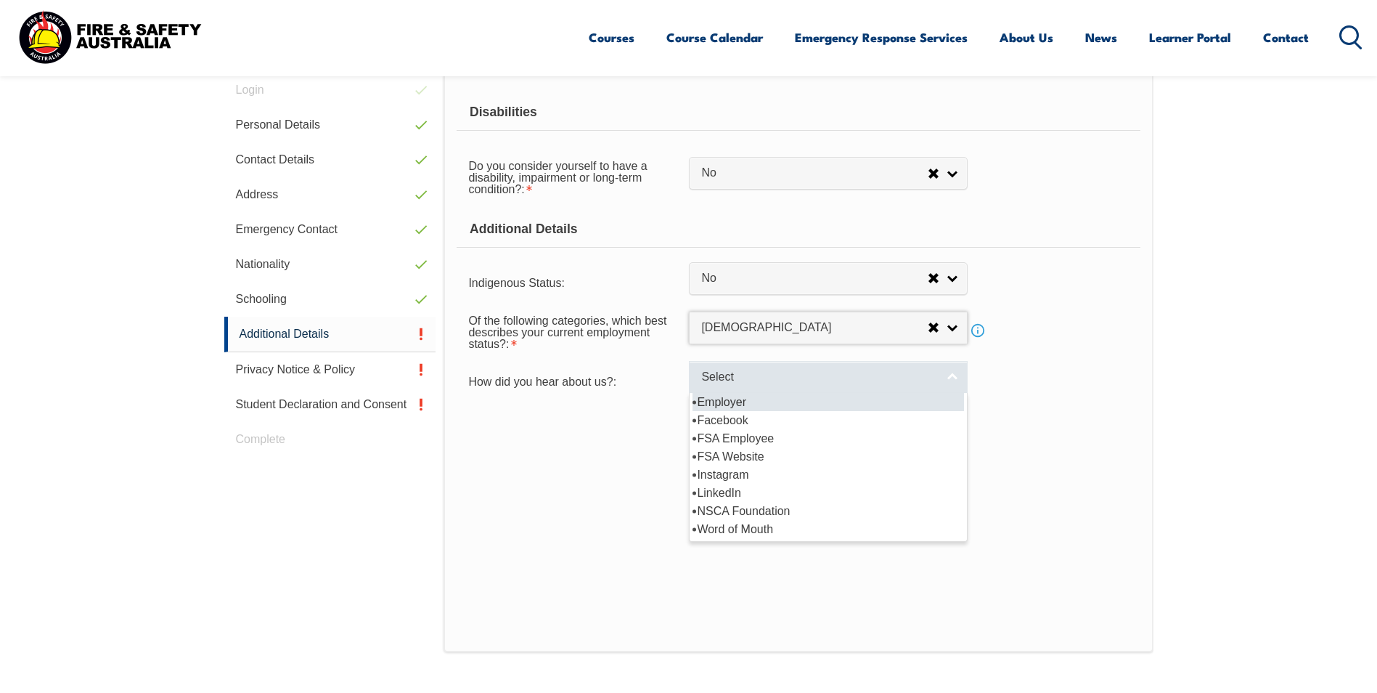
click at [874, 375] on span "Select" at bounding box center [818, 377] width 235 height 15
click at [750, 401] on li "Employer" at bounding box center [829, 402] width 272 height 18
select select "8019"
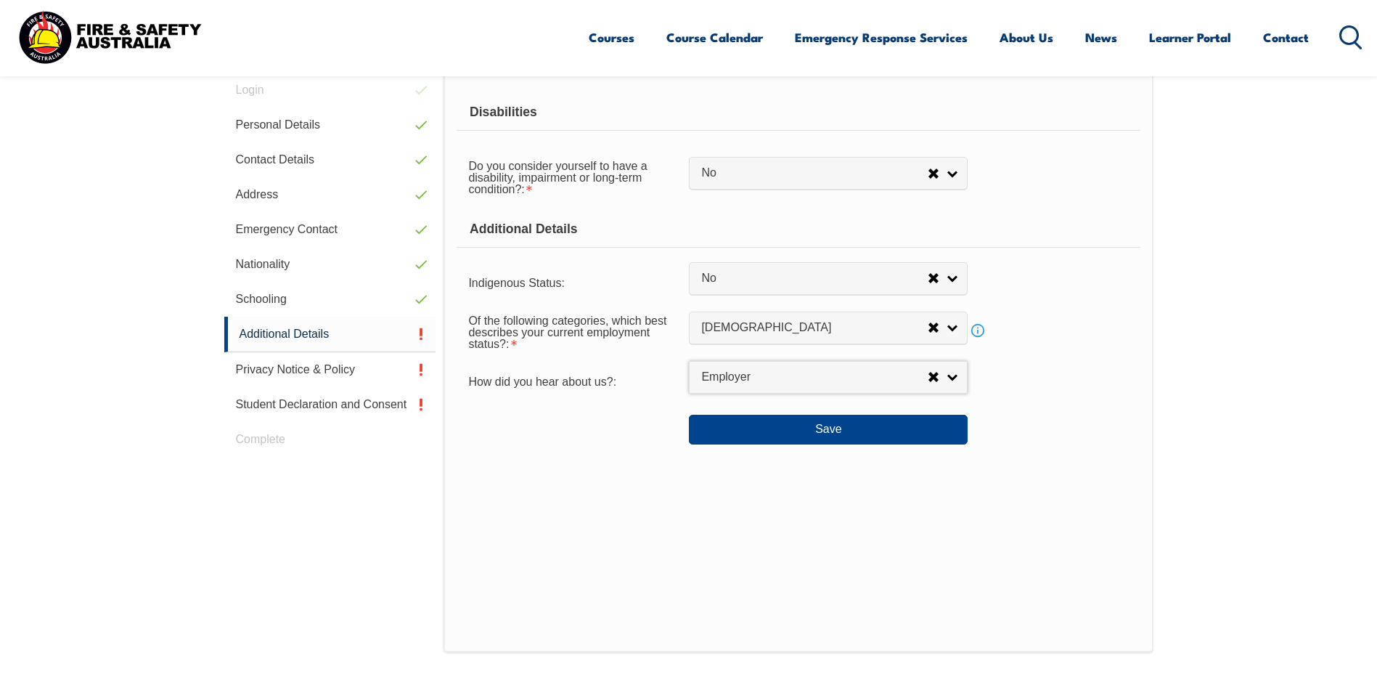
click at [750, 401] on form "Disabilities Do you consider yourself to have a disability, impairment or long-…" at bounding box center [798, 269] width 683 height 350
click at [1132, 455] on div "Disabilities Do you consider yourself to have a disability, impairment or long-…" at bounding box center [798, 362] width 709 height 579
click at [862, 425] on button "Save" at bounding box center [828, 429] width 279 height 29
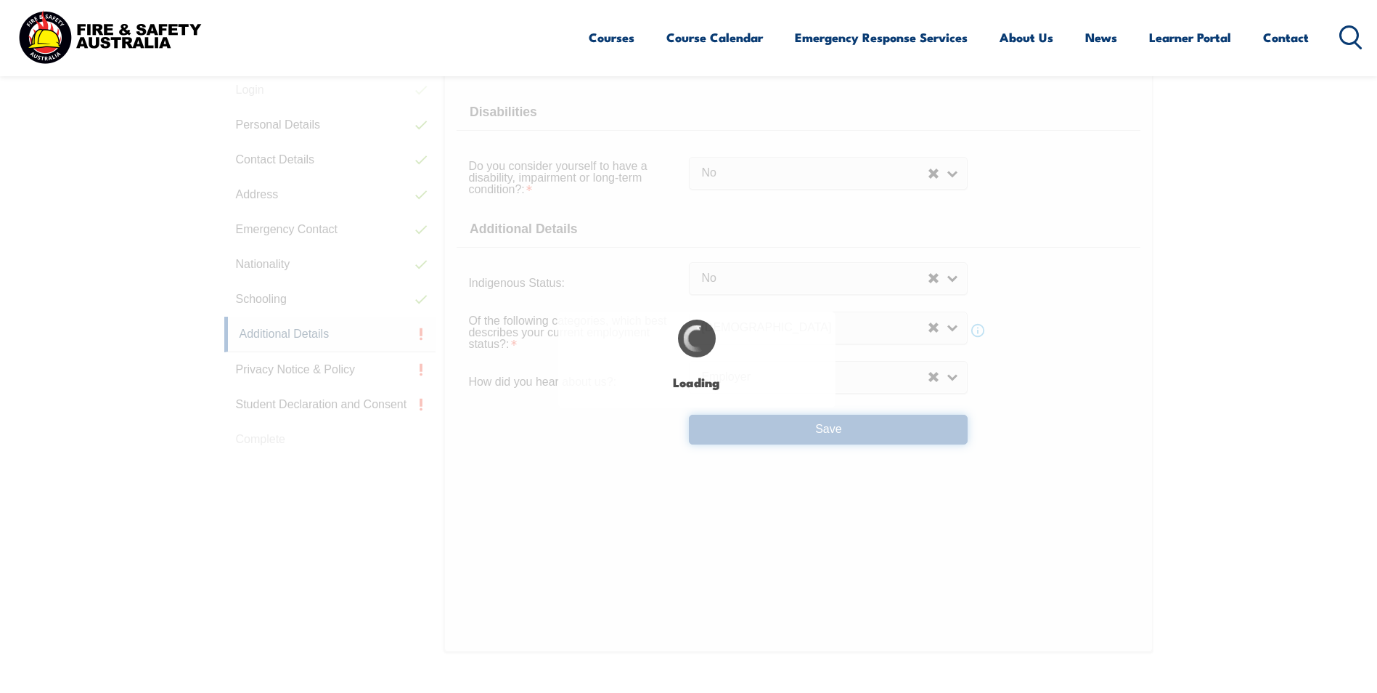
select select "false"
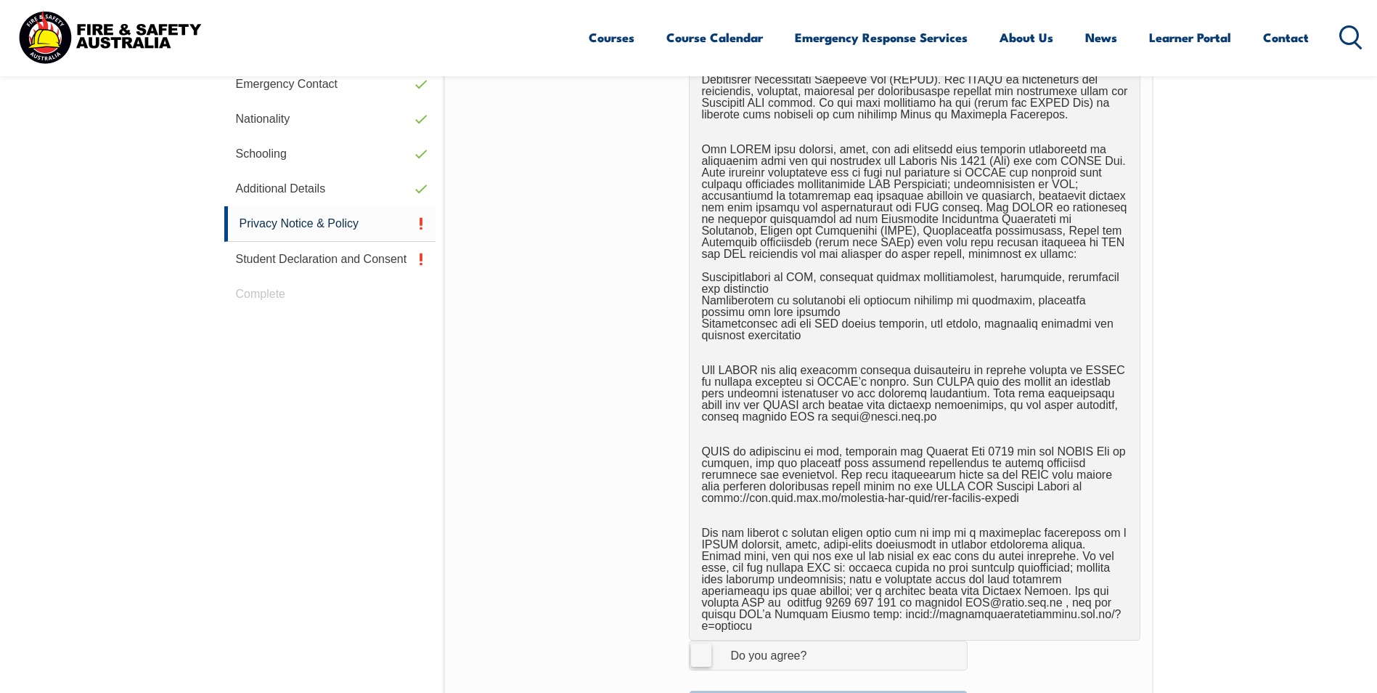
scroll to position [773, 0]
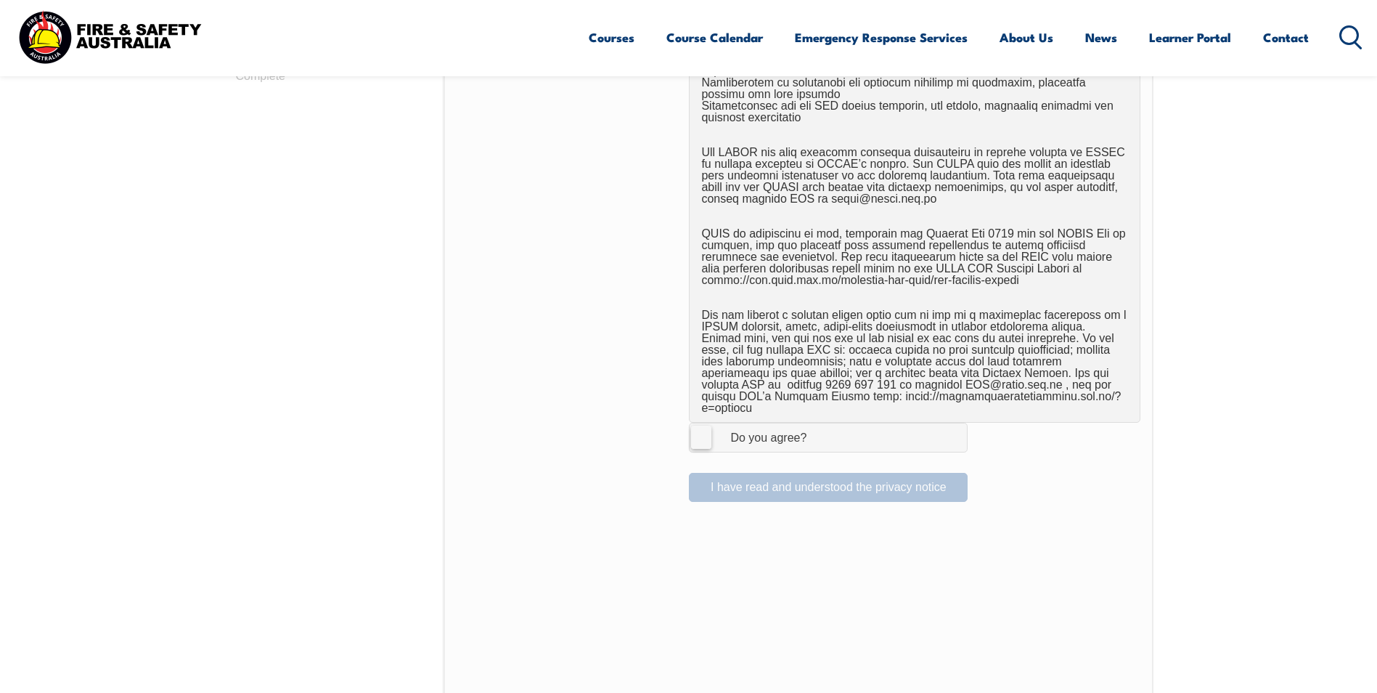
click at [697, 427] on label "I Agree Do you agree?" at bounding box center [828, 437] width 279 height 29
click at [818, 427] on input "I Agree Do you agree?" at bounding box center [830, 437] width 25 height 28
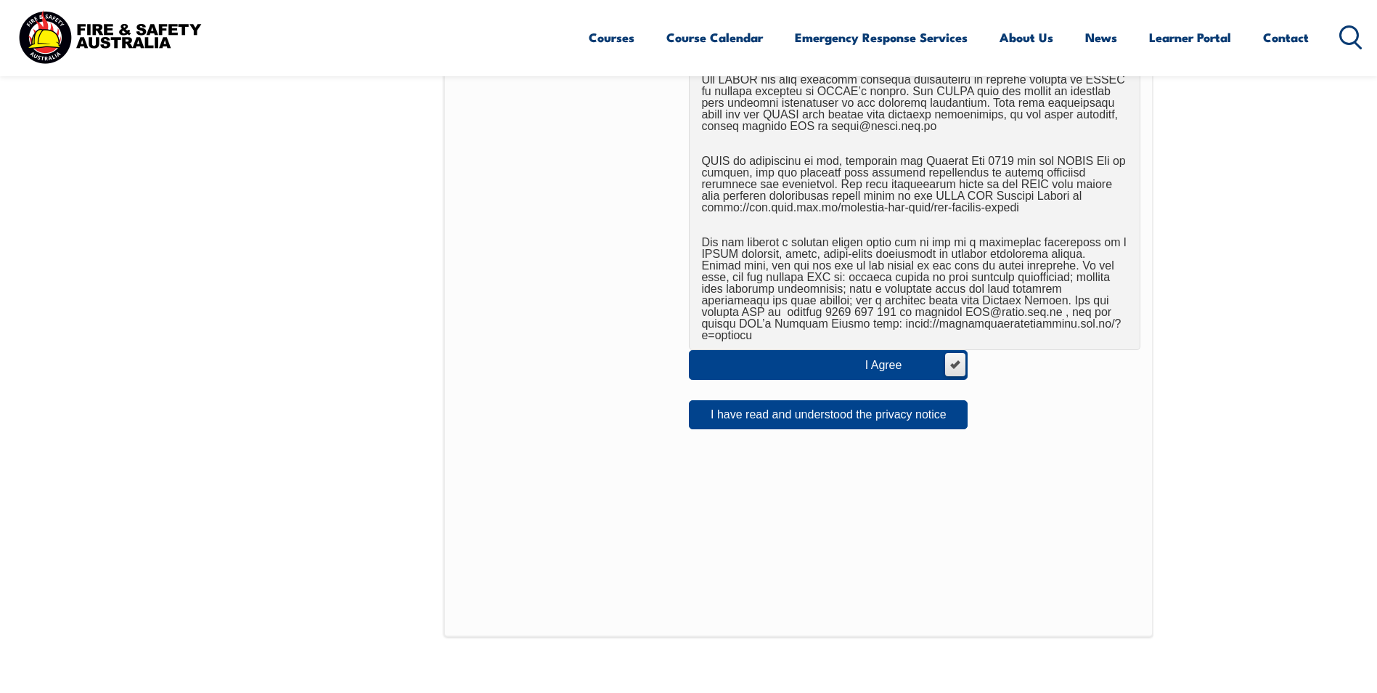
scroll to position [918, 0]
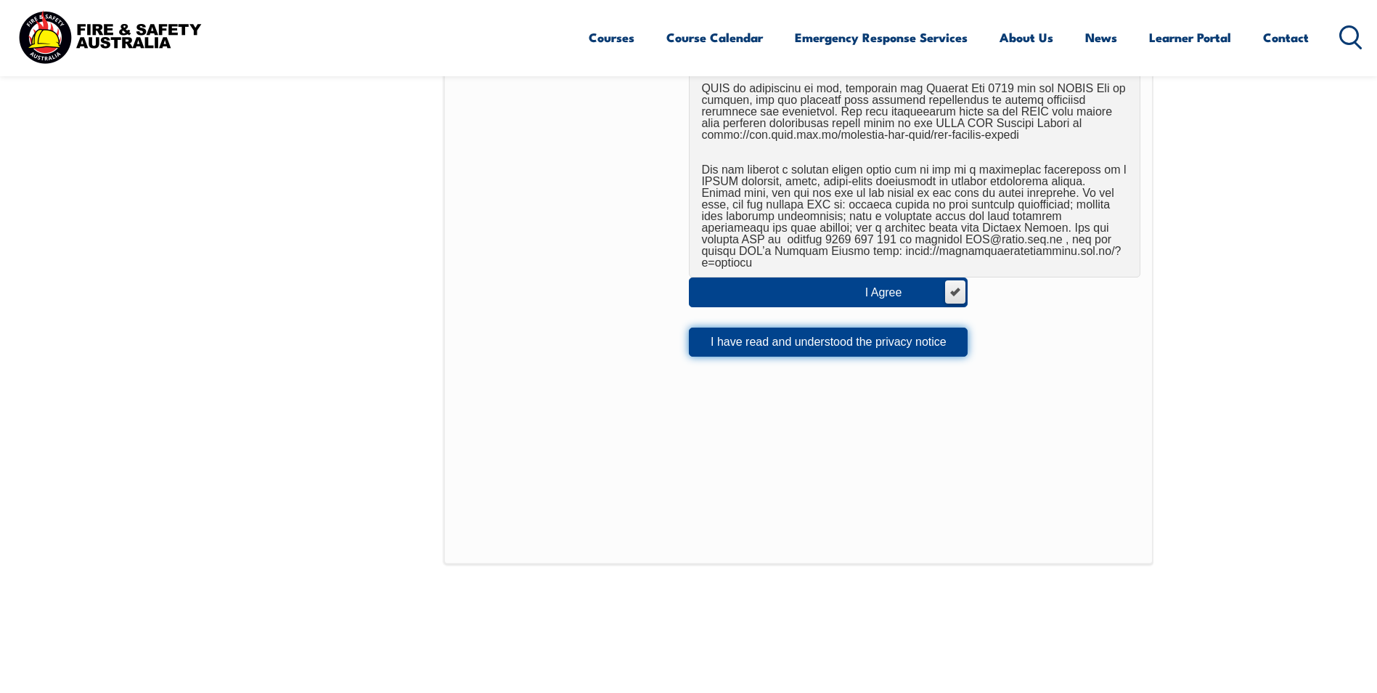
click at [866, 329] on button "I have read and understood the privacy notice" at bounding box center [828, 341] width 279 height 29
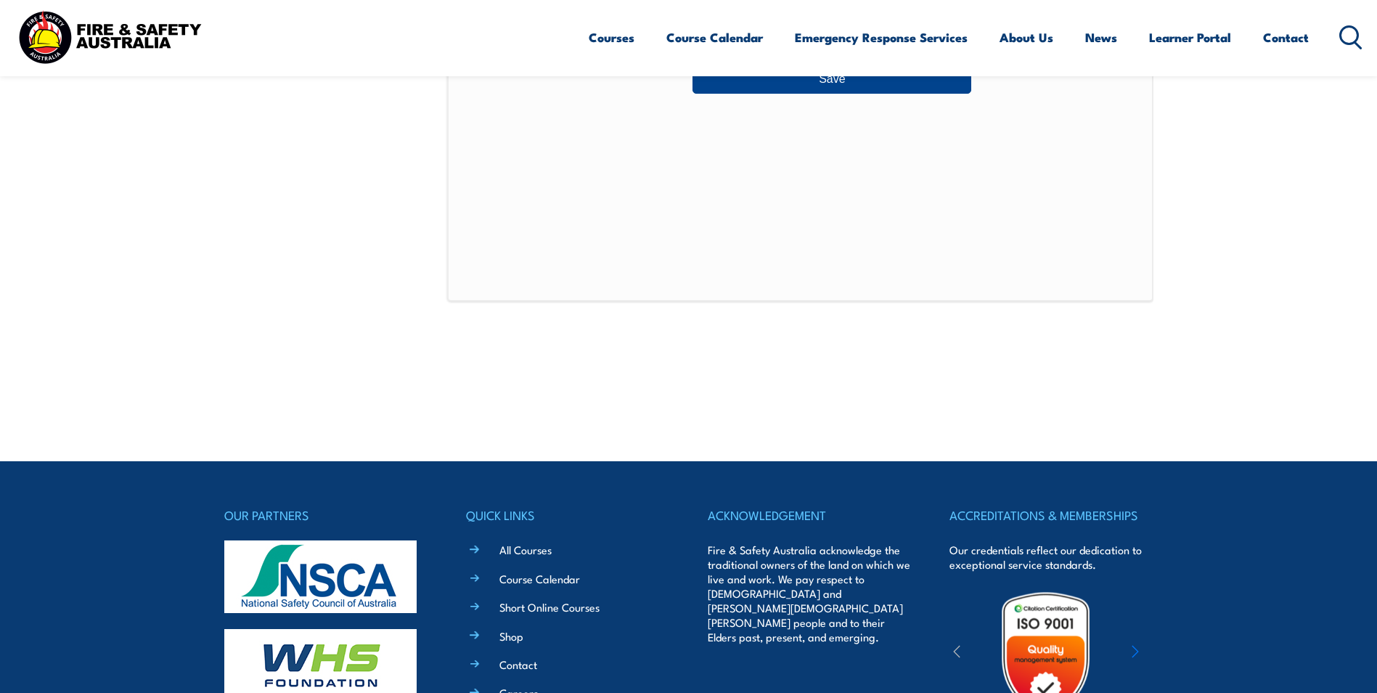
scroll to position [410, 0]
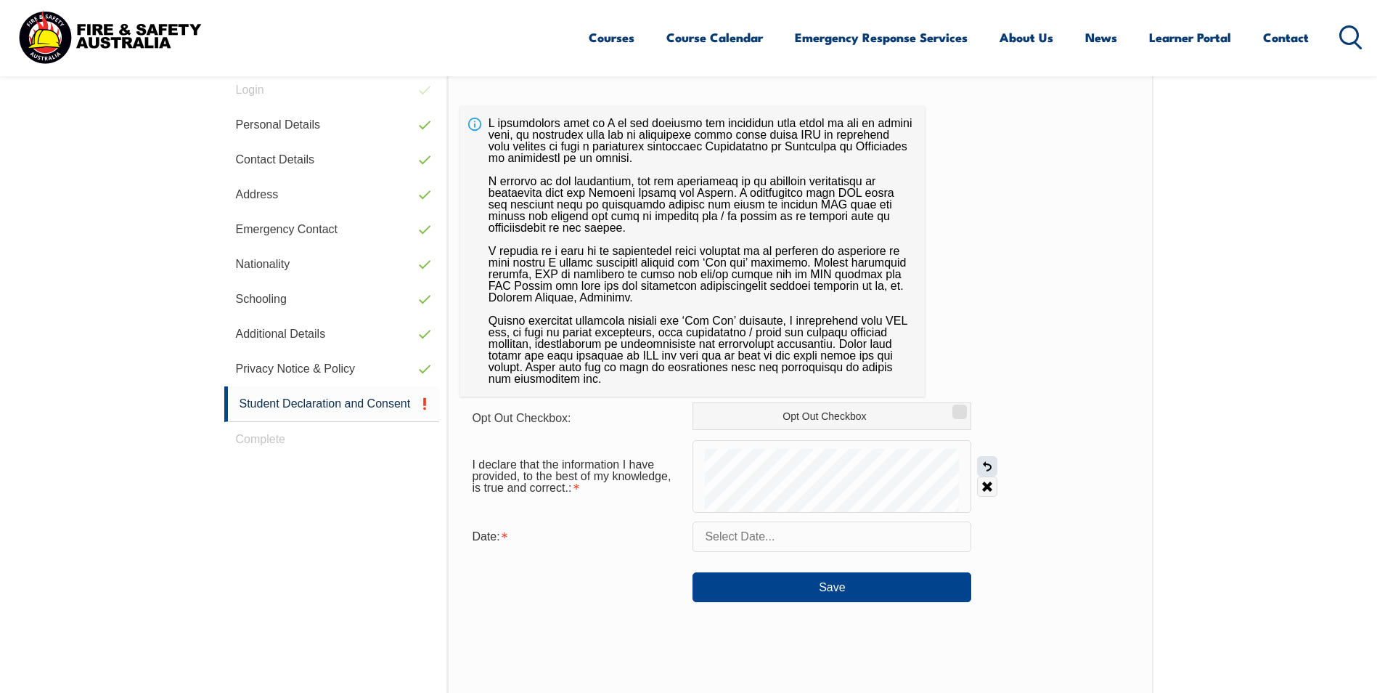
click at [984, 470] on link "Undo" at bounding box center [987, 466] width 20 height 20
click at [899, 412] on label "Opt Out Checkbox" at bounding box center [832, 416] width 279 height 28
click at [953, 407] on input "Opt Out Checkbox" at bounding box center [957, 406] width 9 height 1
checkbox input "true"
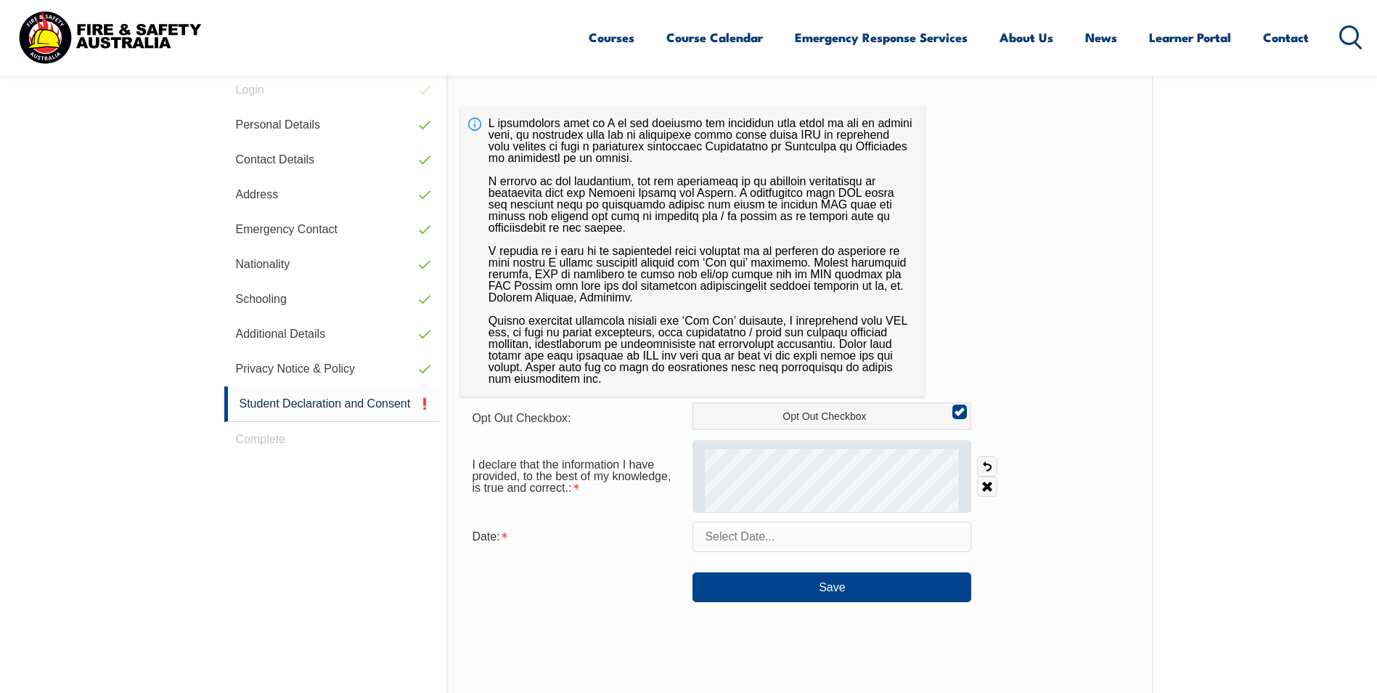
drag, startPoint x: 984, startPoint y: 468, endPoint x: 970, endPoint y: 468, distance: 13.8
click at [984, 468] on link "Undo" at bounding box center [987, 466] width 20 height 20
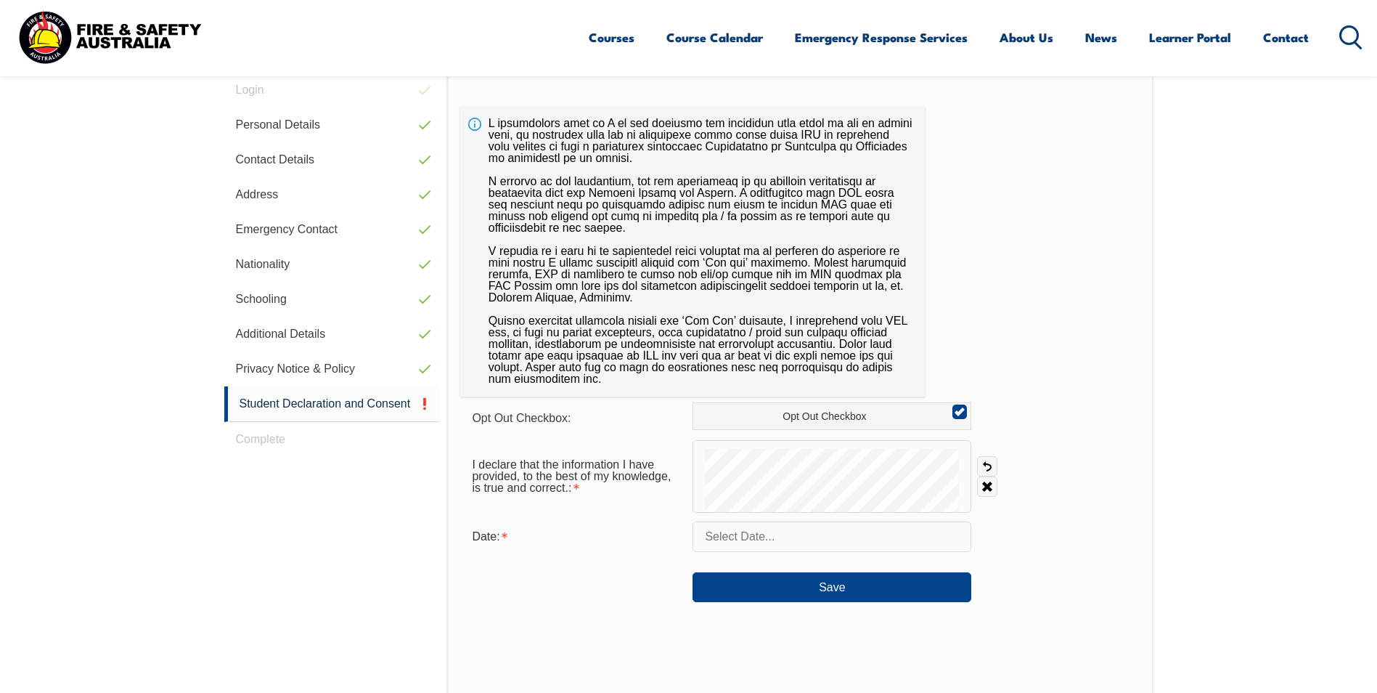
click at [824, 538] on input "text" at bounding box center [832, 536] width 279 height 30
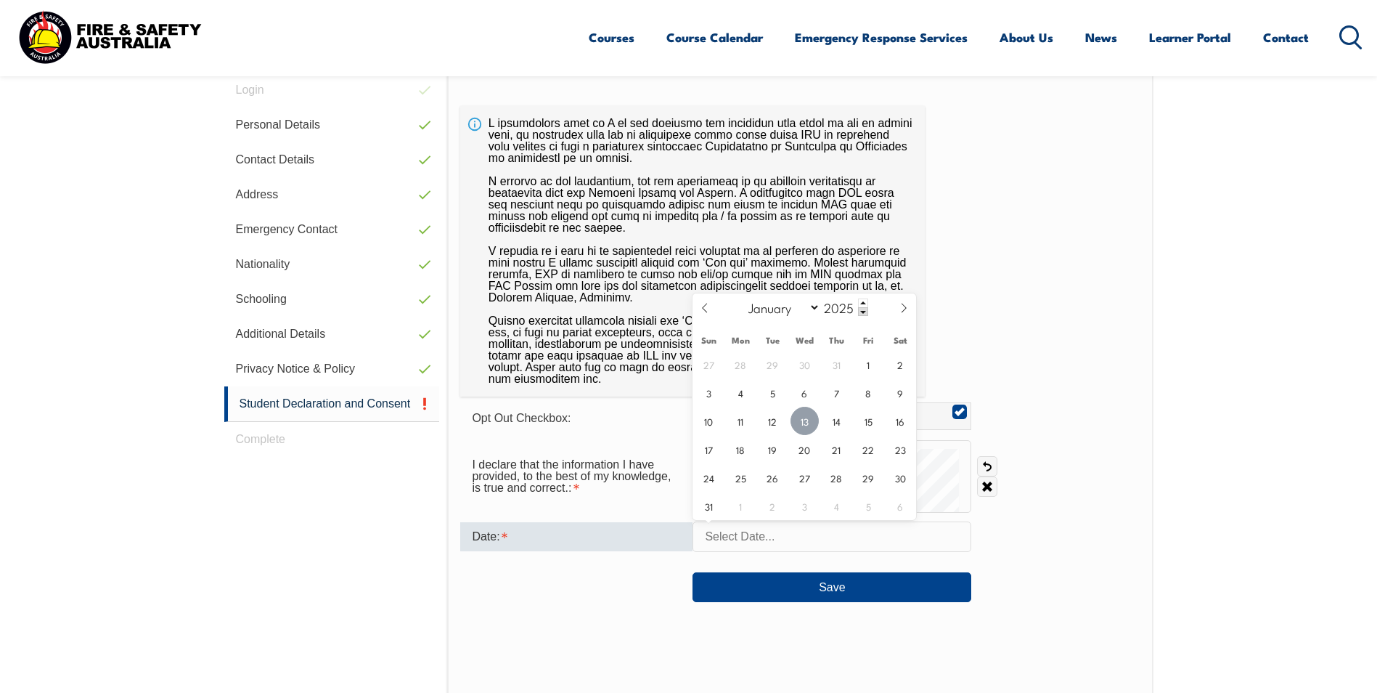
click at [808, 423] on span "13" at bounding box center [805, 421] width 28 height 28
type input "[DATE]"
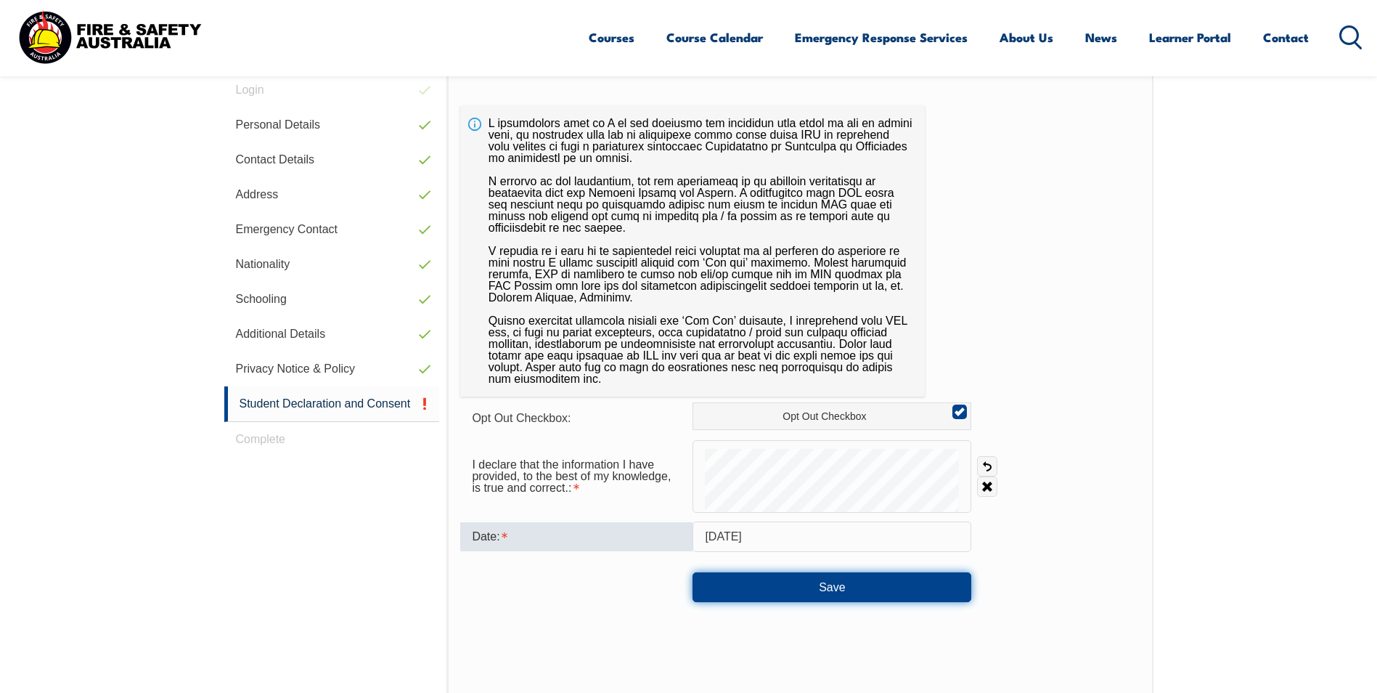
click at [818, 580] on button "Save" at bounding box center [832, 586] width 279 height 29
